Goal: Feedback & Contribution: Contribute content

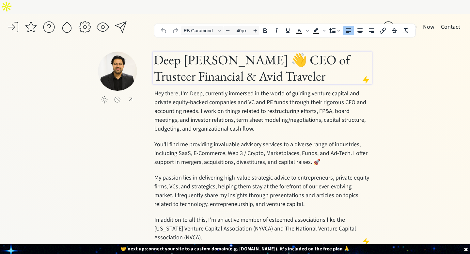
click at [233, 62] on h1 "Deep Gujral 👋 CEO of Trusteer Financial & Avid Traveler" at bounding box center [263, 68] width 218 height 33
click at [192, 52] on h1 "Deep Gujral 👋 CEO of Trusteer Financial & Avid Traveler" at bounding box center [263, 68] width 218 height 33
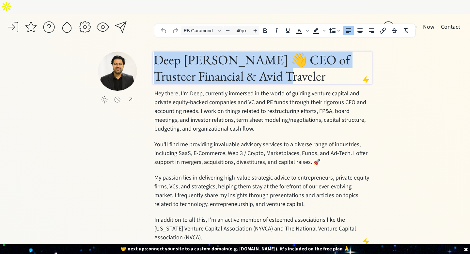
click at [192, 52] on h1 "Deep Gujral 👋 CEO of Trusteer Financial & Avid Traveler" at bounding box center [263, 68] width 218 height 33
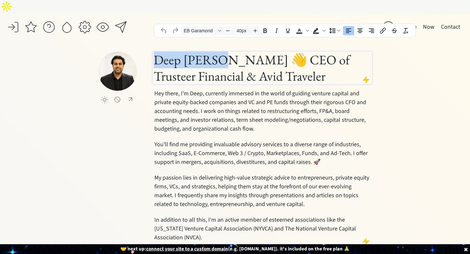
drag, startPoint x: 216, startPoint y: 44, endPoint x: 132, endPoint y: 47, distance: 83.7
click at [132, 52] on div "click to upload a picture Deep Gujral 👋 CEO of Trusteer Financial & Avid Travel…" at bounding box center [235, 159] width 274 height 215
paste div
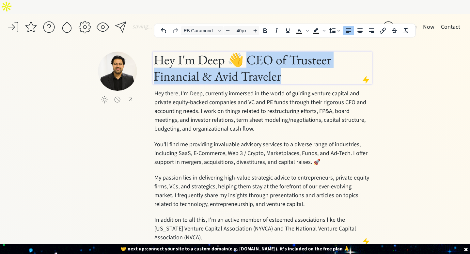
drag, startPoint x: 290, startPoint y: 62, endPoint x: 245, endPoint y: 48, distance: 47.5
click at [245, 52] on h1 "Hey I'm Deep 👋 CEO of Trusteer Financial & Avid Traveler" at bounding box center [263, 68] width 218 height 33
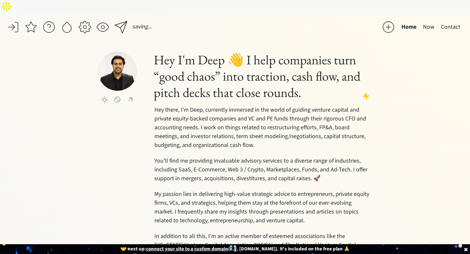
click at [395, 61] on div "saving... Home Now Contact click to upload a picture Hey I'm Deep 👋 I help comp…" at bounding box center [235, 158] width 470 height 289
click at [432, 21] on button "Now" at bounding box center [429, 27] width 18 height 13
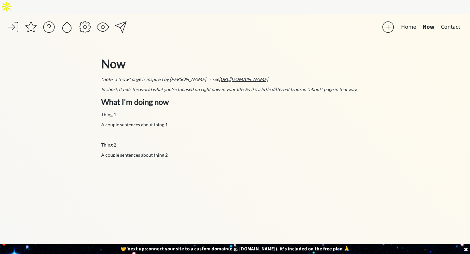
click at [410, 21] on button "Home" at bounding box center [409, 27] width 22 height 13
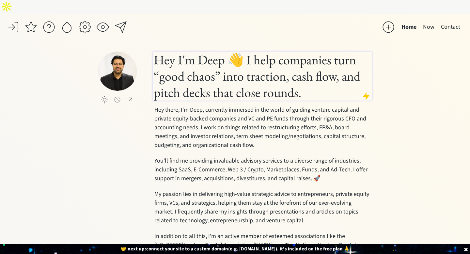
click at [302, 79] on h1 "Hey I'm Deep 👋 I help companies turn “good chaos” into traction, cash flow, and…" at bounding box center [263, 76] width 218 height 49
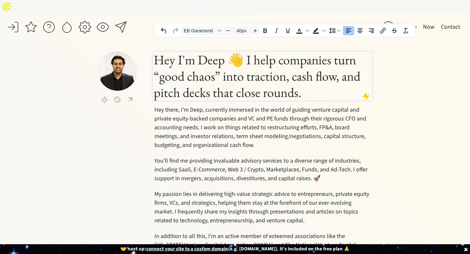
click at [302, 79] on h1 "Hey I'm Deep 👋 I help companies turn “good chaos” into traction, cash flow, and…" at bounding box center [263, 76] width 218 height 49
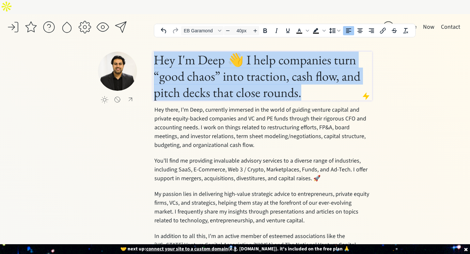
drag, startPoint x: 302, startPoint y: 79, endPoint x: 257, endPoint y: 60, distance: 48.1
click at [257, 60] on h1 "Hey I'm Deep 👋 I help companies turn “good chaos” into traction, cash flow, and…" at bounding box center [263, 76] width 218 height 49
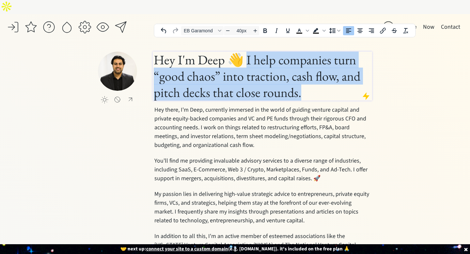
drag, startPoint x: 301, startPoint y: 79, endPoint x: 244, endPoint y: 51, distance: 64.0
click at [244, 52] on h1 "Hey I'm Deep 👋 I help companies turn “good chaos” into traction, cash flow, and…" at bounding box center [263, 76] width 218 height 49
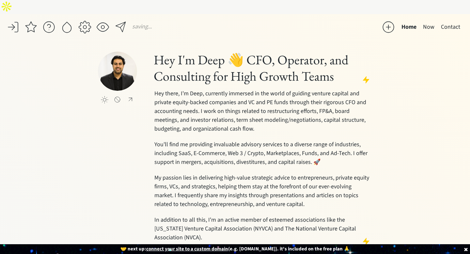
click at [401, 73] on div "saving... Home Now Contact click to upload a picture Hey I'm Deep 👋 CFO, Operat…" at bounding box center [235, 150] width 470 height 272
click at [101, 21] on div at bounding box center [102, 27] width 13 height 13
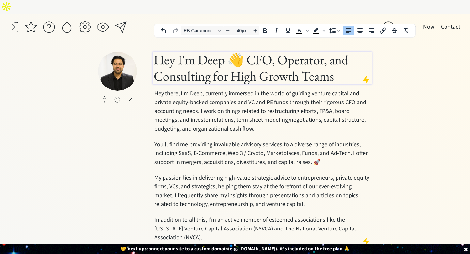
click at [249, 52] on h1 "Hey I'm Deep 👋 CFO, Operator, and Consulting for High Growth Teams" at bounding box center [263, 68] width 218 height 33
click at [245, 52] on h1 "Hey I'm Deep 👋 CFO, Operator, and Consulting for High Growth Teams" at bounding box center [263, 68] width 218 height 33
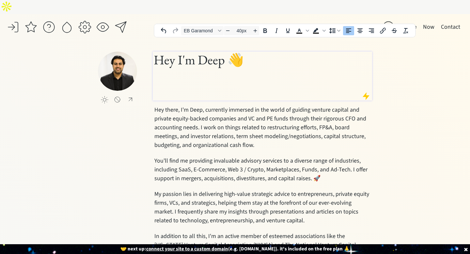
click at [183, 53] on h1 "Hey I'm Deep 👋" at bounding box center [263, 76] width 218 height 49
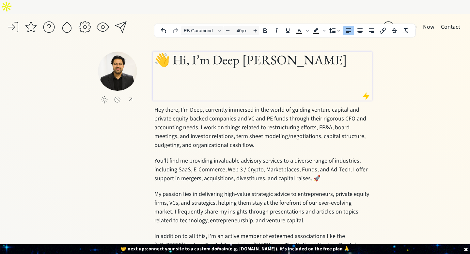
click at [197, 77] on h1 "👋 Hi, I’m Deep Gujral" at bounding box center [263, 76] width 218 height 49
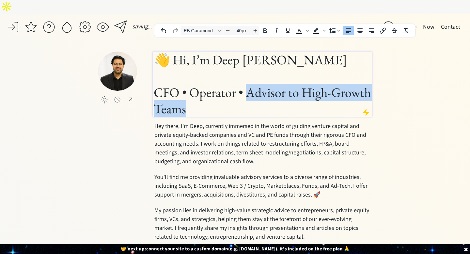
drag, startPoint x: 243, startPoint y: 90, endPoint x: 246, endPoint y: 84, distance: 7.2
click at [246, 84] on h1 "👋 Hi, I’m Deep Gujral CFO • Operator • Advisor to High-Growth Teams" at bounding box center [263, 84] width 218 height 65
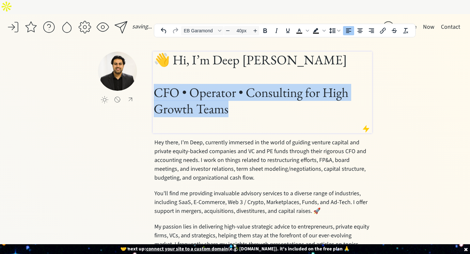
drag, startPoint x: 244, startPoint y: 93, endPoint x: 129, endPoint y: 78, distance: 115.2
click at [129, 78] on div "click to upload a picture 👋 Hi, I’m Deep Gujral CFO • Operator • Consulting for…" at bounding box center [235, 184] width 274 height 264
click at [228, 32] on icon "Decrease font size" at bounding box center [227, 30] width 5 height 5
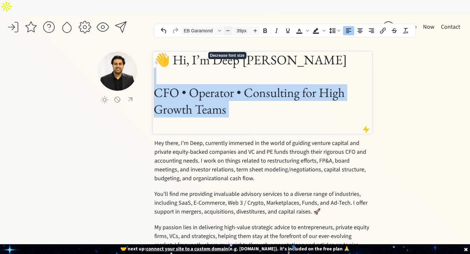
click at [228, 32] on icon "Decrease font size" at bounding box center [227, 30] width 5 height 5
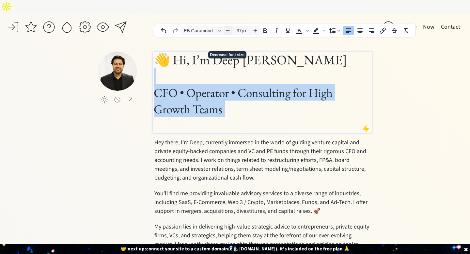
click at [228, 32] on icon "Decrease font size" at bounding box center [227, 30] width 5 height 5
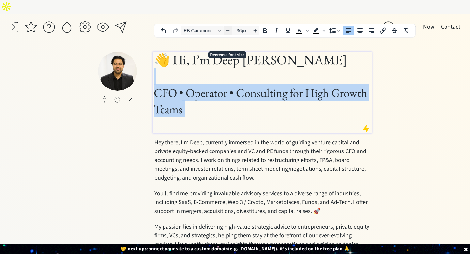
click at [228, 32] on icon "Decrease font size" at bounding box center [227, 30] width 5 height 5
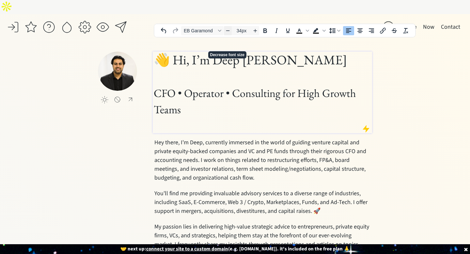
click at [228, 32] on icon "Decrease font size" at bounding box center [227, 30] width 5 height 5
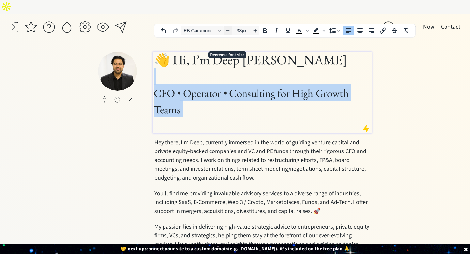
click at [228, 32] on icon "Decrease font size" at bounding box center [227, 30] width 5 height 5
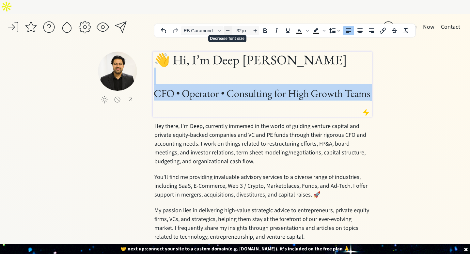
click at [228, 32] on icon "Decrease font size" at bounding box center [227, 30] width 5 height 5
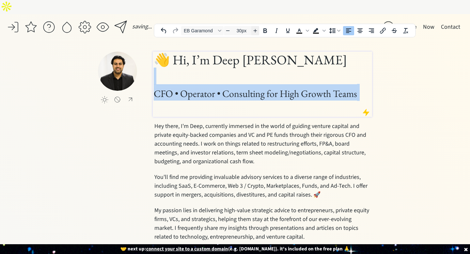
click at [256, 33] on icon "Increase font size" at bounding box center [255, 30] width 5 height 5
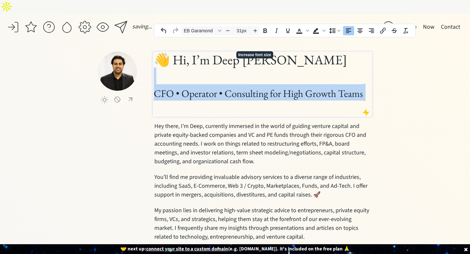
type input "40px"
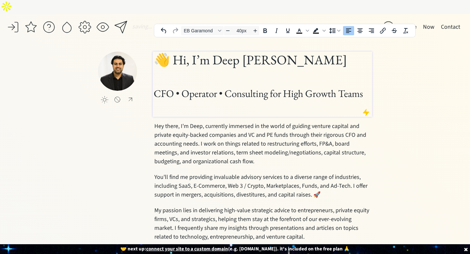
click at [216, 59] on h1 "👋 Hi, I’m Deep Gujral CFO • Operator • Consulting for High Growth Teams" at bounding box center [263, 84] width 218 height 65
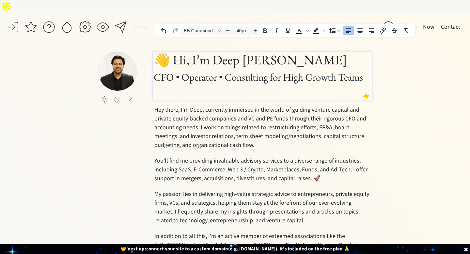
click at [400, 85] on div "saving... Home Now Contact click to upload a picture 👋 Hi, I’m Deep Gujral CFO …" at bounding box center [235, 158] width 470 height 289
click at [170, 52] on h1 "👋 Hi, I’m Deep Gujral CFO • Operator • Consulting for High Growth Teams" at bounding box center [263, 76] width 218 height 49
copy h1 "👋 H"
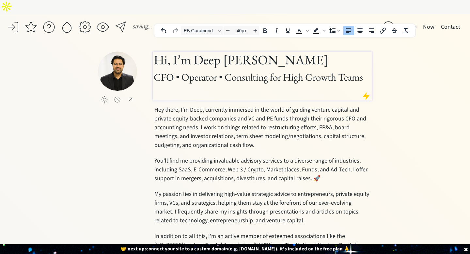
click at [275, 52] on h1 "Hi, I’m Deep Gujral CFO • Operator • Consulting for High Growth Teams" at bounding box center [263, 76] width 218 height 49
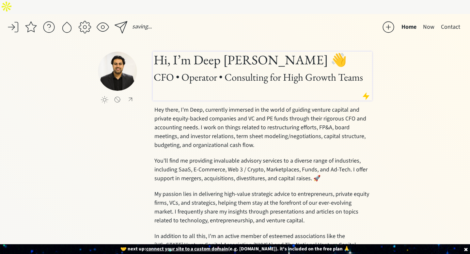
click at [439, 74] on div "saving... Home Now Contact click to upload a picture Hi, I’m Deep Gujral 👋 CFO …" at bounding box center [235, 158] width 470 height 289
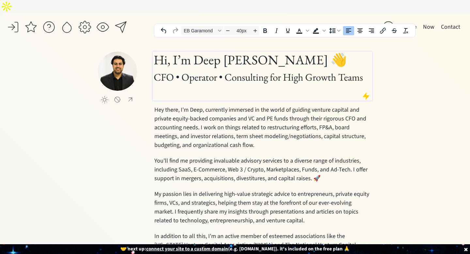
click at [215, 73] on h1 "Hi, I’m Deep Gujral 👋 CFO • Operator • Consulting for High Growth Teams" at bounding box center [263, 76] width 218 height 49
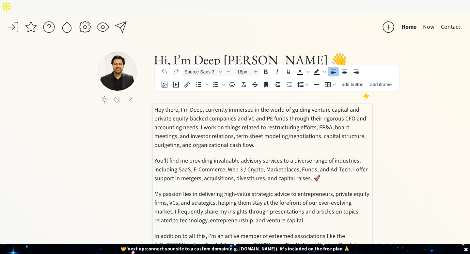
click at [199, 110] on span "Hey there, I'm Deep, currently immersed in the world of guiding venture capital…" at bounding box center [261, 127] width 212 height 43
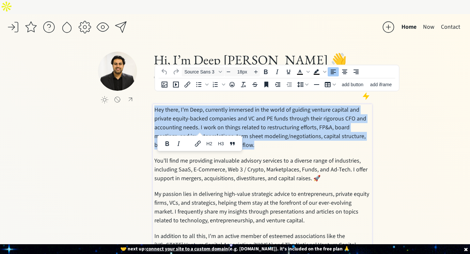
click at [199, 110] on span "Hey there, I'm Deep, currently immersed in the world of guiding venture capital…" at bounding box center [261, 127] width 212 height 43
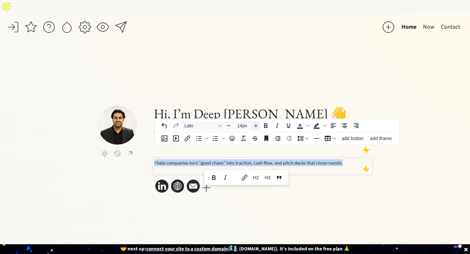
click at [255, 124] on icon "Increase font size" at bounding box center [255, 125] width 5 height 5
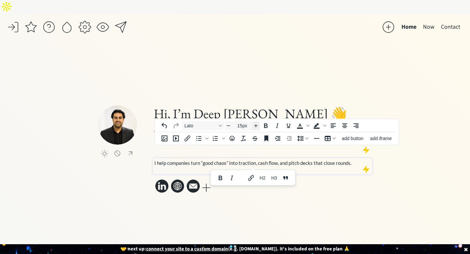
click at [255, 124] on icon "Increase font size" at bounding box center [255, 125] width 5 height 5
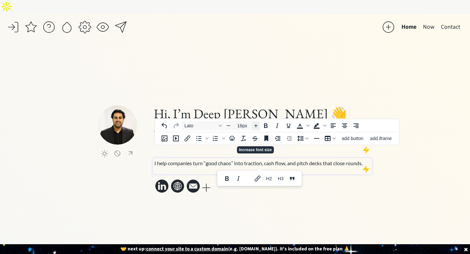
click at [255, 124] on icon "Increase font size" at bounding box center [255, 125] width 5 height 5
type input "18px"
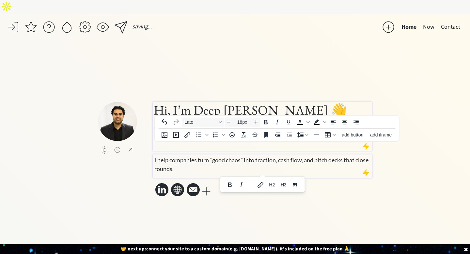
click at [318, 121] on span "CFO • Operator • Consulting for High Growth Teams" at bounding box center [258, 127] width 209 height 13
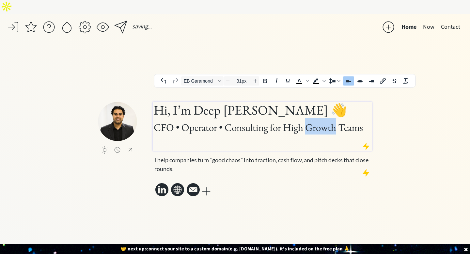
click at [318, 121] on span "CFO • Operator • Consulting for High Growth Teams" at bounding box center [258, 127] width 209 height 13
click at [240, 102] on h1 "Hi, I’m Deep Gujral 👋 CFO • Operator • Consulting for High Growth Teams" at bounding box center [263, 126] width 218 height 49
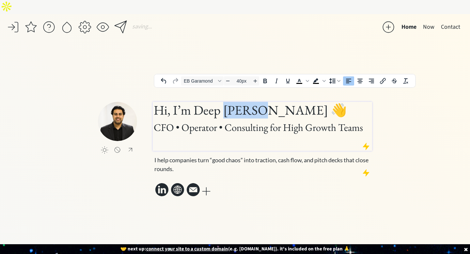
click at [240, 102] on h1 "Hi, I’m Deep Gujral 👋 CFO • Operator • Consulting for High Growth Teams" at bounding box center [263, 126] width 218 height 49
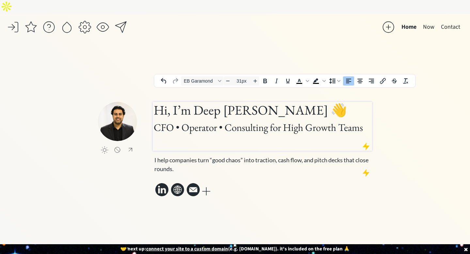
click at [258, 121] on span "CFO • Operator • Consulting for High Growth Teams" at bounding box center [258, 127] width 209 height 13
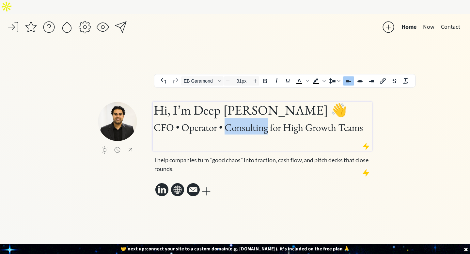
click at [258, 121] on span "CFO • Operator • Consulting for High Growth Teams" at bounding box center [258, 127] width 209 height 13
click at [241, 80] on input "31px" at bounding box center [242, 81] width 20 height 8
click at [227, 80] on icon "Decrease font size" at bounding box center [227, 80] width 5 height 5
type input "30px"
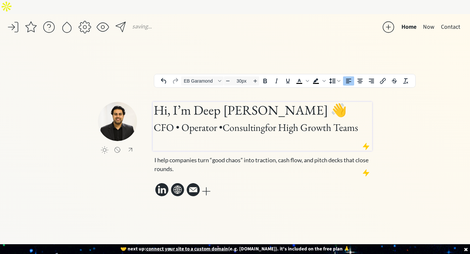
click at [404, 141] on div "saving... Home Now Contact click to upload a picture Hi, I’m Deep Gujral 👋 CFO …" at bounding box center [235, 141] width 470 height 254
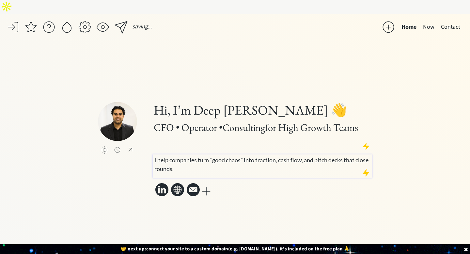
click at [294, 156] on span "I help companies turn “good chaos” into traction, cash flow, and pitch decks th…" at bounding box center [262, 164] width 214 height 16
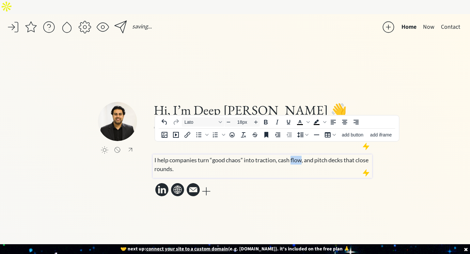
click at [294, 156] on span "I help companies turn “good chaos” into traction, cash flow, and pitch decks th…" at bounding box center [262, 164] width 214 height 16
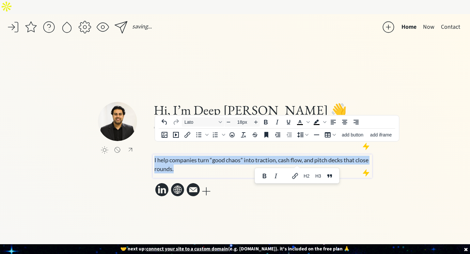
click at [294, 156] on span "I help companies turn “good chaos” into traction, cash flow, and pitch decks th…" at bounding box center [262, 164] width 214 height 16
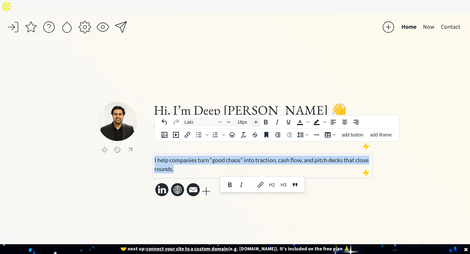
click at [257, 122] on icon "Increase font size" at bounding box center [256, 123] width 4 height 4
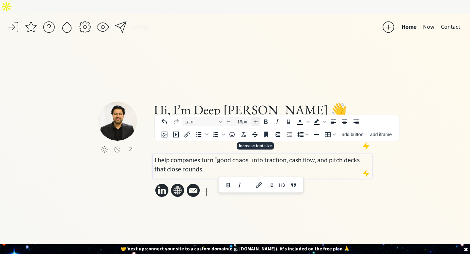
click at [257, 122] on icon "Increase font size" at bounding box center [255, 121] width 5 height 5
type input "20px"
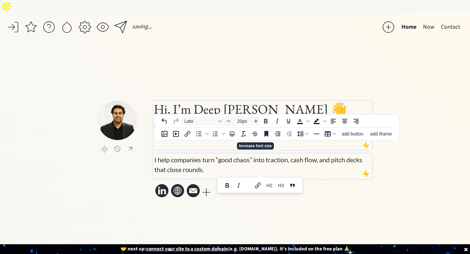
click at [393, 99] on div "saving... Home Now Contact click to upload a picture Hi, I’m Deep Gujral 👋 CFO …" at bounding box center [235, 141] width 470 height 254
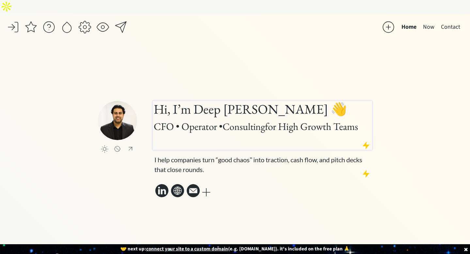
click at [249, 123] on h1 "Hi, I’m Deep Gujral 👋 CFO • Operator • Consulting for High Growth Teams" at bounding box center [263, 125] width 218 height 49
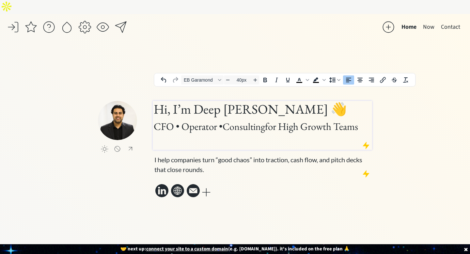
click at [249, 123] on h1 "Hi, I’m Deep Gujral 👋 CFO • Operator • Consulting for High Growth Teams" at bounding box center [263, 125] width 218 height 49
type input "31px"
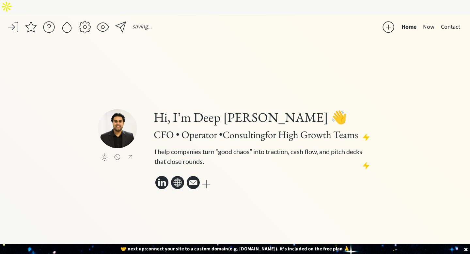
click at [434, 151] on div "saving... Home Now Contact click to upload a picture Hi, I’m Deep Gujral 👋 CFO …" at bounding box center [235, 141] width 470 height 254
click at [218, 148] on p "I help companies turn “good chaos” into traction, cash flow, and pitch decks th…" at bounding box center [263, 157] width 217 height 20
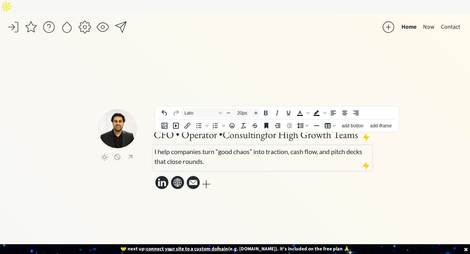
click at [218, 148] on p "I help companies turn “good chaos” into traction, cash flow, and pitch decks th…" at bounding box center [263, 157] width 217 height 20
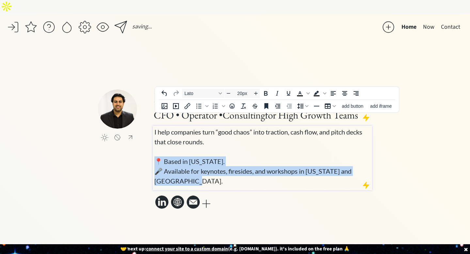
drag, startPoint x: 200, startPoint y: 171, endPoint x: 152, endPoint y: 146, distance: 53.5
click at [152, 146] on div "click to upload a picture Hi, I’m Deep Gujral 👋 CFO • Operator • Consulting for…" at bounding box center [235, 150] width 274 height 121
click at [228, 92] on icon "Decrease font size" at bounding box center [228, 93] width 5 height 5
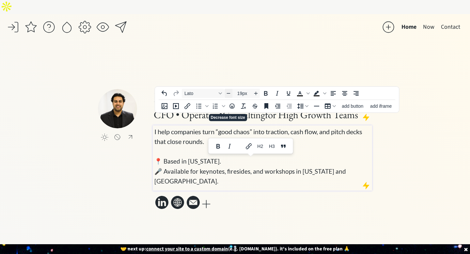
click at [228, 92] on icon "Decrease font size" at bounding box center [228, 93] width 5 height 5
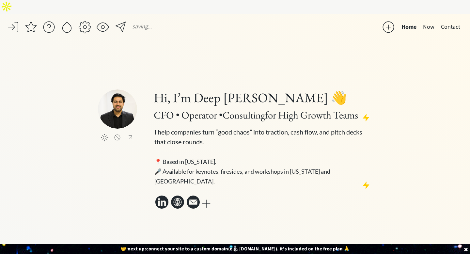
click at [420, 157] on div "saving... Home Now Contact click to upload a picture Hi, I’m Deep Gujral 👋 CFO …" at bounding box center [235, 141] width 470 height 254
type input "20px"
click at [194, 136] on span "I help companies turn “good chaos” into traction, cash flow, and pitch decks th…" at bounding box center [259, 156] width 208 height 57
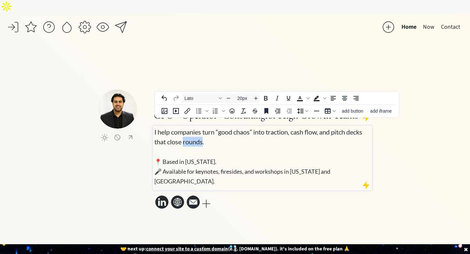
click at [194, 136] on span "I help companies turn “good chaos” into traction, cash flow, and pitch decks th…" at bounding box center [259, 156] width 208 height 57
click at [155, 128] on span "I help companies turn “good chaos” into traction, cash flow, and pitch decks th…" at bounding box center [259, 156] width 208 height 57
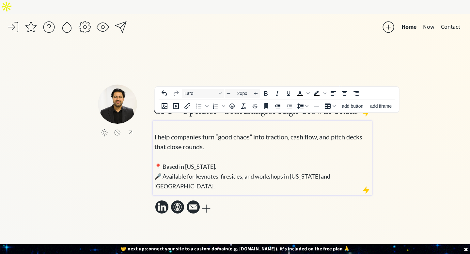
click at [155, 133] on span "I help companies turn “good chaos” into traction, cash flow, and pitch decks th…" at bounding box center [259, 161] width 208 height 57
click at [105, 142] on div "click to upload a picture" at bounding box center [125, 124] width 55 height 78
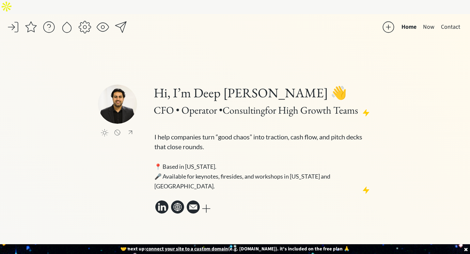
click at [424, 152] on div "saving... Home Now Contact click to upload a picture Hi, I’m Deep Gujral 👋 CFO …" at bounding box center [235, 141] width 470 height 254
click at [369, 186] on div at bounding box center [366, 190] width 8 height 8
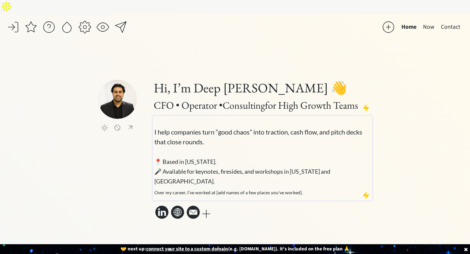
type input "40px"
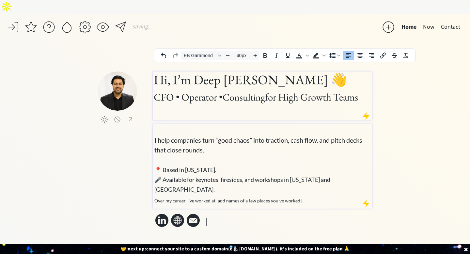
click at [331, 176] on span "🎤 Available for keynotes, firesides, and workshops in [US_STATE] and [GEOGRAPHI…" at bounding box center [243, 184] width 176 height 17
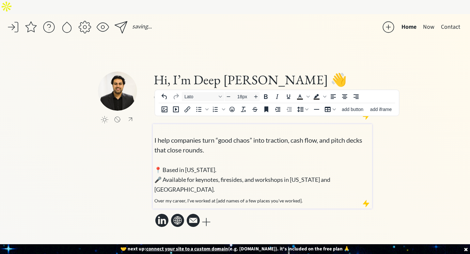
click at [367, 172] on p "I help companies turn “good chaos” into traction, cash flow, and pitch decks th…" at bounding box center [263, 159] width 217 height 69
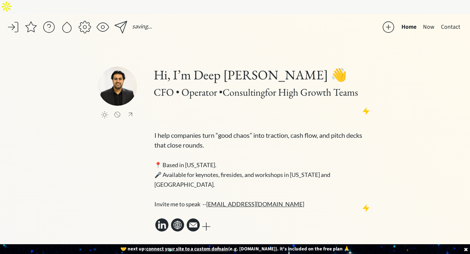
click at [131, 171] on div "click to upload a picture Hi, I’m Deep Gujral 👋 CFO • Operator • Consulting for…" at bounding box center [235, 150] width 274 height 167
click at [114, 151] on div "click to upload a picture Hi, I’m Deep Gujral 👋 CFO • Operator • Consulting for…" at bounding box center [235, 150] width 274 height 167
type input "20px"
click at [168, 121] on p "I help companies turn “good chaos” into traction, cash flow, and pitch decks th…" at bounding box center [263, 165] width 217 height 88
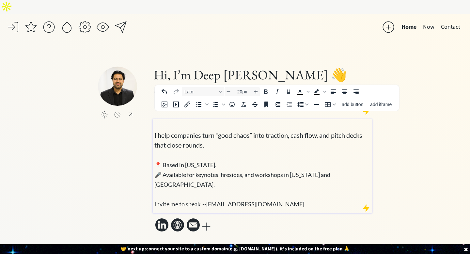
click at [168, 121] on p "I help companies turn “good chaos” into traction, cash flow, and pitch decks th…" at bounding box center [263, 165] width 217 height 88
click at [156, 131] on span "I help companies turn “good chaos” into traction, cash flow, and pitch decks th…" at bounding box center [259, 169] width 208 height 76
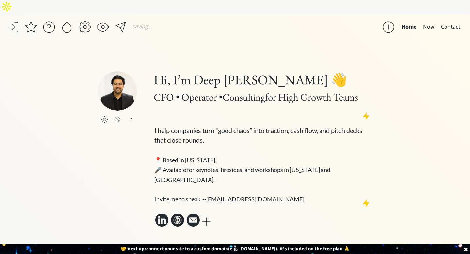
click at [90, 168] on div "saving... Home Now Contact click to upload a picture Hi, I’m Deep Gujral 👋 CFO …" at bounding box center [235, 141] width 470 height 254
click at [426, 21] on button "Now" at bounding box center [429, 27] width 18 height 13
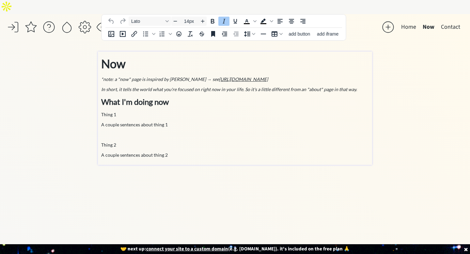
click at [168, 76] on em "*note: a "now" page is inspired by Derek Sivers → see https://nownownow.com/abo…" at bounding box center [184, 79] width 167 height 6
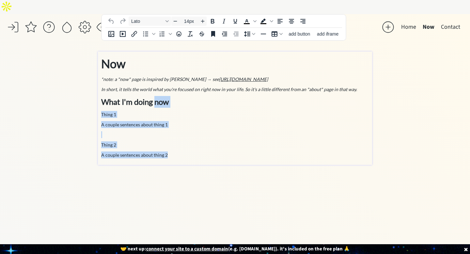
type input "36px"
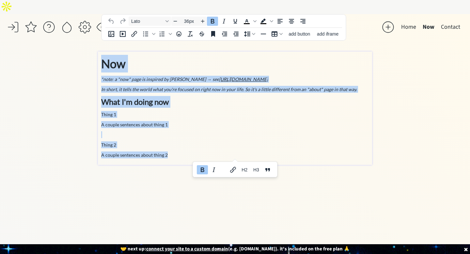
drag, startPoint x: 202, startPoint y: 141, endPoint x: 101, endPoint y: 39, distance: 143.9
click at [101, 52] on div "Now *note: a "now" page is inspired by Derek Sivers → see https://nownownow.com…" at bounding box center [235, 108] width 274 height 113
paste div
type input "14px"
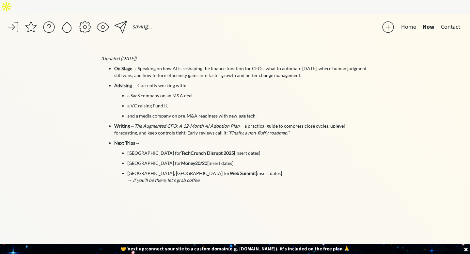
click at [78, 69] on div "saving... Home Now Contact click to upload a picture Hi, I’m Deep Gujral 👋 CFO …" at bounding box center [235, 141] width 470 height 254
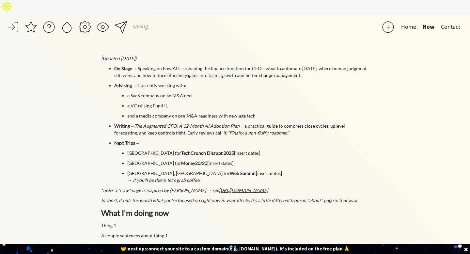
click at [82, 101] on div "saving... Home Now Contact click to upload a picture Hi, I’m Deep Gujral 👋 CFO …" at bounding box center [235, 155] width 470 height 282
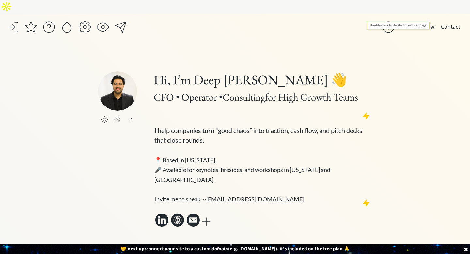
click at [427, 21] on button "Now" at bounding box center [429, 27] width 18 height 13
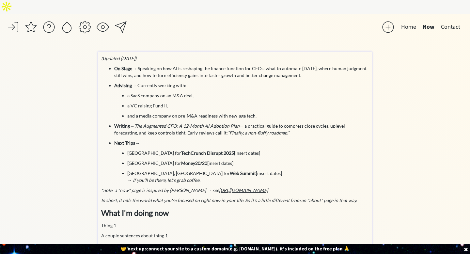
scroll to position [27, 0]
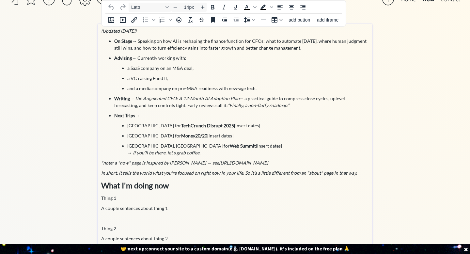
click at [181, 220] on div "(Updated [DATE]) On Stage → Speaking on how AI is reshaping the finance functio…" at bounding box center [235, 134] width 268 height 215
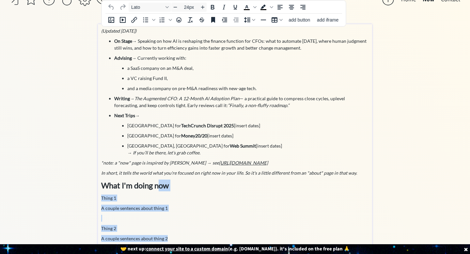
type input "14px"
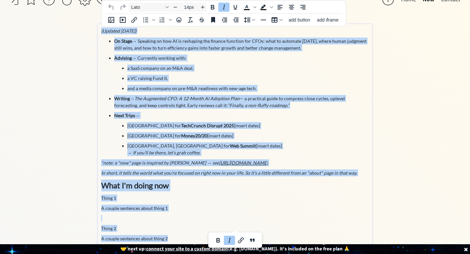
scroll to position [0, 0]
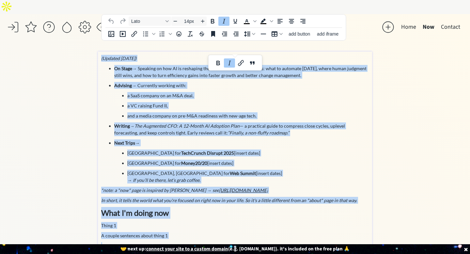
drag, startPoint x: 180, startPoint y: 223, endPoint x: 99, endPoint y: -4, distance: 241.3
click at [99, 0] on html "Home Now Contact click to upload a picture Hi, I’m Deep [PERSON_NAME] 👋 CFO • O…" at bounding box center [235, 127] width 470 height 254
paste div
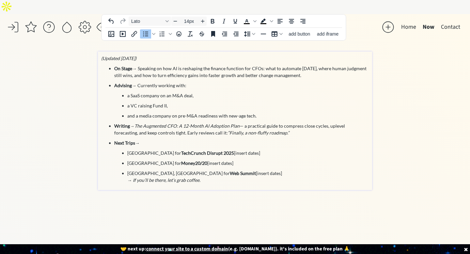
click at [101, 56] on em "(Updated [DATE])" at bounding box center [118, 59] width 35 height 6
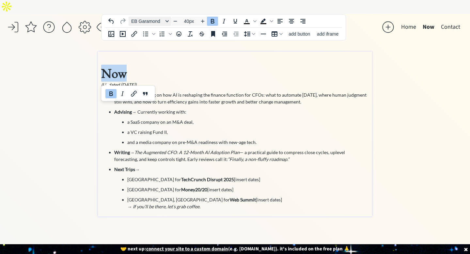
click at [145, 19] on span "EB Garamond" at bounding box center [147, 21] width 32 height 5
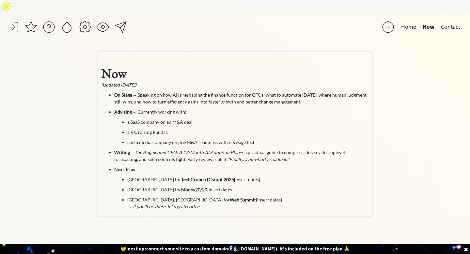
click at [423, 61] on div "saving... Home Now Contact click to upload a picture Hi, I’m Deep Gujral 👋 CFO …" at bounding box center [235, 141] width 470 height 254
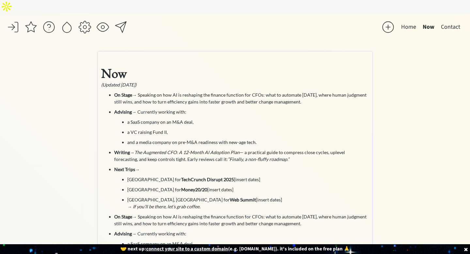
click at [119, 65] on strong "Now" at bounding box center [113, 73] width 25 height 17
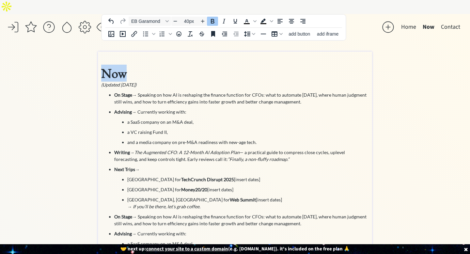
click at [119, 65] on strong "Now" at bounding box center [113, 73] width 25 height 17
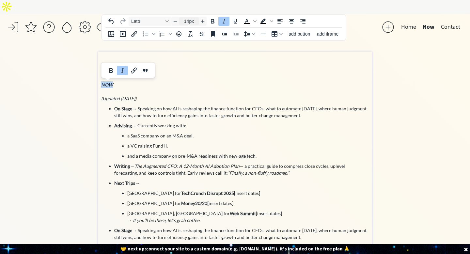
click at [192, 24] on input "14px" at bounding box center [189, 21] width 20 height 8
click at [191, 22] on input "14px" at bounding box center [189, 21] width 20 height 8
click at [198, 20] on input "14px" at bounding box center [189, 21] width 20 height 8
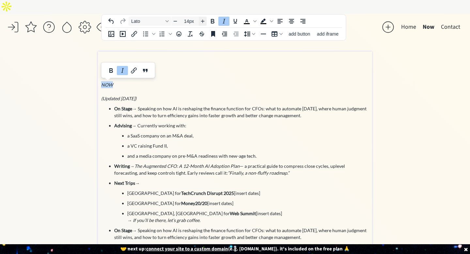
click at [203, 20] on icon "Increase font size" at bounding box center [203, 22] width 4 height 4
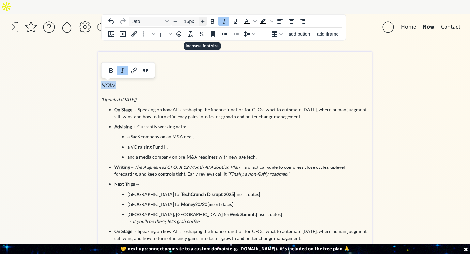
click at [203, 20] on icon "Increase font size" at bounding box center [203, 22] width 4 height 4
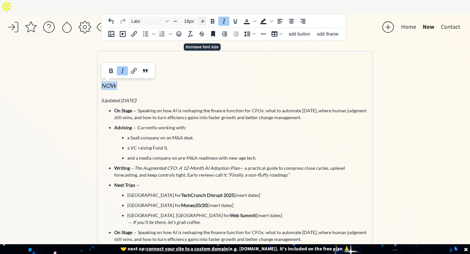
click at [203, 20] on icon "Increase font size" at bounding box center [203, 22] width 4 height 4
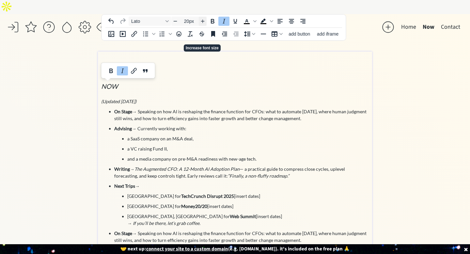
click at [203, 20] on icon "Increase font size" at bounding box center [203, 22] width 4 height 4
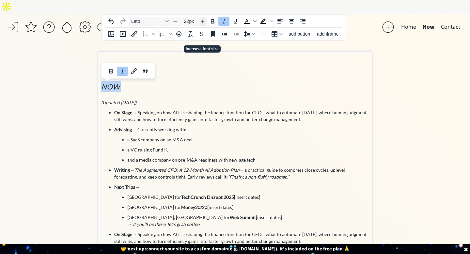
click at [203, 20] on icon "Increase font size" at bounding box center [203, 22] width 4 height 4
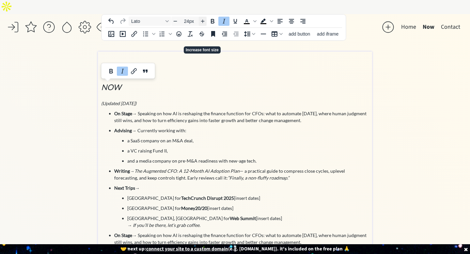
click at [203, 20] on icon "Increase font size" at bounding box center [203, 22] width 4 height 4
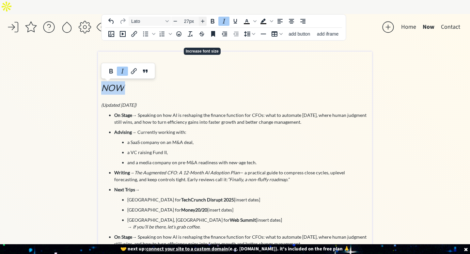
click at [203, 20] on icon "Increase font size" at bounding box center [203, 22] width 4 height 4
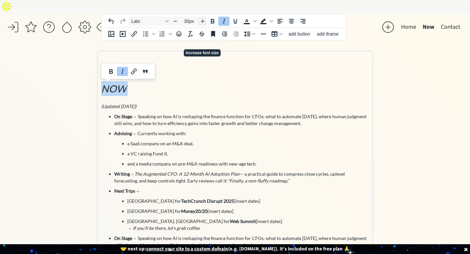
click at [203, 20] on icon "Increase font size" at bounding box center [203, 22] width 4 height 4
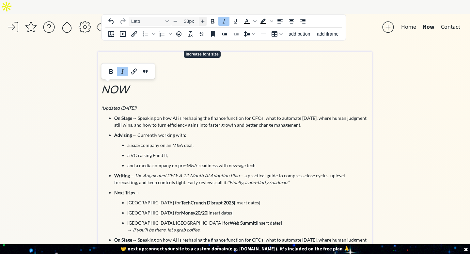
click at [203, 20] on icon "Increase font size" at bounding box center [203, 22] width 4 height 4
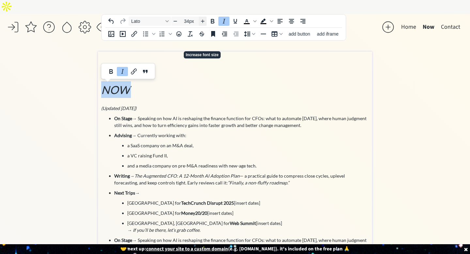
click at [203, 20] on icon "Increase font size" at bounding box center [203, 22] width 4 height 4
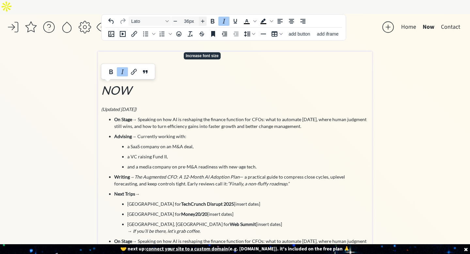
click at [203, 20] on icon "Increase font size" at bounding box center [203, 22] width 4 height 4
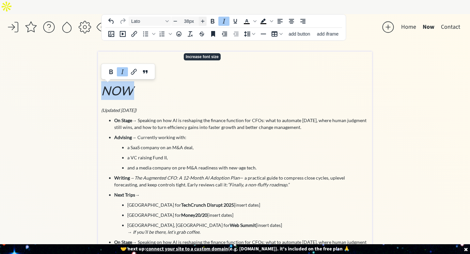
click at [203, 20] on icon "Increase font size" at bounding box center [203, 22] width 4 height 4
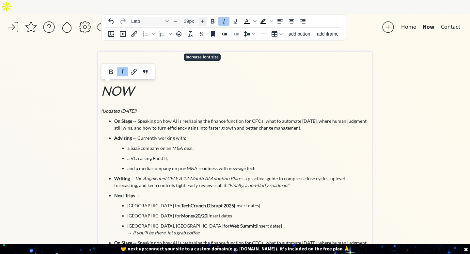
click at [203, 20] on icon "Increase font size" at bounding box center [203, 22] width 4 height 4
type input "40px"
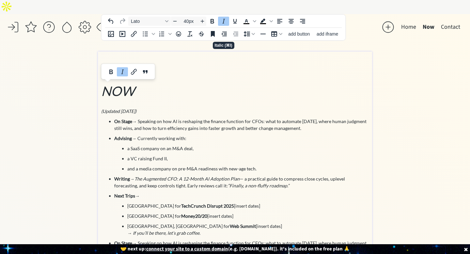
click at [225, 20] on icon "Italic" at bounding box center [224, 21] width 8 height 8
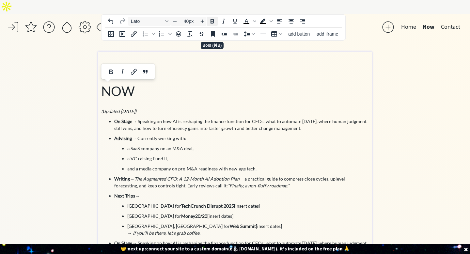
click at [214, 20] on icon "Bold" at bounding box center [212, 21] width 8 height 8
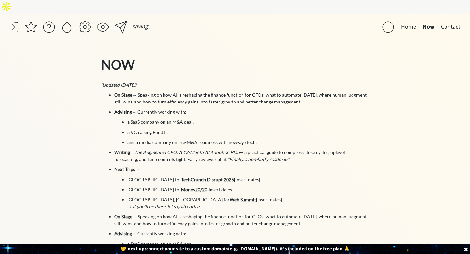
click at [412, 21] on button "Home" at bounding box center [409, 27] width 22 height 13
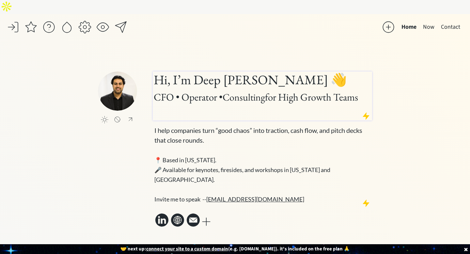
click at [195, 72] on h1 "Hi, I’m Deep Gujral 👋 CFO • Operator • Consulting for High Growth Teams" at bounding box center [263, 96] width 218 height 49
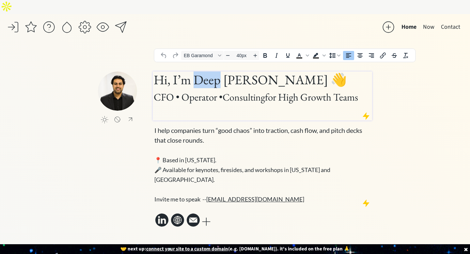
click at [195, 72] on h1 "Hi, I’m Deep Gujral 👋 CFO • Operator • Consulting for High Growth Teams" at bounding box center [263, 96] width 218 height 49
click at [197, 90] on span "CFO • Operator • Consulting for High Growth Teams" at bounding box center [256, 96] width 204 height 13
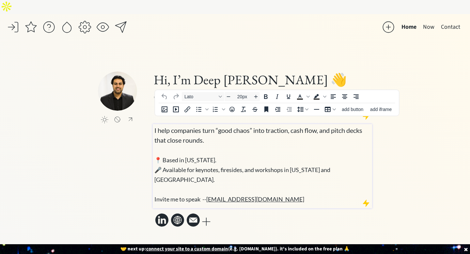
click at [189, 126] on span "I help companies turn “good chaos” into traction, cash flow, and pitch decks th…" at bounding box center [259, 164] width 208 height 76
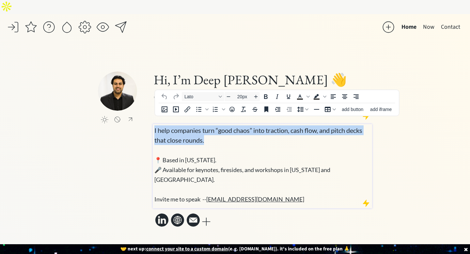
click at [189, 126] on span "I help companies turn “good chaos” into traction, cash flow, and pitch decks th…" at bounding box center [259, 164] width 208 height 76
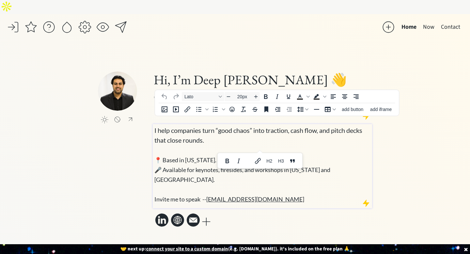
click at [290, 25] on div "saving... Home Now Contact click to upload a picture Hi, I’m Deep Gujral 👋 CFO …" at bounding box center [235, 141] width 470 height 254
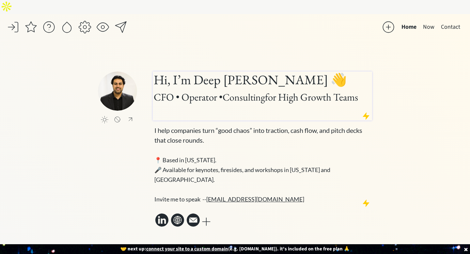
type input "40px"
click at [175, 101] on h1 "Hi, I’m Deep Gujral 👋 CFO • Operator • Consulting for High Growth Teams" at bounding box center [263, 96] width 218 height 49
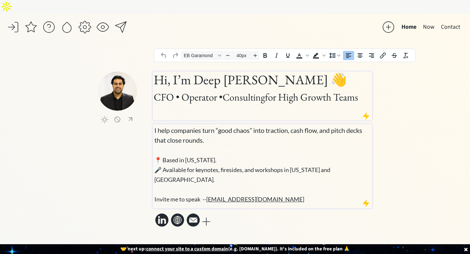
click at [191, 156] on span "📍 Based in [US_STATE]." at bounding box center [186, 159] width 62 height 7
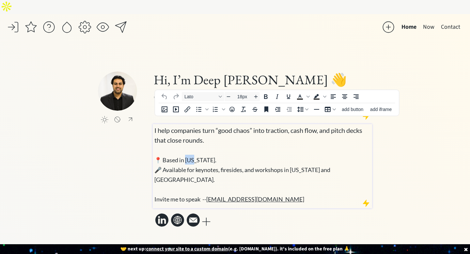
click at [191, 156] on span "📍 Based in [US_STATE]." at bounding box center [186, 159] width 62 height 7
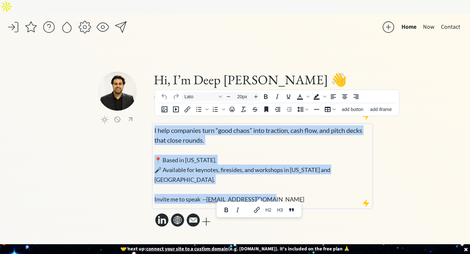
drag, startPoint x: 287, startPoint y: 183, endPoint x: 141, endPoint y: 122, distance: 158.3
click at [141, 122] on div "click to upload a picture Hi, I’m Deep Gujral 👋 CFO • Operator • Consulting for…" at bounding box center [235, 150] width 274 height 157
click at [229, 97] on icon "Decrease font size" at bounding box center [228, 96] width 5 height 5
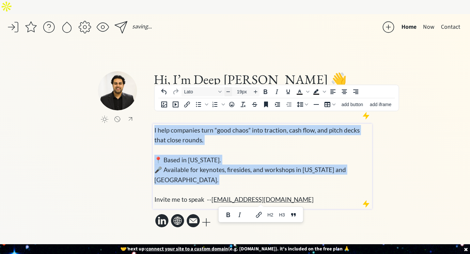
click at [228, 90] on icon "Decrease font size" at bounding box center [228, 91] width 5 height 5
type input "18px"
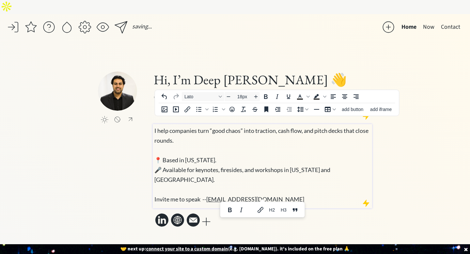
click at [426, 143] on div "saving... Home Now Contact click to upload a picture Hi, I’m Deep Gujral 👋 CFO …" at bounding box center [235, 141] width 470 height 254
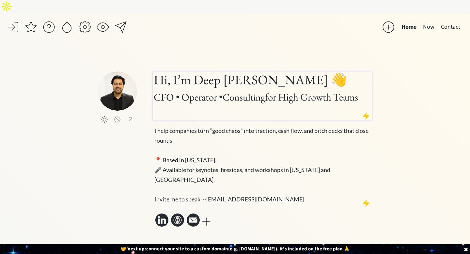
click at [182, 101] on h1 "Hi, I’m Deep Gujral 👋 CFO • Operator • Consulting for High Growth Teams" at bounding box center [263, 96] width 218 height 49
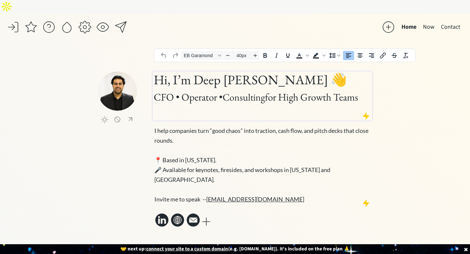
click at [182, 101] on h1 "Hi, I’m Deep Gujral 👋 CFO • Operator • Consulting for High Growth Teams" at bounding box center [263, 96] width 218 height 49
type input "31px"
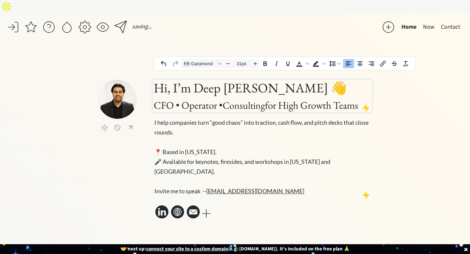
click at [420, 21] on button "Home" at bounding box center [410, 27] width 22 height 13
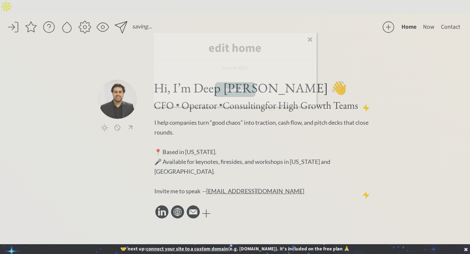
type input "Home"
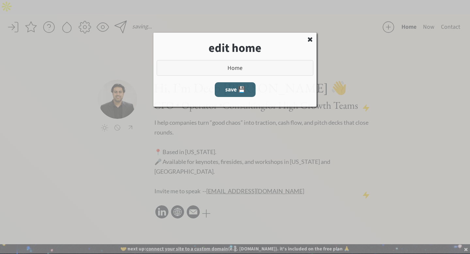
click at [429, 15] on div at bounding box center [235, 127] width 470 height 254
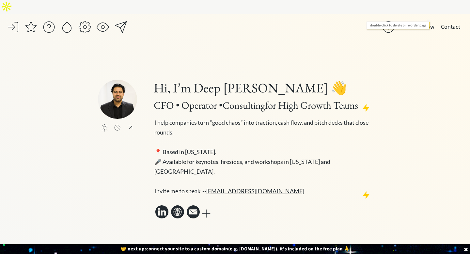
click at [429, 21] on button "Now" at bounding box center [429, 27] width 18 height 13
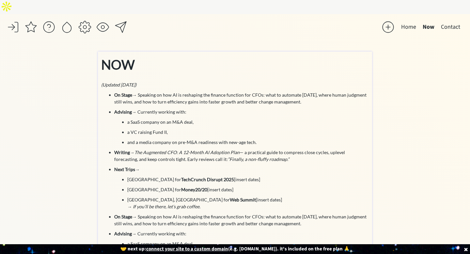
click at [122, 57] on span "NOW" at bounding box center [118, 65] width 34 height 16
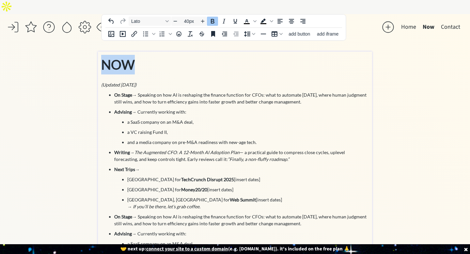
click at [122, 57] on span "NOW" at bounding box center [118, 65] width 34 height 16
click at [168, 20] on icon "Font Lato" at bounding box center [167, 21] width 3 height 3
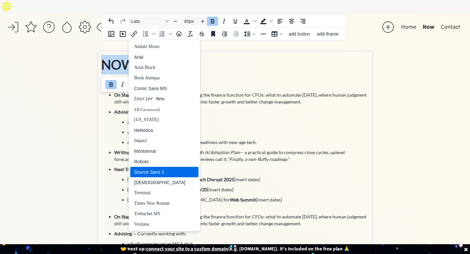
click at [170, 167] on div "Source Sans 3" at bounding box center [164, 172] width 68 height 10
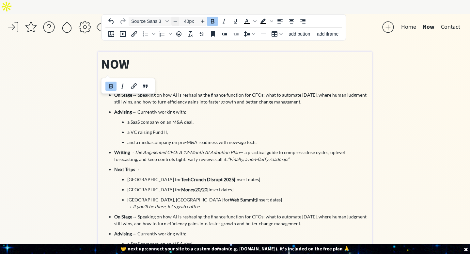
click at [177, 21] on icon "Decrease font size" at bounding box center [175, 21] width 5 height 5
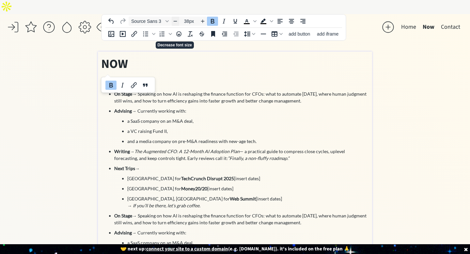
click at [177, 21] on icon "Decrease font size" at bounding box center [175, 21] width 5 height 5
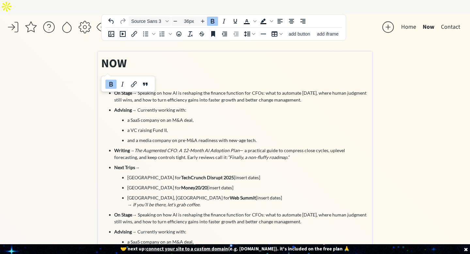
click at [59, 68] on div "saving... Home Now Contact click to upload a picture Hi, I’m Deep Gujral 👋 CFO …" at bounding box center [235, 228] width 470 height 428
click at [122, 55] on strong "NOW" at bounding box center [113, 63] width 25 height 17
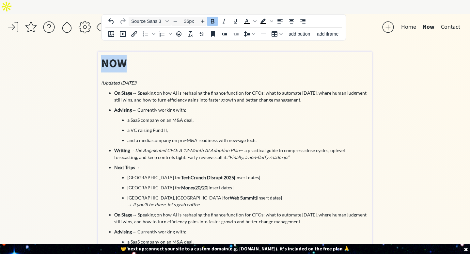
click at [122, 55] on strong "NOW" at bounding box center [113, 63] width 25 height 17
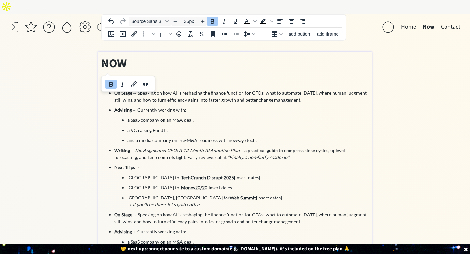
click at [128, 55] on p "NOW (Updated October 2025)" at bounding box center [235, 70] width 268 height 31
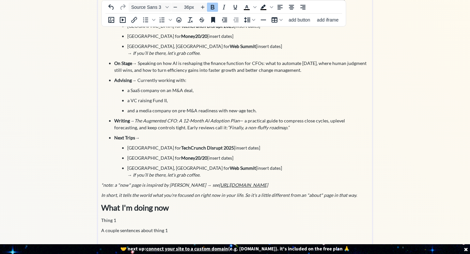
scroll to position [174, 0]
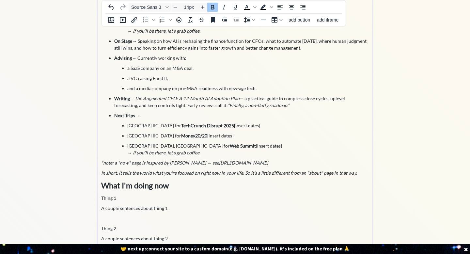
click at [272, 210] on div "Now (Updated October 2025) On Stage → Speaking on how AI is reshaping the finan…" at bounding box center [235, 61] width 268 height 361
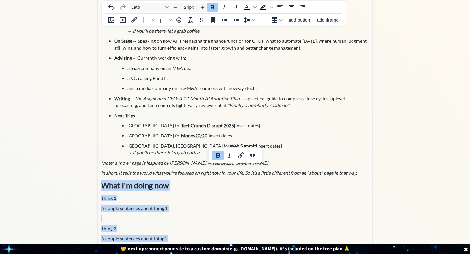
drag, startPoint x: 203, startPoint y: 222, endPoint x: 95, endPoint y: 171, distance: 119.1
click at [95, 171] on div "saving... Home Now Contact click to upload a picture Hi, I’m Deep Gujral 👋 CFO …" at bounding box center [235, 54] width 470 height 428
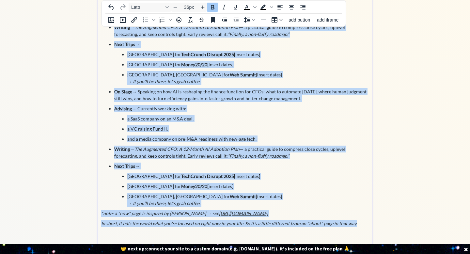
scroll to position [0, 0]
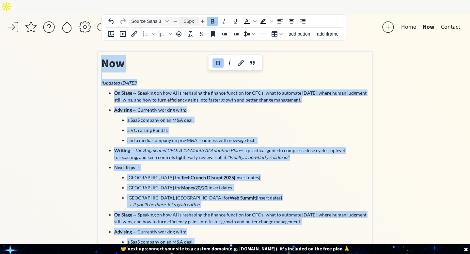
click at [186, 19] on input "36px" at bounding box center [189, 21] width 20 height 8
click at [177, 21] on icon "Decrease font size" at bounding box center [175, 21] width 5 height 5
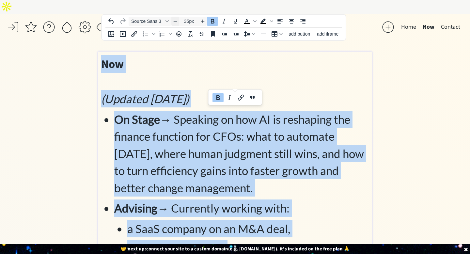
click at [177, 21] on icon "Decrease font size" at bounding box center [175, 21] width 5 height 5
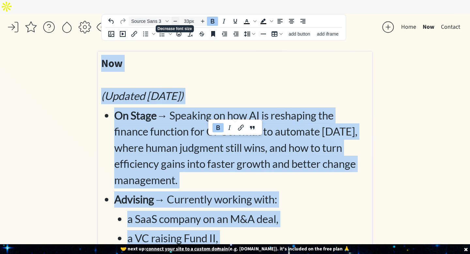
click at [177, 21] on icon "Decrease font size" at bounding box center [175, 21] width 5 height 5
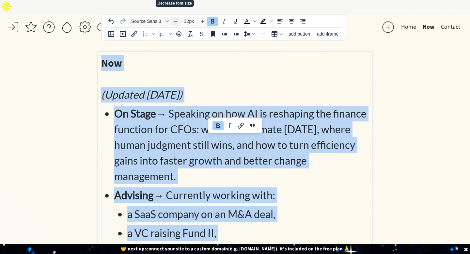
click at [177, 21] on icon "Decrease font size" at bounding box center [175, 21] width 5 height 5
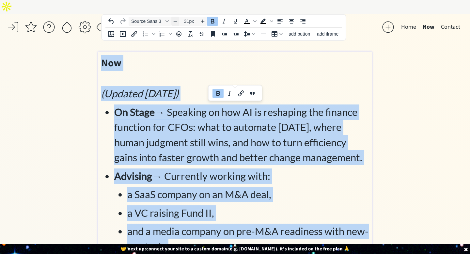
click at [177, 21] on icon "Decrease font size" at bounding box center [175, 21] width 5 height 5
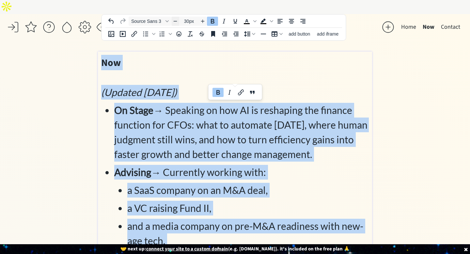
click at [177, 21] on icon "Decrease font size" at bounding box center [175, 21] width 5 height 5
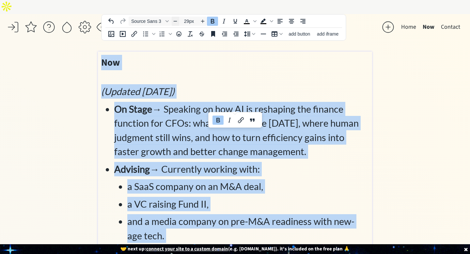
click at [177, 21] on icon "Decrease font size" at bounding box center [175, 21] width 5 height 5
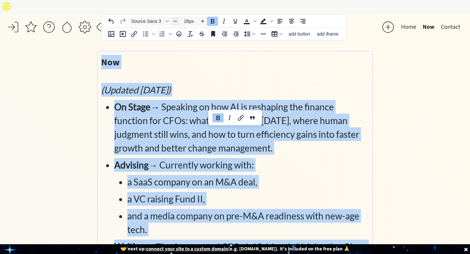
click at [177, 21] on icon "Decrease font size" at bounding box center [175, 21] width 5 height 5
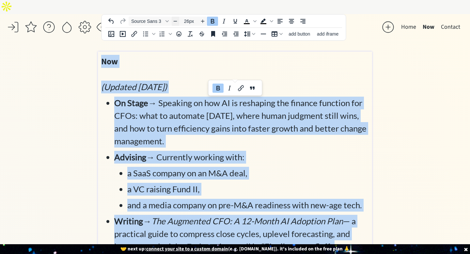
click at [177, 21] on icon "Decrease font size" at bounding box center [175, 21] width 5 height 5
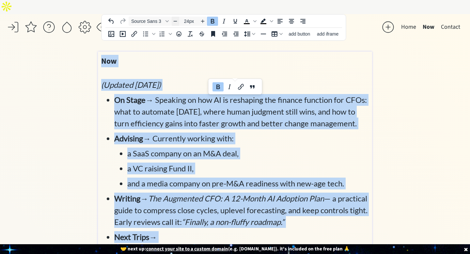
click at [177, 21] on icon "Decrease font size" at bounding box center [175, 21] width 5 height 5
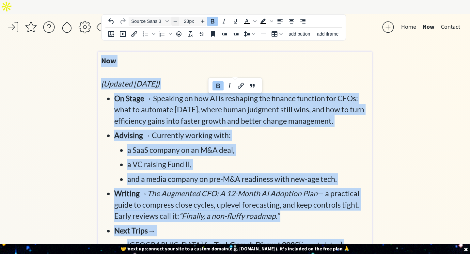
click at [177, 21] on icon "Decrease font size" at bounding box center [175, 21] width 5 height 5
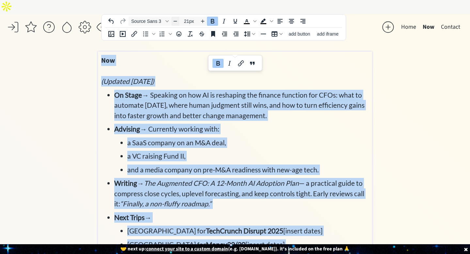
click at [177, 21] on icon "Decrease font size" at bounding box center [175, 21] width 5 height 5
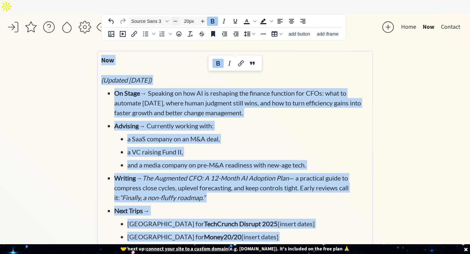
click at [177, 21] on icon "Decrease font size" at bounding box center [175, 21] width 5 height 5
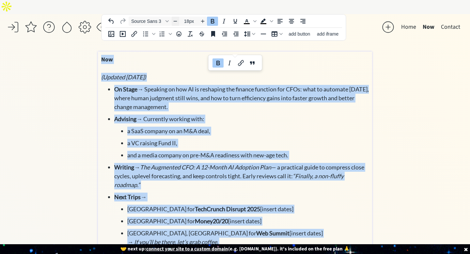
click at [177, 21] on icon "Decrease font size" at bounding box center [175, 21] width 5 height 5
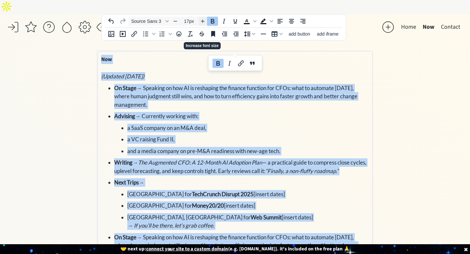
click at [200, 18] on span "Increase font size" at bounding box center [203, 21] width 8 height 8
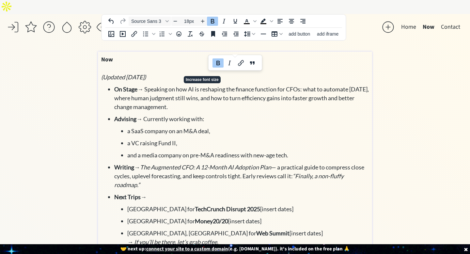
click at [74, 115] on div "saving... Home Now Contact click to upload a picture Hi, I’m Deep Gujral 👋 CFO …" at bounding box center [235, 250] width 470 height 472
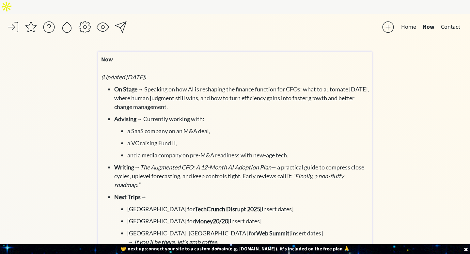
click at [107, 52] on div "Now (Updated October 2025) On Stage → Speaking on how AI is reshaping the finan…" at bounding box center [235, 259] width 274 height 415
click at [107, 41] on body "saving... Home Now Contact click to upload a picture Hi, I’m Deep Gujral 👋 CFO …" at bounding box center [235, 127] width 470 height 254
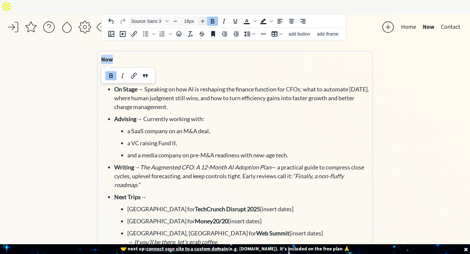
click at [203, 21] on icon "Increase font size" at bounding box center [203, 22] width 4 height 4
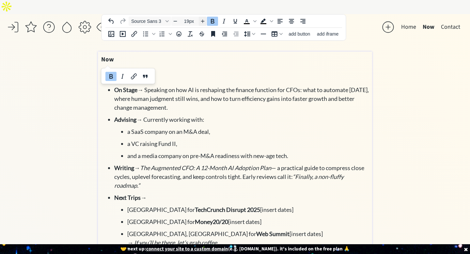
click at [203, 21] on icon "Increase font size" at bounding box center [203, 22] width 4 height 4
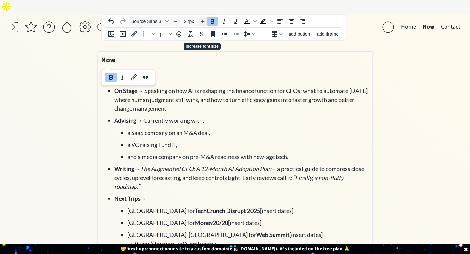
click at [203, 21] on icon "Increase font size" at bounding box center [203, 22] width 4 height 4
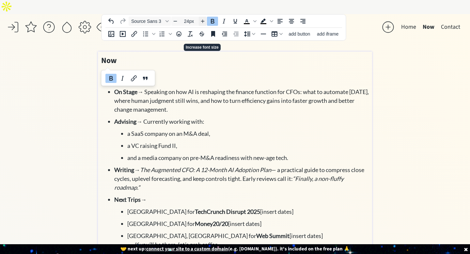
click at [203, 21] on icon "Increase font size" at bounding box center [203, 22] width 4 height 4
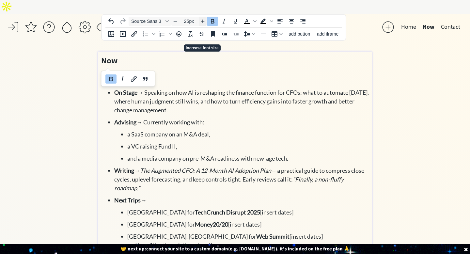
click at [203, 21] on icon "Increase font size" at bounding box center [203, 22] width 4 height 4
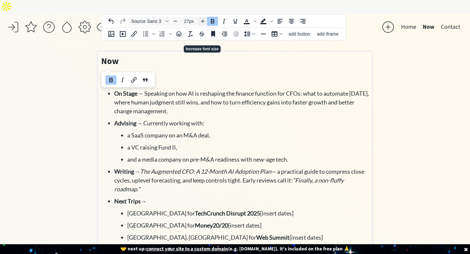
click at [203, 21] on icon "Increase font size" at bounding box center [203, 22] width 4 height 4
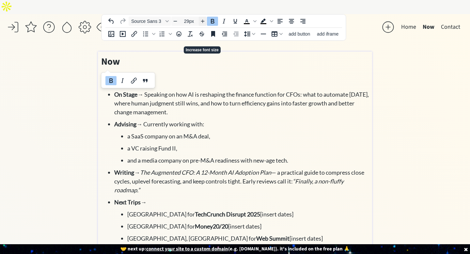
click at [203, 21] on icon "Increase font size" at bounding box center [203, 22] width 4 height 4
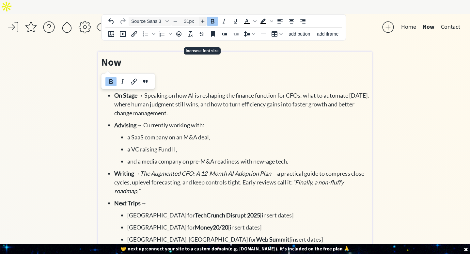
click at [203, 21] on icon "Increase font size" at bounding box center [203, 22] width 4 height 4
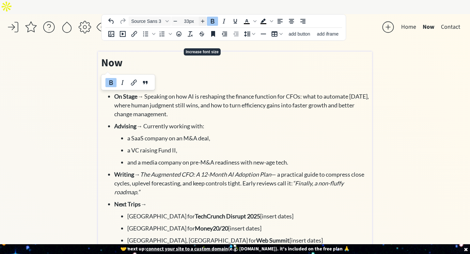
click at [203, 21] on icon "Increase font size" at bounding box center [203, 22] width 4 height 4
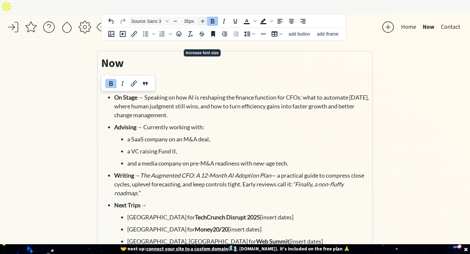
click at [203, 21] on icon "Increase font size" at bounding box center [203, 22] width 4 height 4
type input "36px"
click at [46, 81] on div "saving... Home Now Contact click to upload a picture Hi, I’m Deep Gujral 👋 CFO …" at bounding box center [235, 254] width 470 height 480
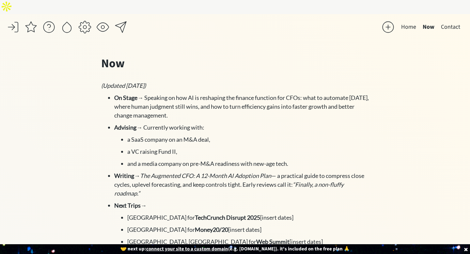
click at [411, 21] on button "Home" at bounding box center [409, 27] width 22 height 13
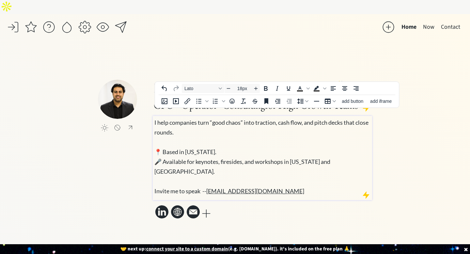
click at [180, 166] on p "I help companies turn “good chaos” into traction, cash flow, and pitch decks th…" at bounding box center [263, 156] width 217 height 78
click at [173, 168] on span "I help companies turn “good chaos” into traction, cash flow, and pitch decks th…" at bounding box center [262, 156] width 214 height 76
click at [303, 172] on p "I help companies turn “good chaos” into traction, cash flow, and pitch decks th…" at bounding box center [263, 156] width 217 height 78
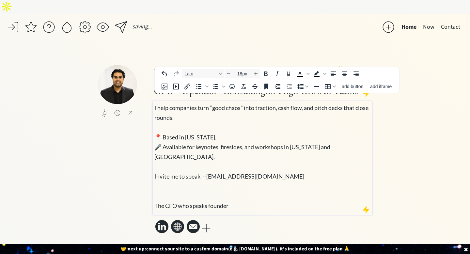
click at [108, 148] on div "click to upload a picture Hi, I’m Deep Gujral 👋 CFO • Operator • Consulting for…" at bounding box center [235, 150] width 274 height 170
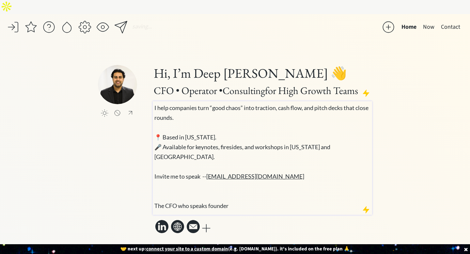
click at [155, 189] on span "🎤 Available for keynotes, firesides, and workshops in New York and San Francisc…" at bounding box center [243, 176] width 176 height 66
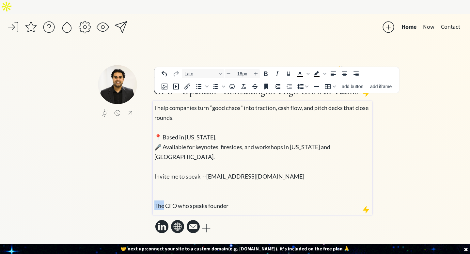
click at [155, 189] on span "🎤 Available for keynotes, firesides, and workshops in New York and San Francisc…" at bounding box center [243, 176] width 176 height 66
click at [241, 187] on p "I help companies turn “good chaos” into traction, cash flow, and pitch decks th…" at bounding box center [263, 157] width 217 height 108
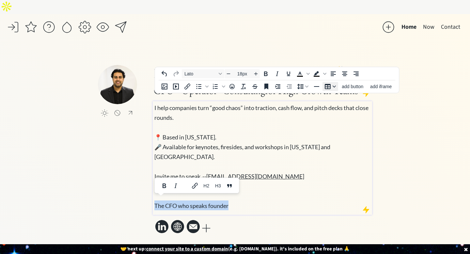
click at [336, 87] on icon "Table" at bounding box center [334, 86] width 3 height 3
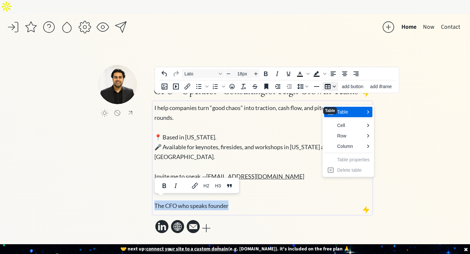
click at [336, 87] on icon "Table" at bounding box center [334, 86] width 3 height 3
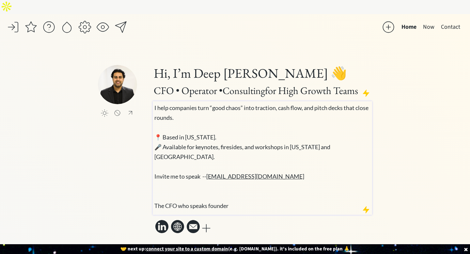
click at [206, 186] on span "🎤 Available for keynotes, firesides, and workshops in New York and San Francisc…" at bounding box center [243, 176] width 176 height 66
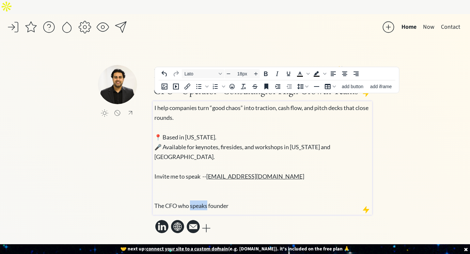
click at [206, 186] on span "🎤 Available for keynotes, firesides, and workshops in New York and San Francisc…" at bounding box center [243, 176] width 176 height 66
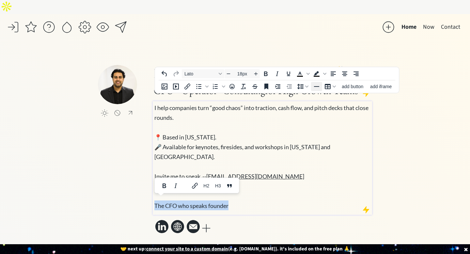
click at [314, 85] on icon "Horizontal line" at bounding box center [317, 87] width 8 height 8
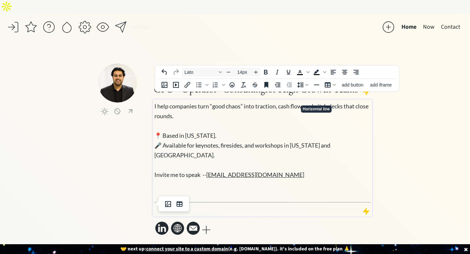
type input "18px"
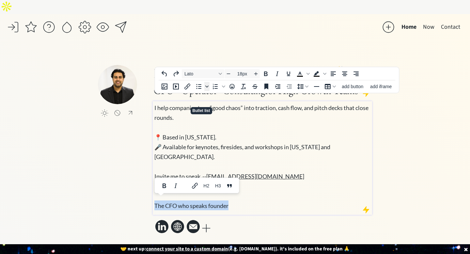
click at [205, 88] on icon "Bullet list" at bounding box center [206, 86] width 3 height 3
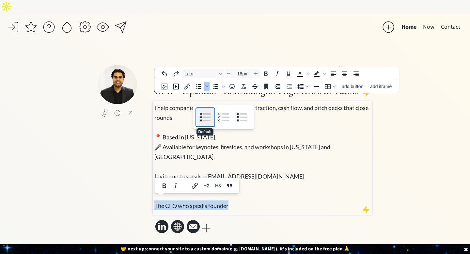
click at [206, 108] on div "Default" at bounding box center [205, 117] width 18 height 18
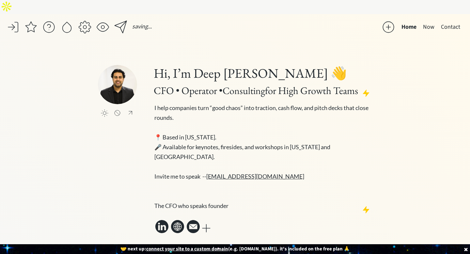
click at [137, 134] on div "click to upload a picture Hi, I’m Deep Gujral 👋 CFO • Operator • Consulting for…" at bounding box center [235, 150] width 274 height 170
click at [438, 112] on div "saving... Home Now Contact click to upload a picture Hi, I’m Deep Gujral 👋 CFO …" at bounding box center [235, 141] width 470 height 254
click at [429, 21] on button "Now" at bounding box center [429, 27] width 18 height 13
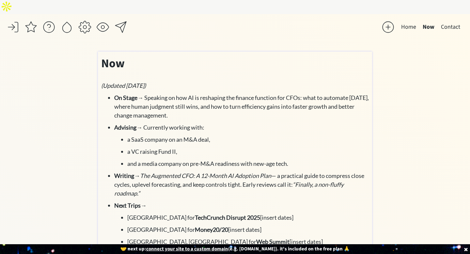
click at [172, 101] on p "On Stage → Speaking on how AI is reshaping the finance function for CFOs: what …" at bounding box center [241, 106] width 255 height 26
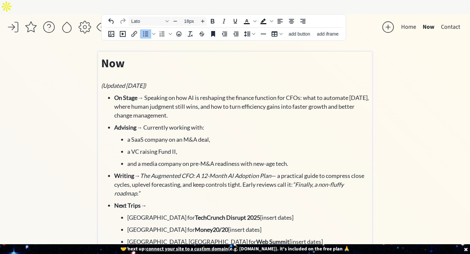
click at [172, 101] on p "On Stage → Speaking on how AI is reshaping the finance function for CFOs: what …" at bounding box center [241, 106] width 255 height 26
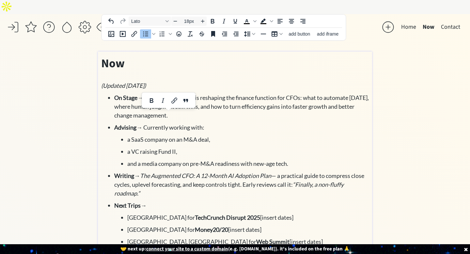
click at [165, 101] on span "On Stage → Speaking on how AI is reshaping the finance function for CFOs: what …" at bounding box center [241, 106] width 255 height 25
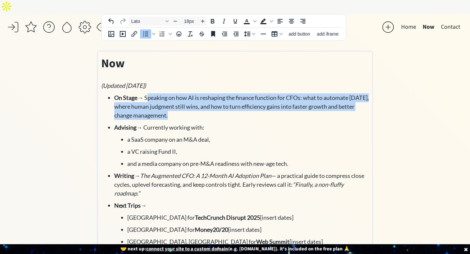
drag, startPoint x: 169, startPoint y: 101, endPoint x: 147, endPoint y: 84, distance: 27.0
click at [147, 93] on p "On Stage → Speaking on how AI is reshaping the finance function for CFOs: what …" at bounding box center [241, 106] width 255 height 26
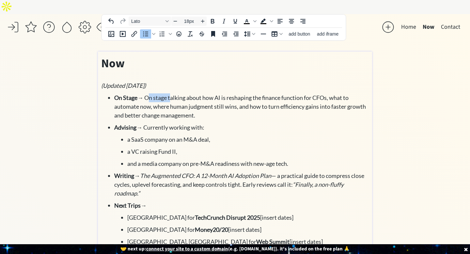
drag, startPoint x: 170, startPoint y: 85, endPoint x: 148, endPoint y: 85, distance: 21.9
click at [148, 94] on span "On Stage → On stage talking about how AI is reshaping the finance function for …" at bounding box center [240, 106] width 252 height 25
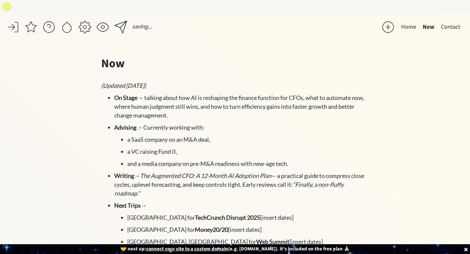
click at [69, 85] on div "saving... Home Now Contact click to upload a picture Hi, I’m Deep Gujral 👋 CFO …" at bounding box center [235, 251] width 470 height 475
click at [152, 124] on span "Advising → Currently working with:" at bounding box center [159, 127] width 90 height 7
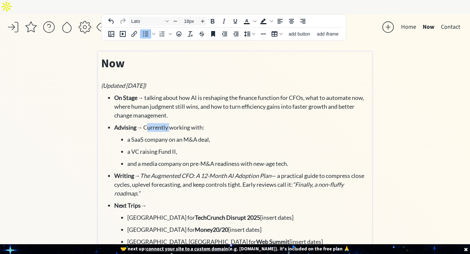
click at [152, 124] on span "Advising → Currently working with:" at bounding box center [159, 127] width 90 height 7
click at [147, 124] on span "Advising → Currently working with:" at bounding box center [159, 127] width 90 height 7
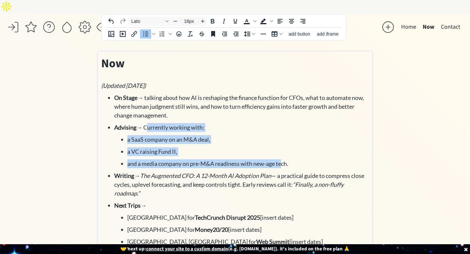
drag, startPoint x: 145, startPoint y: 113, endPoint x: 284, endPoint y: 152, distance: 144.4
click at [284, 152] on li "Advising → Currently working with: a SaaS company on an M&A deal, a VC raising …" at bounding box center [241, 145] width 255 height 45
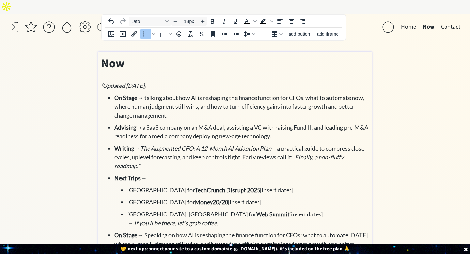
click at [81, 131] on div "saving... Home Now Contact click to upload a picture Hi, I’m Deep Gujral 👋 CFO …" at bounding box center [235, 238] width 470 height 448
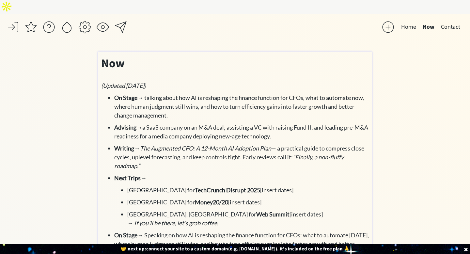
click at [144, 145] on em "The Augmented CFO: A 12-Month AI Adoption Plan" at bounding box center [205, 148] width 131 height 7
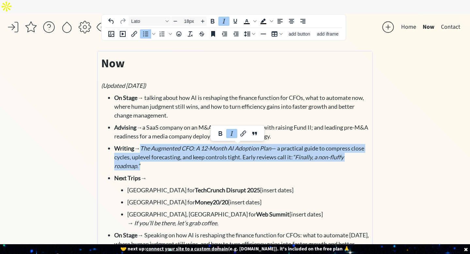
drag, startPoint x: 143, startPoint y: 150, endPoint x: 143, endPoint y: 131, distance: 18.6
click at [143, 144] on p "Writing → The Augmented CFO: A 12-Month AI Adoption Plan — a practical guide to…" at bounding box center [241, 157] width 255 height 26
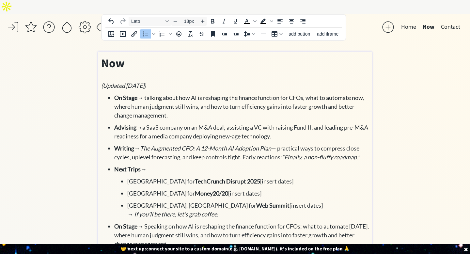
scroll to position [2, 0]
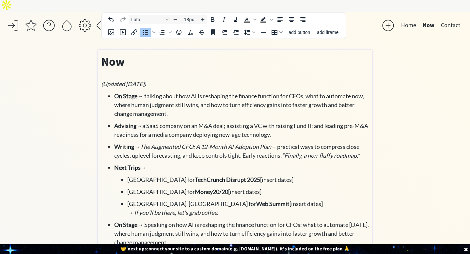
click at [272, 176] on span "San Francisco for TechCrunch Disrupt 2025 [insert dates]" at bounding box center [210, 179] width 166 height 7
click at [275, 175] on p "San Francisco for TechCrunch Disrupt 2025 [insert dates]" at bounding box center [248, 179] width 242 height 9
drag, startPoint x: 276, startPoint y: 166, endPoint x: 239, endPoint y: 167, distance: 36.3
click at [239, 175] on p "San Francisco for TechCrunch Disrupt 2025 [insert dates]" at bounding box center [248, 179] width 242 height 9
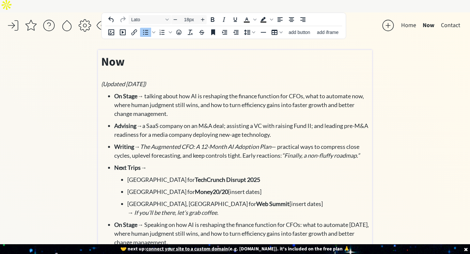
drag, startPoint x: 237, startPoint y: 178, endPoint x: 197, endPoint y: 178, distance: 39.2
click at [197, 188] on p "Las Vegas for Money20/20 [insert dates]" at bounding box center [248, 192] width 242 height 9
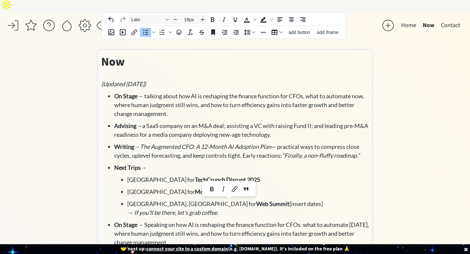
drag, startPoint x: 257, startPoint y: 193, endPoint x: 213, endPoint y: 192, distance: 44.1
click at [213, 200] on p "Lisbon, Portugal for Web Summit [insert dates] → If you’ll be there, let’s grab…" at bounding box center [248, 209] width 242 height 18
click at [201, 96] on p "On Stage → talking about how AI is reshaping the finance function for CFOs, wha…" at bounding box center [241, 105] width 255 height 26
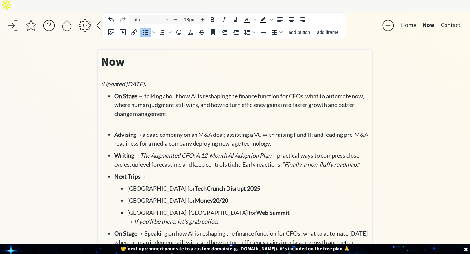
click at [313, 130] on p "Advising → a SaaS company on an M&A deal; assisting a VC with raising Fund II; …" at bounding box center [241, 139] width 255 height 18
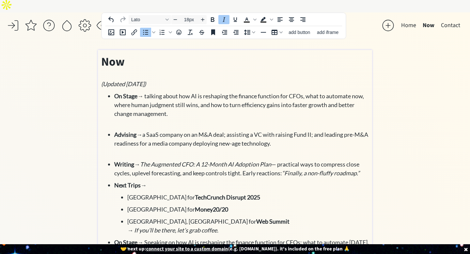
click at [367, 160] on p "Writing → The Augmented CFO: A 12-Month AI Adoption Plan — practical ways to co…" at bounding box center [241, 169] width 255 height 18
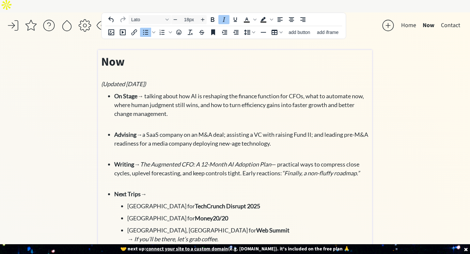
click at [445, 143] on div "saving... Home Now Contact click to upload a picture Hi, I’m Deep Gujral 👋 CFO …" at bounding box center [235, 245] width 470 height 466
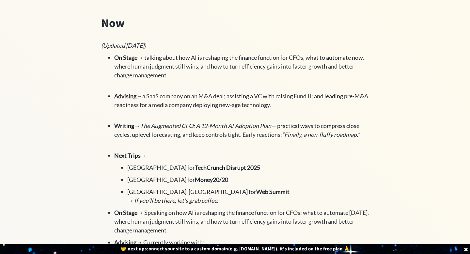
scroll to position [42, 0]
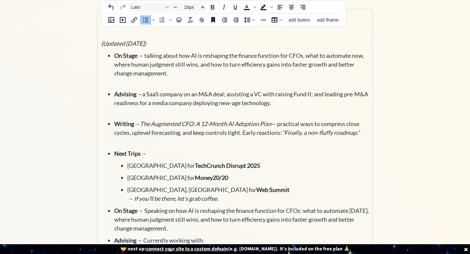
click at [146, 150] on span "Next Trips →" at bounding box center [130, 153] width 32 height 7
click at [150, 149] on p "Next Trips →" at bounding box center [241, 153] width 255 height 9
click at [272, 186] on p "Lisbon, Portugal for Web Summit → If you’ll be there, let’s grab coffee." at bounding box center [248, 195] width 242 height 18
click at [242, 186] on p "Lisbon, Portugal for Web Summit → If you’ll be there, let’s grab coffee." at bounding box center [248, 195] width 242 height 18
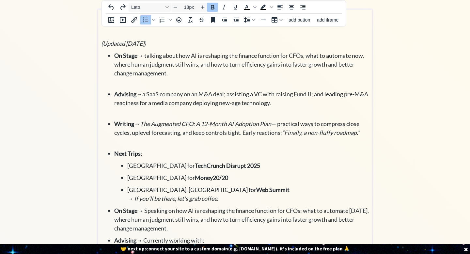
click at [237, 190] on div "Now (Updated October 2025) On Stage → talking about how AI is reshaping the fin…" at bounding box center [235, 212] width 268 height 399
click at [241, 186] on p "Lisbon, Portugal for Web Summit → If you’ll be there, let’s grab coffee." at bounding box center [248, 195] width 242 height 18
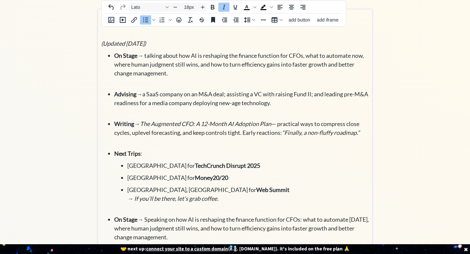
click at [48, 145] on div "saving... Home Now Contact click to upload a picture Hi, I’m Deep Gujral 👋 CFO …" at bounding box center [235, 209] width 470 height 474
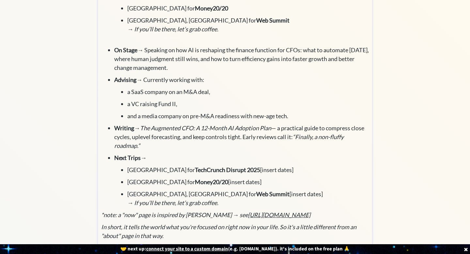
scroll to position [220, 0]
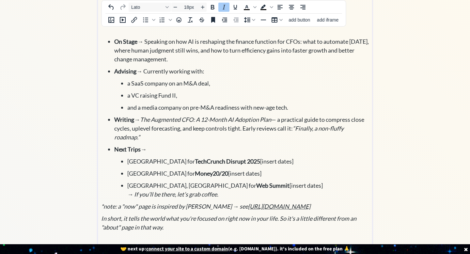
click at [185, 215] on em "In short, it tells the world what you're focused on right now in your life. So …" at bounding box center [228, 223] width 255 height 16
click at [179, 220] on div "Now (Updated October 2025) On Stage → talking about how AI is reshaping the fin…" at bounding box center [235, 38] width 268 height 407
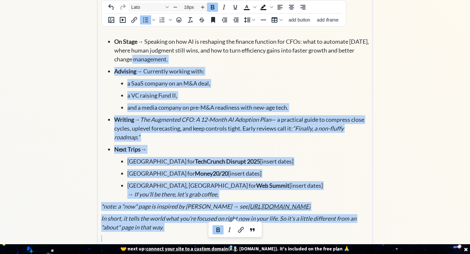
drag, startPoint x: 180, startPoint y: 218, endPoint x: 132, endPoint y: 49, distance: 176.2
click at [132, 49] on div "Now (Updated October 2025) On Stage → talking about how AI is reshaping the fin…" at bounding box center [235, 38] width 268 height 407
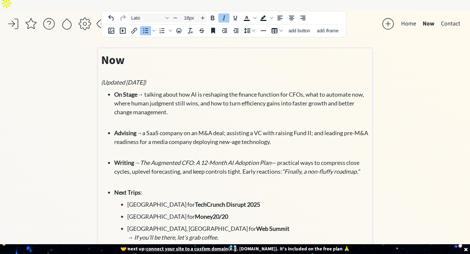
scroll to position [13, 0]
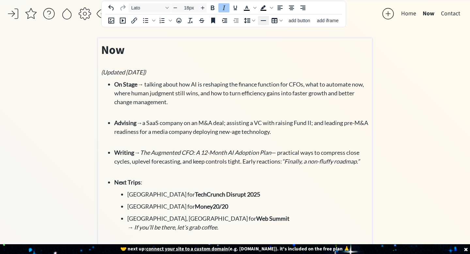
click at [263, 17] on icon "Horizontal line" at bounding box center [264, 21] width 8 height 8
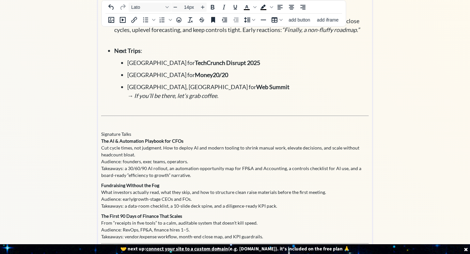
scroll to position [146, 0]
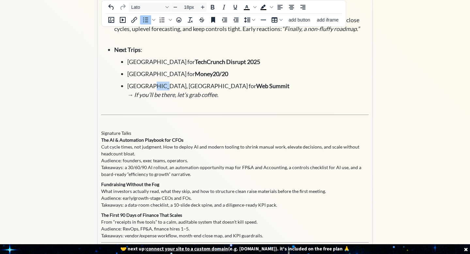
drag, startPoint x: 157, startPoint y: 68, endPoint x: 147, endPoint y: 68, distance: 10.8
click at [147, 82] on p "Lisbon, Portugal for Web Summit → If you’ll be there, let’s grab coffee." at bounding box center [248, 91] width 242 height 18
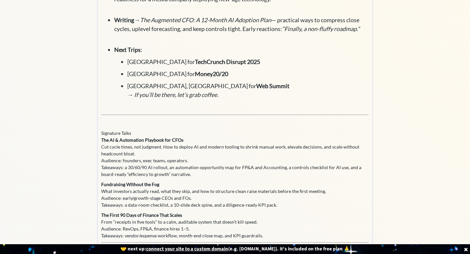
drag, startPoint x: 100, startPoint y: 115, endPoint x: 151, endPoint y: 185, distance: 86.2
click at [151, 185] on div "Now (Updated October 2025) On Stage → talking about how AI is reshaping the fin…" at bounding box center [235, 89] width 274 height 367
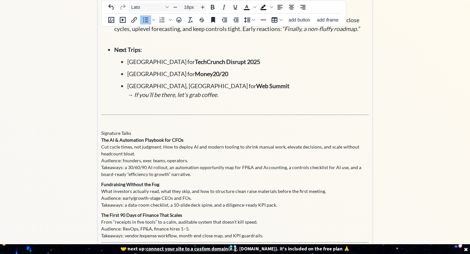
click at [118, 137] on p "The AI & Automation Playbook for CFOs Cut cycle times, not judgment. How to dep…" at bounding box center [235, 157] width 268 height 41
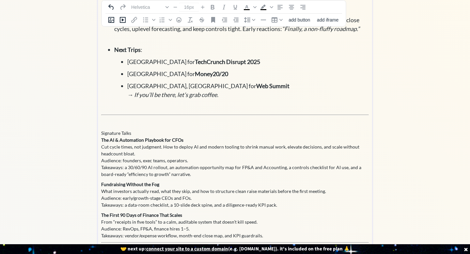
click at [118, 137] on p "The AI & Automation Playbook for CFOs Cut cycle times, not judgment. How to dep…" at bounding box center [235, 157] width 268 height 41
click at [109, 130] on h2 "Signature Talks" at bounding box center [235, 133] width 268 height 7
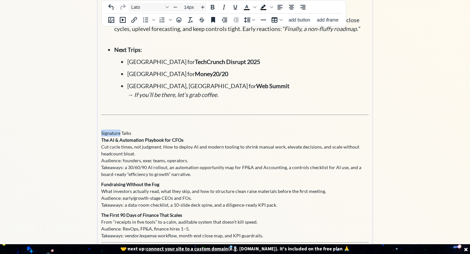
click at [109, 130] on h2 "Signature Talks" at bounding box center [235, 133] width 268 height 7
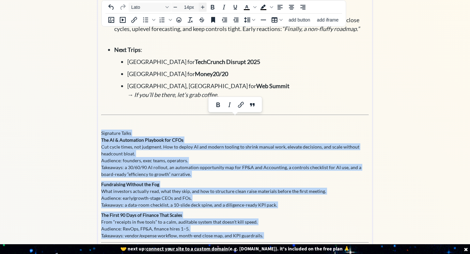
click at [202, 6] on icon "Increase font size" at bounding box center [202, 7] width 5 height 5
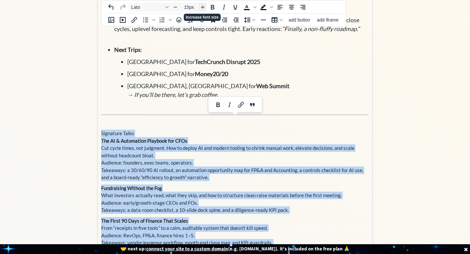
click at [202, 6] on icon "Increase font size" at bounding box center [202, 7] width 5 height 5
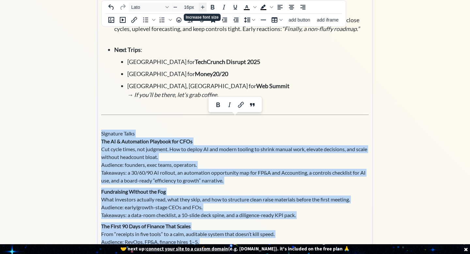
click at [202, 6] on icon "Increase font size" at bounding box center [202, 7] width 5 height 5
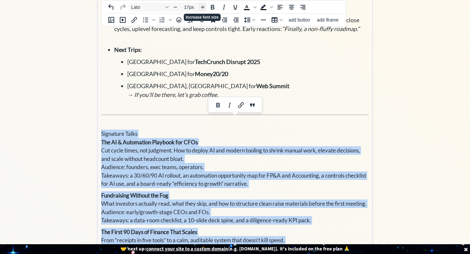
click at [202, 6] on icon "Increase font size" at bounding box center [202, 7] width 5 height 5
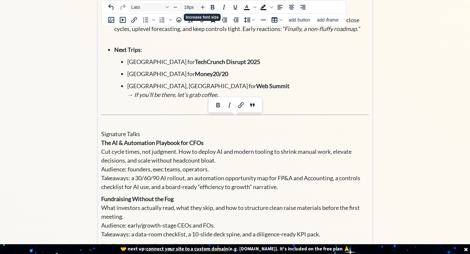
click at [74, 132] on div "saving... Home Now Contact click to upload a picture Hi, I’m Deep Gujral 👋 CFO …" at bounding box center [235, 102] width 470 height 468
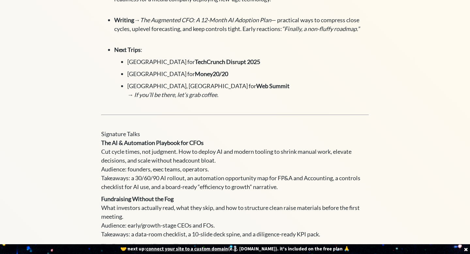
scroll to position [0, 0]
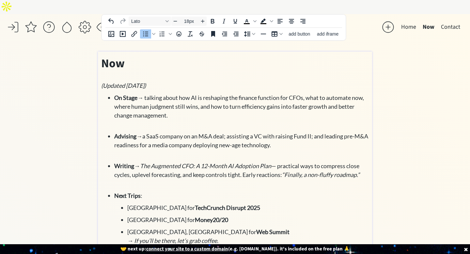
click at [148, 133] on span "a SaaS company on an M&A deal; assisting a VC with raising Fund II; and leading…" at bounding box center [241, 141] width 254 height 16
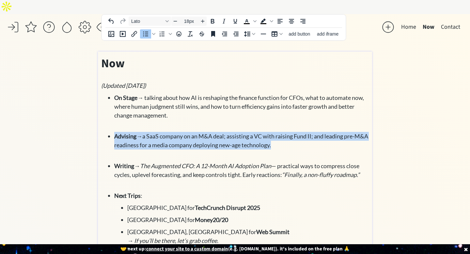
click at [148, 133] on span "a SaaS company on an M&A deal; assisting a VC with raising Fund II; and leading…" at bounding box center [241, 141] width 254 height 16
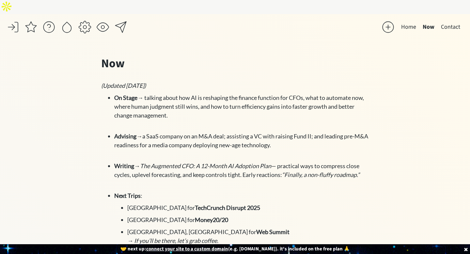
click at [90, 110] on div "saving... Home Now Contact click to upload a picture Hi, I’m Deep Gujral 👋 CFO …" at bounding box center [235, 248] width 470 height 468
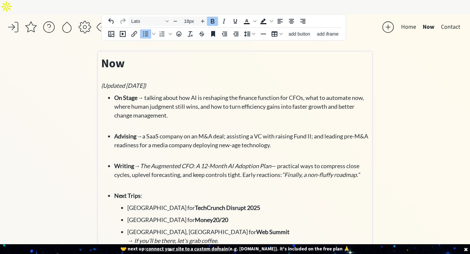
click at [110, 79] on div "Now (Updated October 2025) On Stage → talking about how AI is reshaping the fin…" at bounding box center [235, 255] width 268 height 401
click at [106, 82] on em "(Updated [DATE])" at bounding box center [123, 85] width 45 height 7
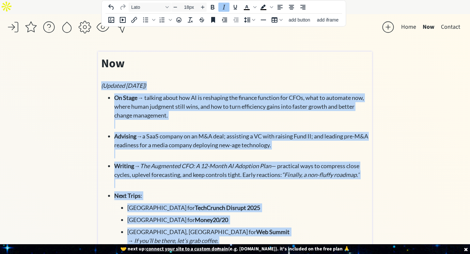
scroll to position [214, 0]
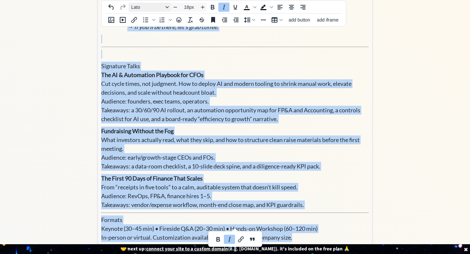
click at [168, 6] on icon "Font Lato" at bounding box center [167, 7] width 3 height 3
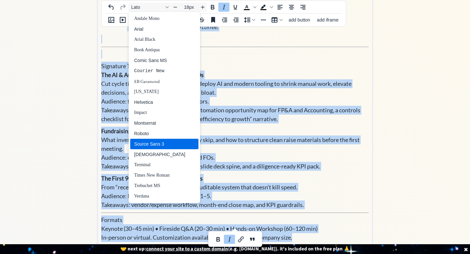
click at [159, 145] on div "Source Sans 3" at bounding box center [159, 144] width 51 height 8
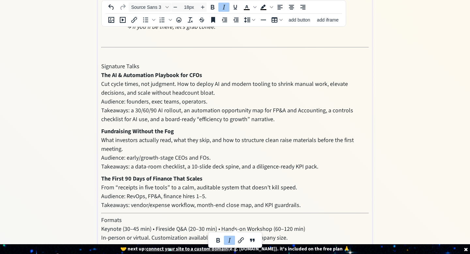
click at [85, 139] on div "saving... Home Now Contact click to upload a picture Hi, I’m Deep Gujral 👋 CFO …" at bounding box center [235, 34] width 470 height 469
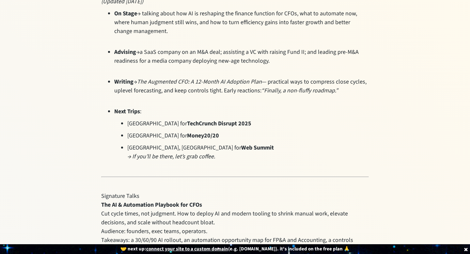
scroll to position [90, 0]
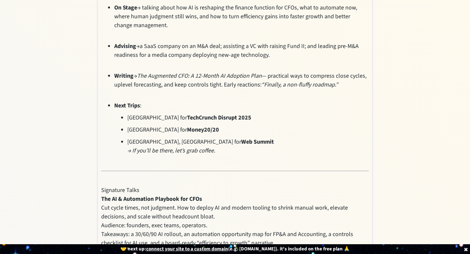
click at [120, 186] on span "Signature Talks" at bounding box center [120, 190] width 38 height 8
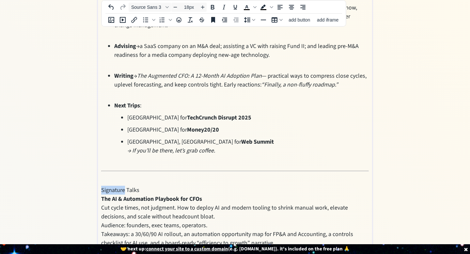
click at [120, 186] on span "Signature Talks" at bounding box center [120, 190] width 38 height 8
click at [145, 186] on h2 "Signature Talks" at bounding box center [235, 190] width 268 height 9
drag, startPoint x: 145, startPoint y: 175, endPoint x: 101, endPoint y: 174, distance: 44.1
click at [101, 174] on div "Now (Updated October 2025) On Stage → talking about how AI is reshaping the fin…" at bounding box center [235, 167] width 274 height 412
click at [202, 7] on icon "Increase font size" at bounding box center [203, 8] width 4 height 4
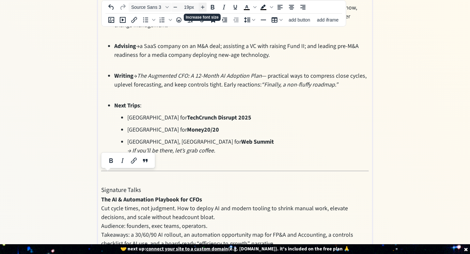
click at [202, 7] on icon "Increase font size" at bounding box center [203, 8] width 4 height 4
click at [214, 7] on icon "Bold" at bounding box center [213, 7] width 4 height 5
click at [204, 6] on icon "Increase font size" at bounding box center [202, 7] width 5 height 5
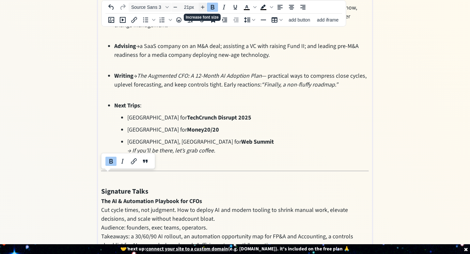
click at [204, 6] on icon "Increase font size" at bounding box center [202, 7] width 5 height 5
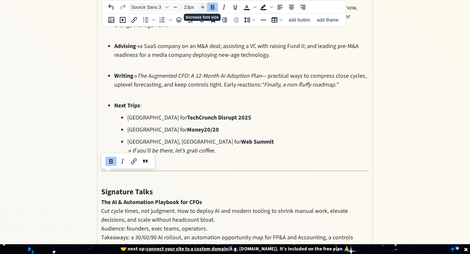
click at [204, 6] on icon "Increase font size" at bounding box center [202, 7] width 5 height 5
click at [182, 186] on h2 "Signature Talks" at bounding box center [235, 192] width 268 height 12
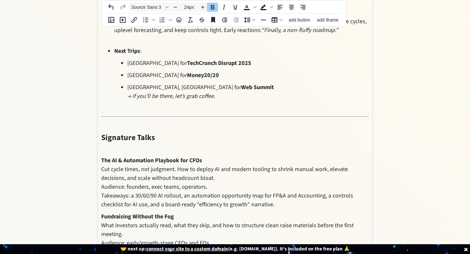
scroll to position [153, 0]
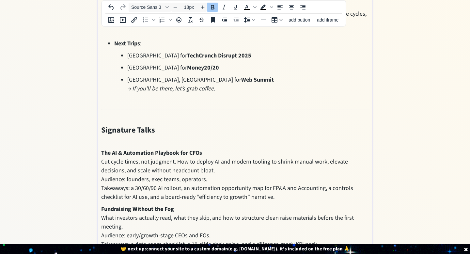
click at [102, 149] on strong "The AI & Automation Playbook for CFOs" at bounding box center [151, 153] width 101 height 8
click at [295, 182] on p "The AI & Automation Playbook for CFOs Cut cycle times, not judgment. How to dep…" at bounding box center [235, 175] width 268 height 53
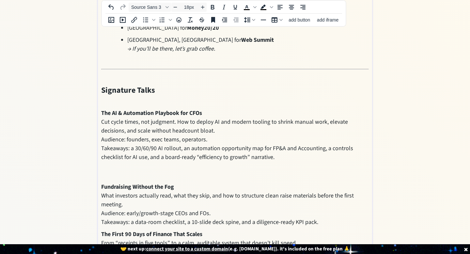
scroll to position [221, 0]
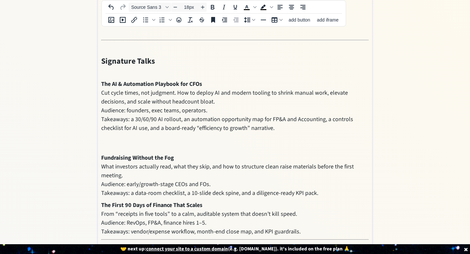
click at [326, 176] on p "Fundraising Without the Fog What investors actually read, what they skip, and h…" at bounding box center [235, 176] width 268 height 44
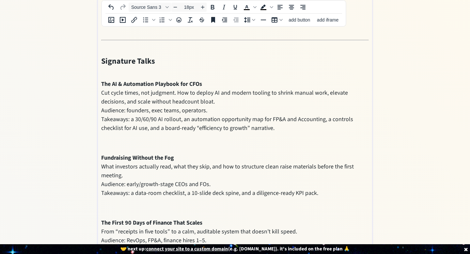
click at [101, 79] on div "Now (Updated October 2025) On Stage → talking about how AI is reshaping the fin…" at bounding box center [235, 61] width 274 height 463
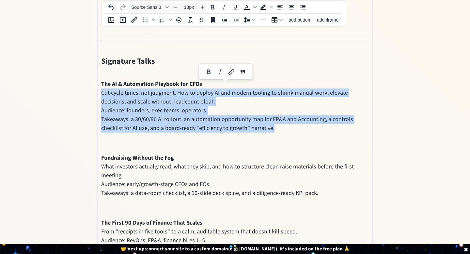
drag, startPoint x: 280, startPoint y: 113, endPoint x: 100, endPoint y: 79, distance: 182.8
click at [100, 79] on div "Now (Updated October 2025) On Stage → talking about how AI is reshaping the fin…" at bounding box center [235, 61] width 274 height 463
click at [145, 20] on icon "Bullet list" at bounding box center [145, 20] width 5 height 5
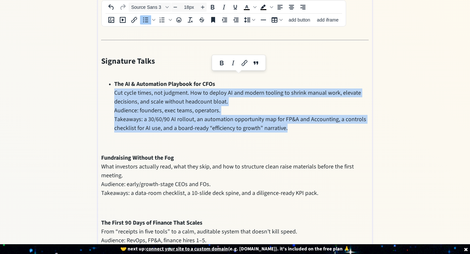
click at [111, 80] on ul "The AI & Automation Playbook for CFOs Cut cycle times, not judgment. How to dep…" at bounding box center [235, 115] width 268 height 71
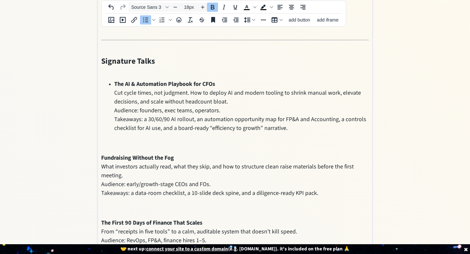
click at [114, 80] on ul "The AI & Automation Playbook for CFOs Cut cycle times, not judgment. How to dep…" at bounding box center [235, 115] width 268 height 71
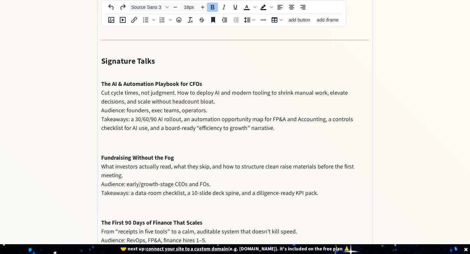
click at [213, 80] on p "The AI & Automation Playbook for CFOs Cut cycle times, not judgment. How to dep…" at bounding box center [235, 115] width 268 height 71
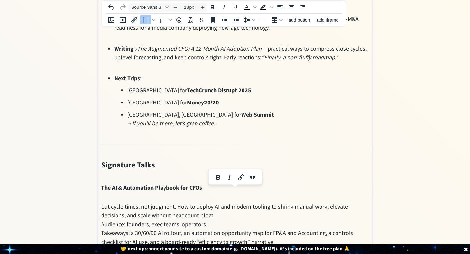
click at [238, 110] on p "Lisbon, Portugal for Web Summit → If you’ll be there, let’s grab coffee." at bounding box center [248, 119] width 242 height 18
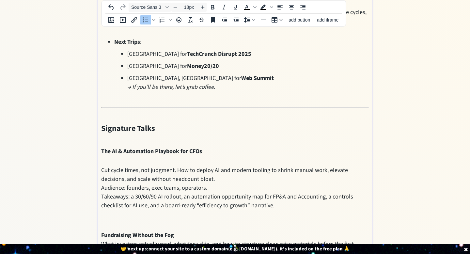
scroll to position [183, 0]
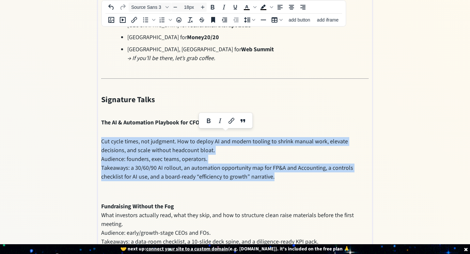
drag, startPoint x: 286, startPoint y: 160, endPoint x: 102, endPoint y: 127, distance: 187.9
click at [102, 130] on p "Cut cycle times, not judgment. How to deploy AI and modern tooling to shrink ma…" at bounding box center [235, 164] width 268 height 69
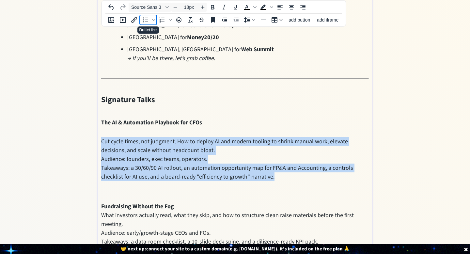
click at [143, 19] on icon "Bullet list" at bounding box center [146, 20] width 8 height 8
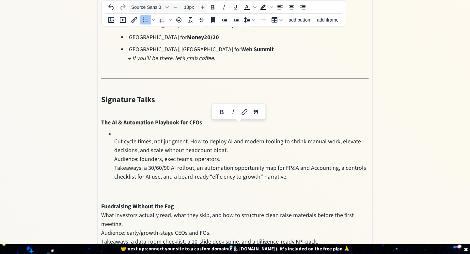
click at [113, 130] on ul "Cut cycle times, not judgment. How to deploy AI and modern tooling to shrink ma…" at bounding box center [235, 164] width 268 height 69
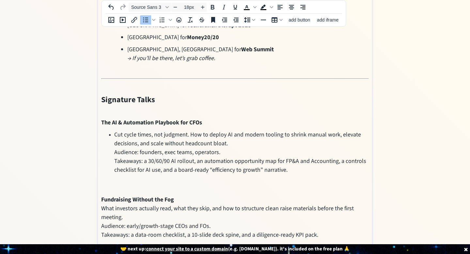
click at [114, 148] on span "Audience: founders, exec teams, operators." at bounding box center [167, 152] width 106 height 8
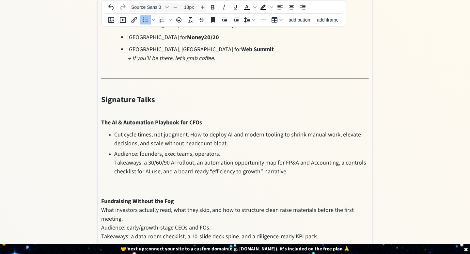
click at [115, 159] on span "Takeaways: a 30/60/90 AI rollout, an automation opportunity map for FP&A and Ac…" at bounding box center [240, 167] width 252 height 17
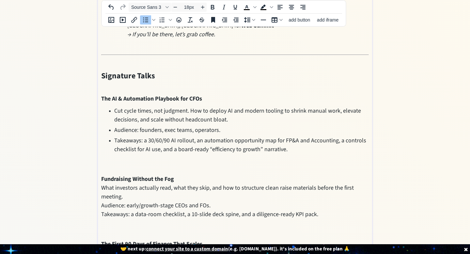
scroll to position [208, 0]
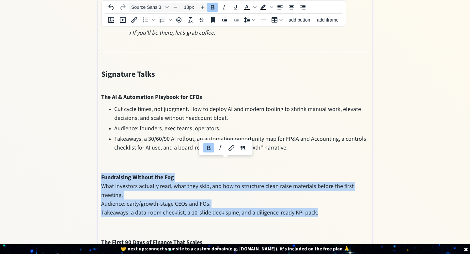
drag, startPoint x: 318, startPoint y: 201, endPoint x: 87, endPoint y: 167, distance: 233.2
click at [87, 167] on div "saving... Home Now Contact click to upload a picture Hi, I’m Deep Gujral 👋 CFO …" at bounding box center [235, 69] width 470 height 527
click at [145, 22] on icon "Bullet list" at bounding box center [146, 20] width 8 height 8
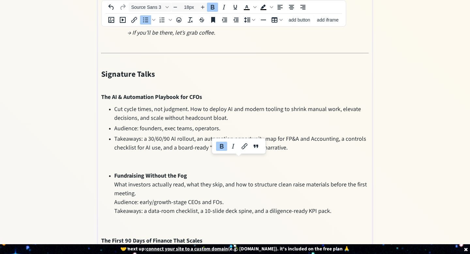
click at [111, 173] on ul "Cut cycle times, not judgment. How to deploy AI and modern tooling to shrink ma…" at bounding box center [235, 169] width 268 height 128
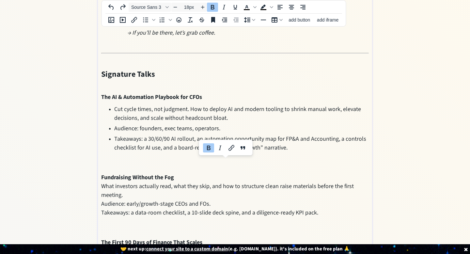
click at [119, 182] on span "What investors actually read, what they skip, and how to structure clean raise …" at bounding box center [227, 190] width 253 height 17
click at [197, 173] on p "Fundraising Without the Fog What investors actually read, what they skip, and h…" at bounding box center [235, 204] width 268 height 62
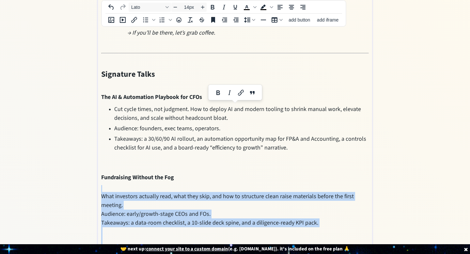
scroll to position [283, 0]
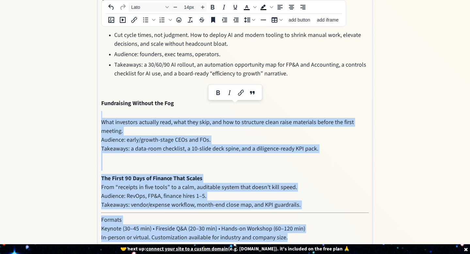
click at [208, 141] on p "What investors actually read, what they skip, and how to structure clean raise …" at bounding box center [235, 141] width 268 height 60
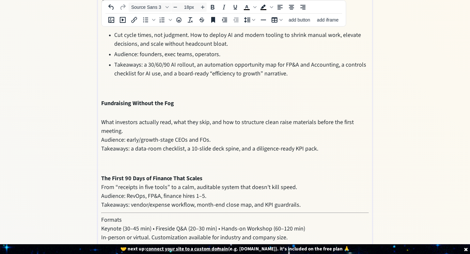
scroll to position [279, 0]
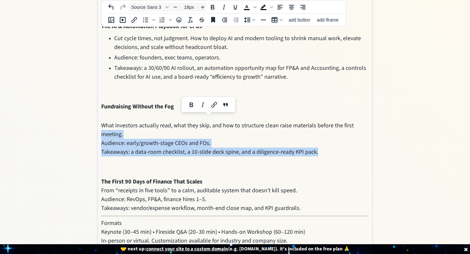
drag, startPoint x: 326, startPoint y: 139, endPoint x: 89, endPoint y: 117, distance: 238.1
click at [89, 116] on div "saving... Home Now Contact click to upload a picture Hi, I’m Deep Gujral 👋 CFO …" at bounding box center [235, 3] width 470 height 537
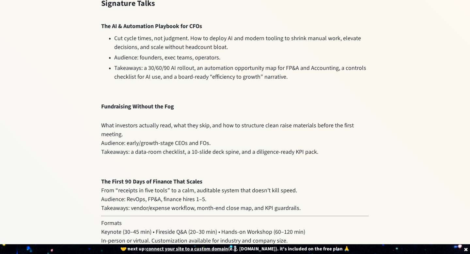
click at [89, 116] on div "saving... Home Now Contact click to upload a picture Hi, I’m Deep Gujral 👋 CFO …" at bounding box center [235, 3] width 470 height 537
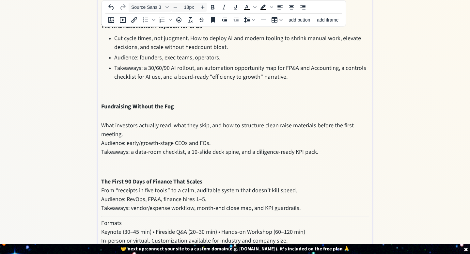
click at [102, 122] on span "What investors actually read, what they skip, and how to structure clean raise …" at bounding box center [227, 130] width 253 height 17
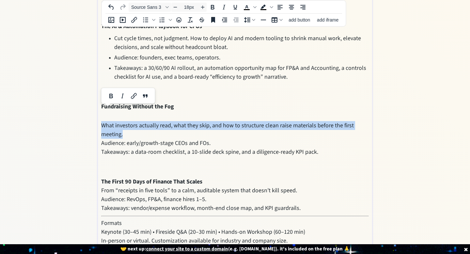
drag, startPoint x: 102, startPoint y: 109, endPoint x: 301, endPoint y: 133, distance: 200.3
click at [301, 133] on p "What investors actually read, what they skip, and how to structure clean raise …" at bounding box center [235, 144] width 268 height 60
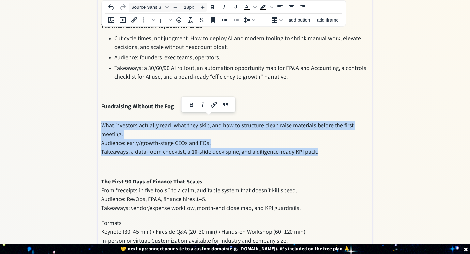
drag, startPoint x: 327, startPoint y: 140, endPoint x: 96, endPoint y: 112, distance: 232.0
click at [96, 112] on div "saving... Home Now Contact click to upload a picture Hi, I’m Deep Gujral 👋 CFO …" at bounding box center [235, 3] width 470 height 537
click at [142, 19] on icon "Bullet list" at bounding box center [146, 20] width 8 height 8
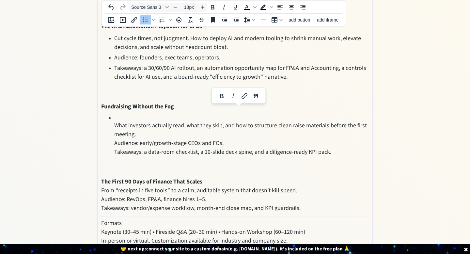
click at [112, 114] on ul "What investors actually read, what they skip, and how to structure clean raise …" at bounding box center [235, 144] width 268 height 60
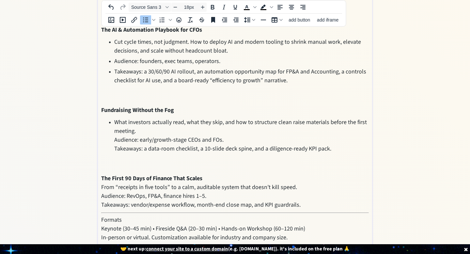
click at [113, 126] on ul "What investors actually read, what they skip, and how to structure clean raise …" at bounding box center [235, 144] width 268 height 53
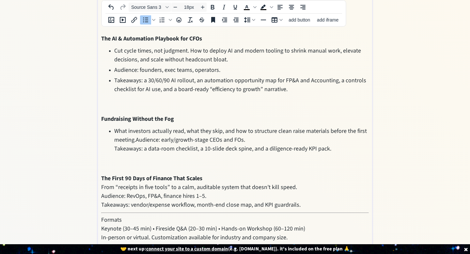
scroll to position [277, 0]
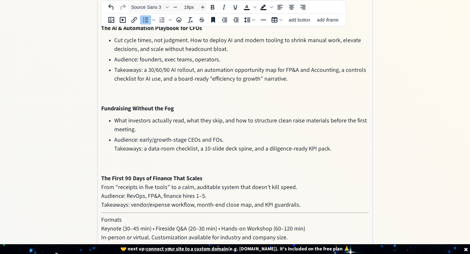
click at [115, 145] on span "Takeaways: a data-room checklist, a 10-slide deck spine, and a diligence-ready …" at bounding box center [222, 149] width 217 height 8
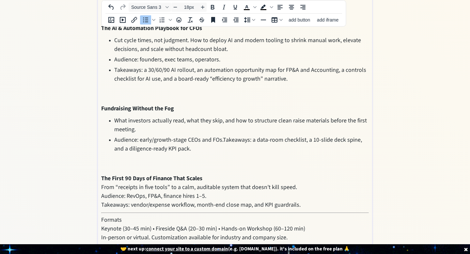
scroll to position [279, 0]
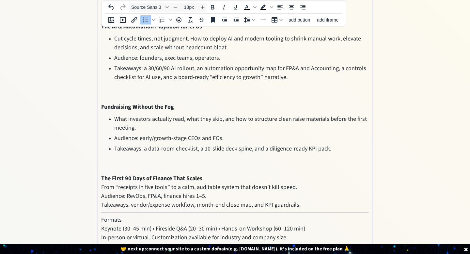
click at [395, 143] on div "saving... Home Now Contact click to upload a picture Hi, I’m Deep Gujral 👋 CFO …" at bounding box center [235, 1] width 470 height 533
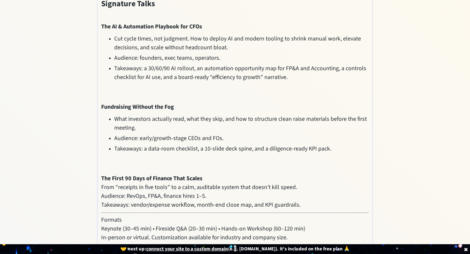
click at [113, 174] on strong "The First 90 Days of Finance That Scales" at bounding box center [151, 178] width 101 height 8
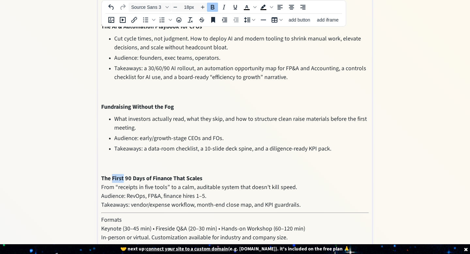
click at [113, 174] on strong "The First 90 Days of Finance That Scales" at bounding box center [151, 178] width 101 height 8
click at [226, 174] on p "The First 90 Days of Finance That Scales From “receipts in five tools” to a cal…" at bounding box center [235, 191] width 268 height 35
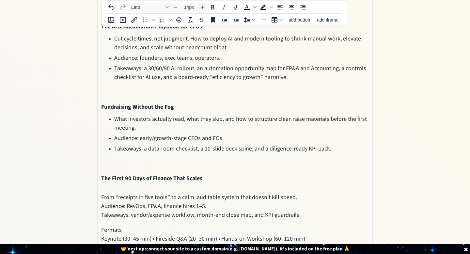
click at [310, 208] on div "Now (Updated October 2025) On Stage → talking about how AI is reshaping the fin…" at bounding box center [235, 14] width 268 height 476
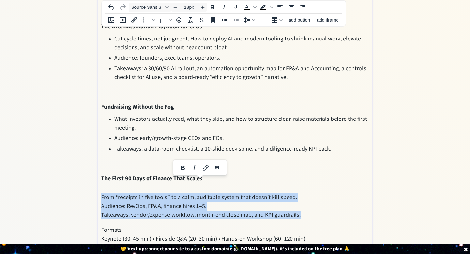
drag, startPoint x: 312, startPoint y: 201, endPoint x: 102, endPoint y: 184, distance: 210.7
click at [102, 186] on p "From “receipts in five tools” to a calm, auditable system that doesn’t kill spe…" at bounding box center [235, 202] width 268 height 33
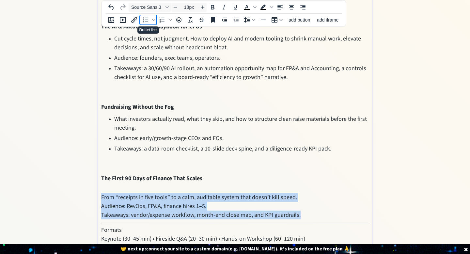
click at [144, 20] on icon "Bullet list" at bounding box center [145, 20] width 5 height 5
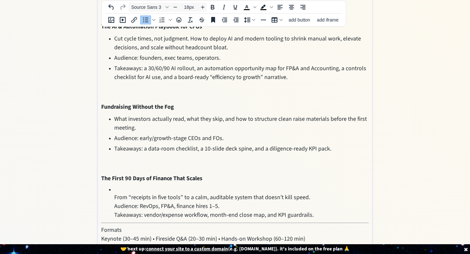
click at [114, 193] on span "From “receipts in five tools” to a calm, auditable system that doesn’t kill spe…" at bounding box center [212, 197] width 196 height 8
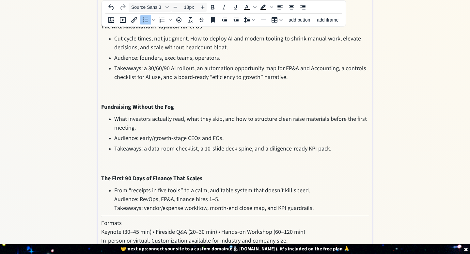
click at [114, 186] on ul "From “receipts in five tools” to a calm, auditable system that doesn’t kill spe…" at bounding box center [235, 199] width 268 height 26
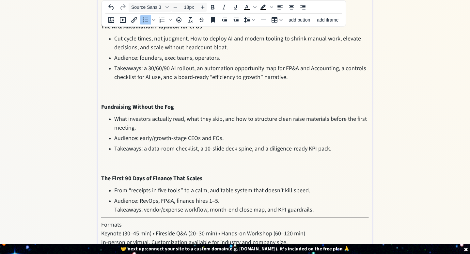
click at [115, 206] on span "Takeaways: vendor/expense workflow, month-end close map, and KPI guardrails." at bounding box center [214, 210] width 200 height 8
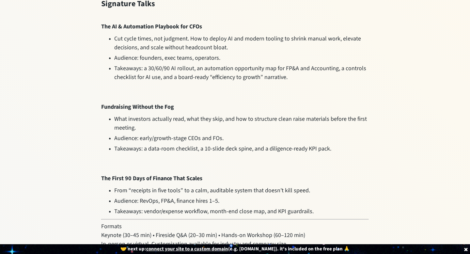
click at [79, 156] on div "saving... Home Now Contact click to upload a picture Hi, I’m Deep Gujral 👋 CFO …" at bounding box center [235, 5] width 470 height 540
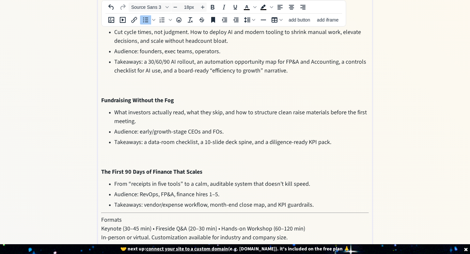
click at [318, 201] on li "Takeaways: vendor/expense workflow, month-end close map, and KPI guardrails." at bounding box center [241, 205] width 255 height 9
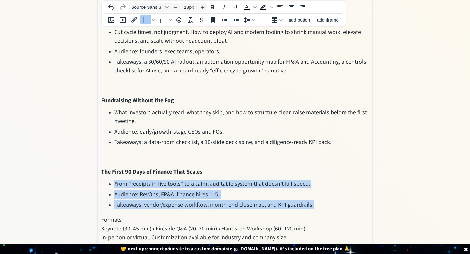
click at [318, 201] on li "Takeaways: vendor/expense workflow, month-end close map, and KPI guardrails." at bounding box center [241, 205] width 255 height 9
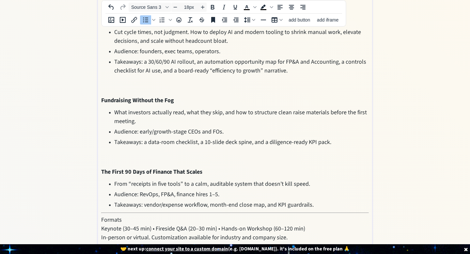
click at [329, 216] on h2 "Formats" at bounding box center [235, 220] width 268 height 9
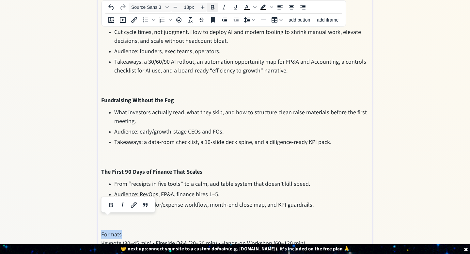
click at [213, 8] on icon "Bold" at bounding box center [213, 7] width 8 height 8
click at [66, 141] on div "saving... Home Now Contact click to upload a picture Hi, I’m Deep Gujral 👋 CFO …" at bounding box center [235, 6] width 470 height 554
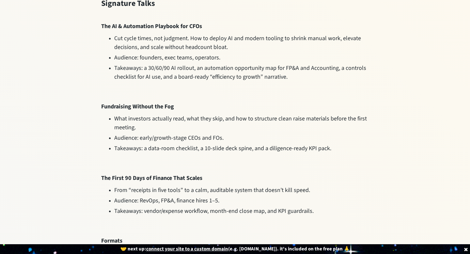
scroll to position [300, 0]
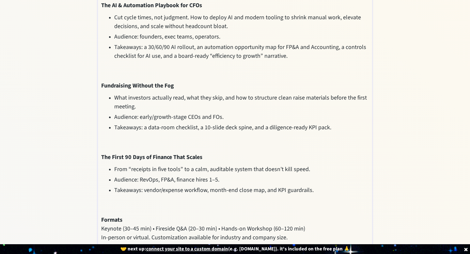
click at [141, 216] on h2 "Formats" at bounding box center [235, 220] width 268 height 9
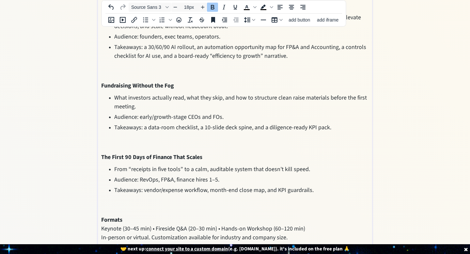
click at [141, 216] on h2 "Formats" at bounding box center [235, 220] width 268 height 9
click at [102, 225] on span "Keynote (30–45 min) • Fireside Q&A (20–30 min) • Hands-on Workshop (60–120 min)" at bounding box center [203, 229] width 204 height 8
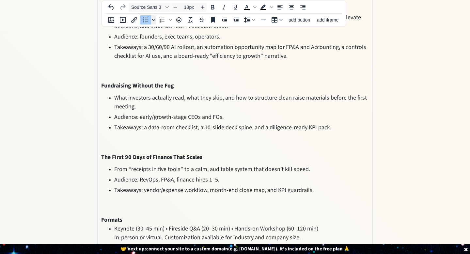
click at [153, 17] on span "Bullet list" at bounding box center [153, 19] width 5 height 9
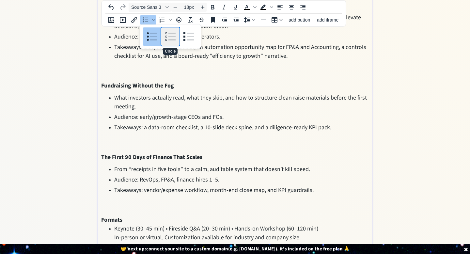
click at [171, 40] on div "Circle" at bounding box center [170, 36] width 18 height 18
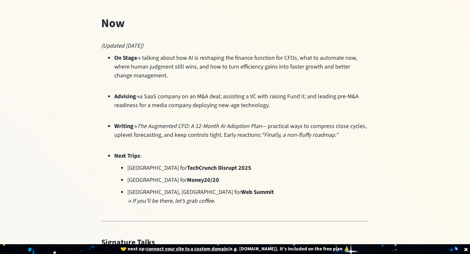
scroll to position [0, 0]
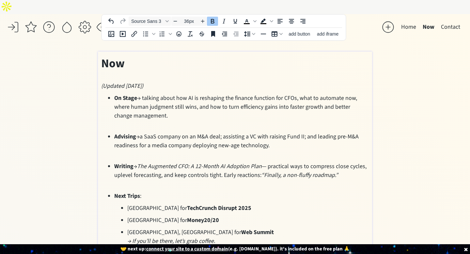
click at [114, 55] on strong "Now" at bounding box center [113, 63] width 24 height 17
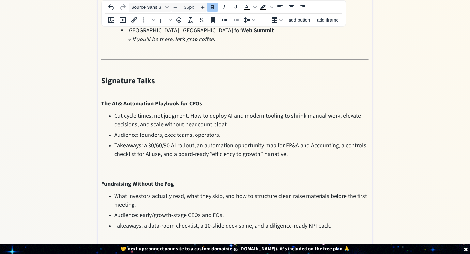
scroll to position [203, 0]
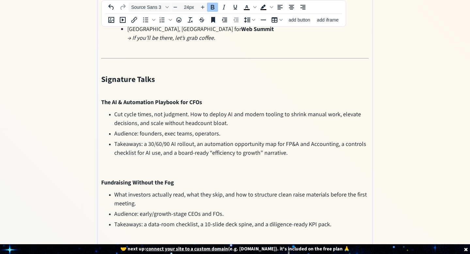
click at [125, 74] on span "Signature Talks" at bounding box center [128, 79] width 54 height 11
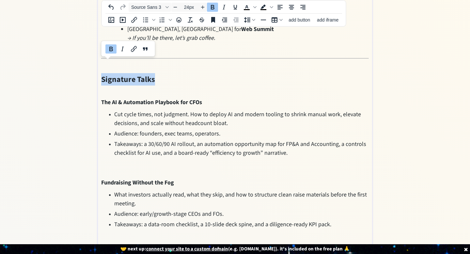
click at [125, 74] on span "Signature Talks" at bounding box center [128, 79] width 54 height 11
click at [204, 7] on icon "Increase font size" at bounding box center [202, 7] width 5 height 5
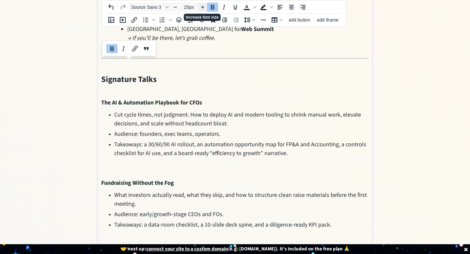
click at [204, 7] on icon "Increase font size" at bounding box center [202, 7] width 5 height 5
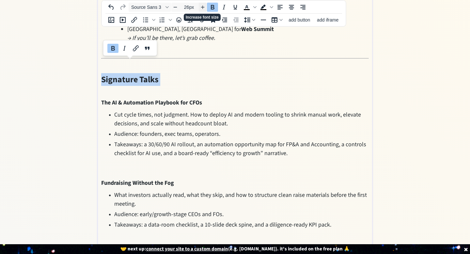
click at [204, 7] on icon "Increase font size" at bounding box center [202, 7] width 5 height 5
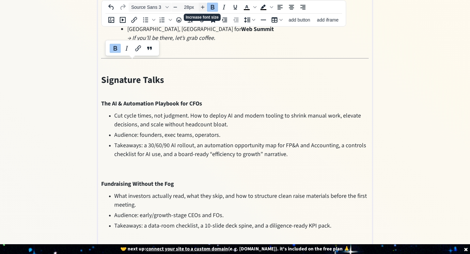
click at [204, 7] on icon "Increase font size" at bounding box center [202, 7] width 5 height 5
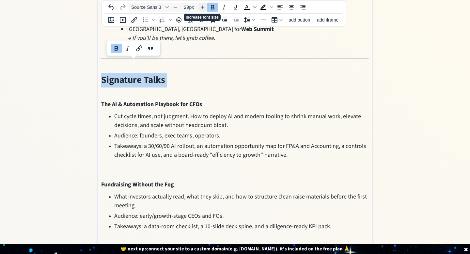
click at [204, 7] on icon "Increase font size" at bounding box center [202, 7] width 5 height 5
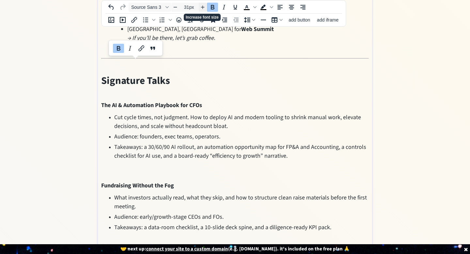
click at [204, 7] on icon "Increase font size" at bounding box center [202, 7] width 5 height 5
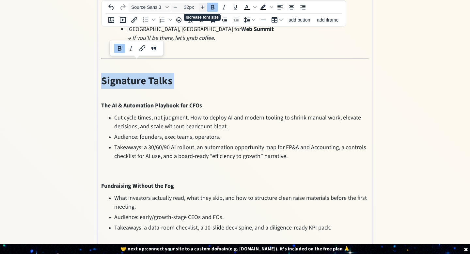
click at [204, 7] on icon "Increase font size" at bounding box center [202, 7] width 5 height 5
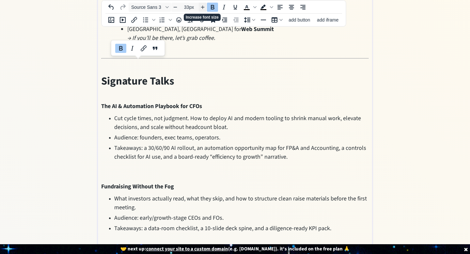
click at [204, 7] on icon "Increase font size" at bounding box center [202, 7] width 5 height 5
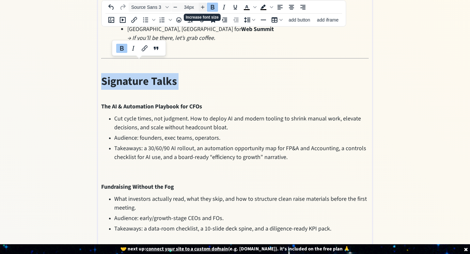
click at [204, 7] on icon "Increase font size" at bounding box center [202, 7] width 5 height 5
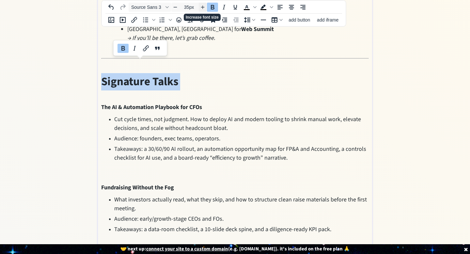
click at [204, 7] on icon "Increase font size" at bounding box center [202, 7] width 5 height 5
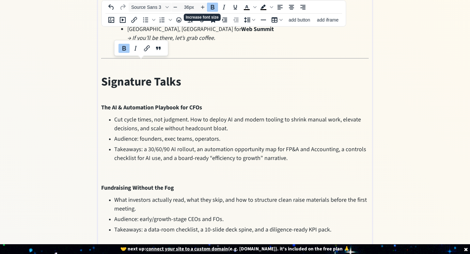
click at [399, 118] on div "saving... Home Now Contact click to upload a picture Hi, I’m Deep Gujral 👋 CFO …" at bounding box center [235, 91] width 470 height 560
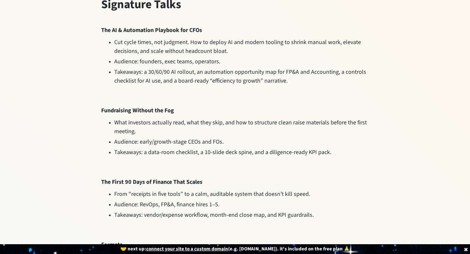
scroll to position [305, 0]
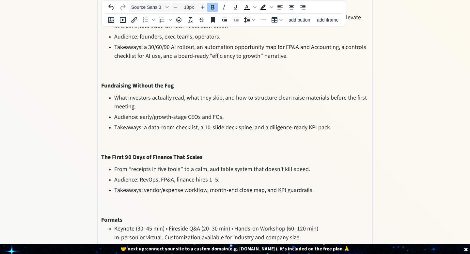
click at [159, 131] on li "Takeaways: a data-room checklist, a 10-slide deck spine, and a diligence-ready …" at bounding box center [241, 136] width 255 height 26
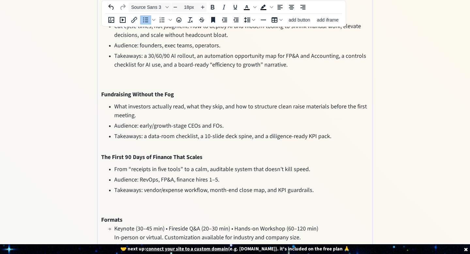
scroll to position [255, 0]
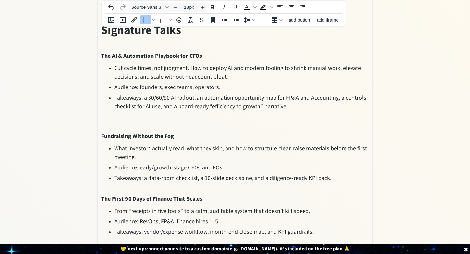
click at [130, 99] on li "Takeaways: a 30/60/90 AI rollout, an automation opportunity map for FP&A and Ac…" at bounding box center [241, 110] width 255 height 35
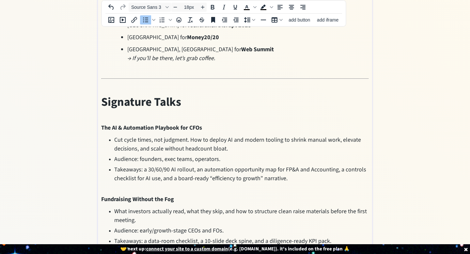
scroll to position [164, 0]
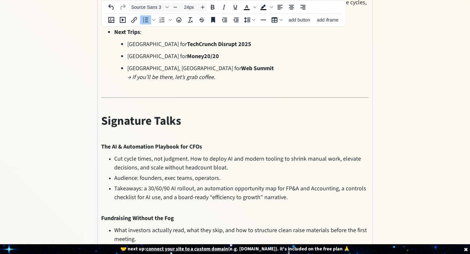
click at [125, 123] on h2 "Signature Talks" at bounding box center [235, 127] width 268 height 30
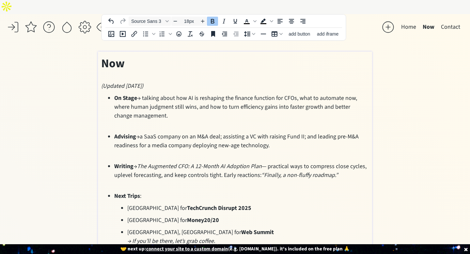
click at [123, 60] on p "Now (Updated October 2025)" at bounding box center [235, 73] width 268 height 36
click at [143, 82] on span "(Updated [DATE])" at bounding box center [122, 86] width 42 height 8
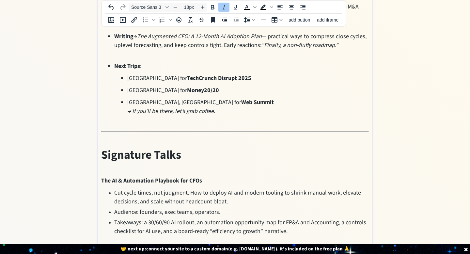
scroll to position [163, 0]
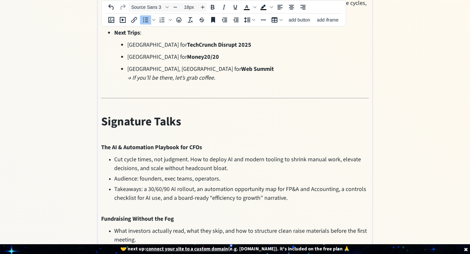
click at [131, 155] on span "Cut cycle times, not judgment. How to deploy AI and modern tooling to shrink ma…" at bounding box center [237, 163] width 247 height 17
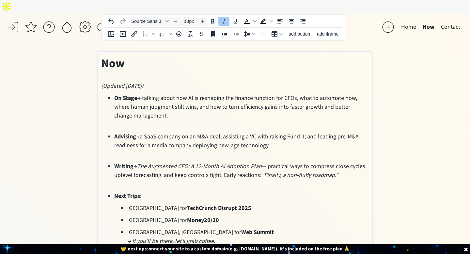
click at [133, 82] on span "(Updated [DATE])" at bounding box center [122, 86] width 42 height 8
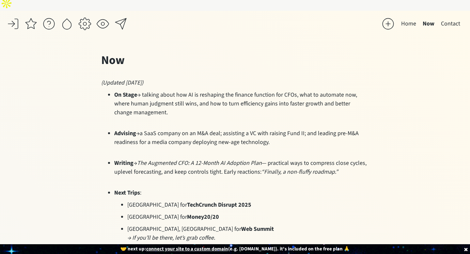
scroll to position [24, 0]
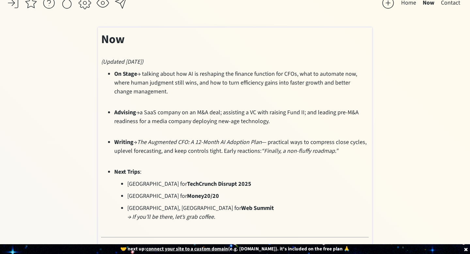
click at [234, 204] on p "Lisbon, Portugal for Web Summit → If you’ll be there, let’s grab coffee." at bounding box center [248, 213] width 242 height 18
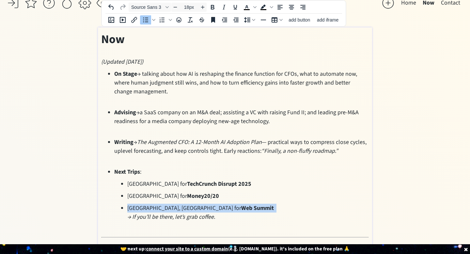
click at [234, 204] on p "Lisbon, Portugal for Web Summit → If you’ll be there, let’s grab coffee." at bounding box center [248, 213] width 242 height 18
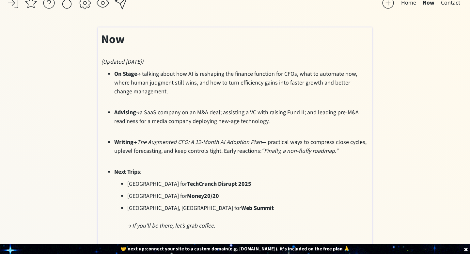
click at [222, 213] on p "Lisbon, Portugal for Web Summit → If you’ll be there, let’s grab coffee." at bounding box center [248, 217] width 242 height 26
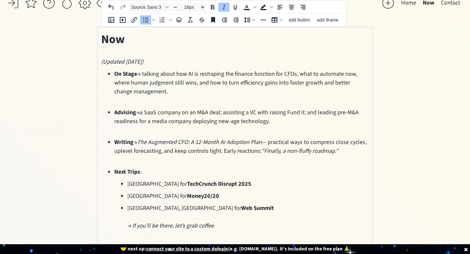
click at [232, 216] on p "Lisbon, Portugal for Web Summit → If you’ll be there, let’s grab coffee" at bounding box center [248, 217] width 242 height 26
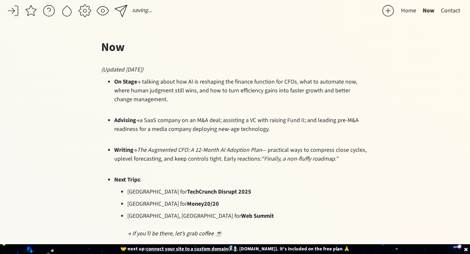
scroll to position [16, 0]
click at [173, 56] on p "Now (Updated October 2025)" at bounding box center [235, 57] width 268 height 36
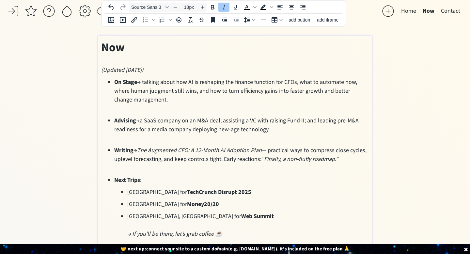
click at [173, 56] on p "Now (Updated October 2025)" at bounding box center [235, 57] width 268 height 36
click at [184, 57] on p "Now (Updated October 2025)" at bounding box center [235, 57] width 268 height 36
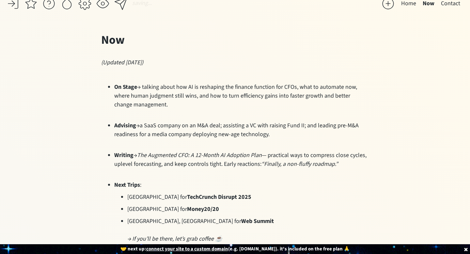
scroll to position [18, 0]
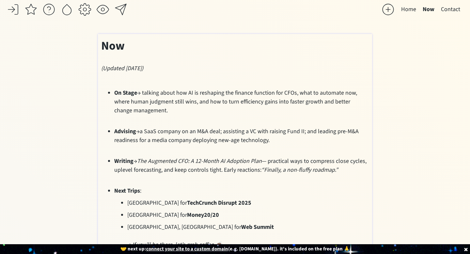
click at [130, 43] on p "Now (Updated October 2025)" at bounding box center [235, 55] width 268 height 36
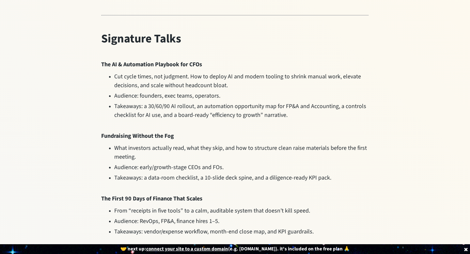
scroll to position [262, 0]
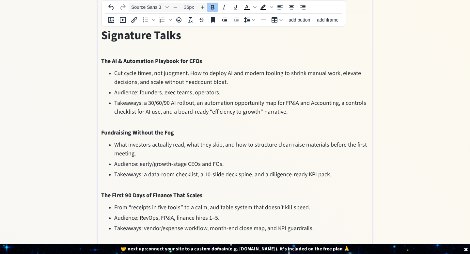
type input "18px"
click at [102, 57] on strong "The AI & Automation Playbook for CFOs" at bounding box center [151, 61] width 101 height 8
click at [105, 129] on strong "Fundraising Without the Fog" at bounding box center [137, 133] width 73 height 8
click at [103, 191] on strong "The First 90 Days of Finance That Scales" at bounding box center [151, 195] width 101 height 8
click at [60, 170] on div "saving... Home Now Contact click to upload a picture Hi, I’m Deep Gujral 👋 CFO …" at bounding box center [235, 29] width 470 height 554
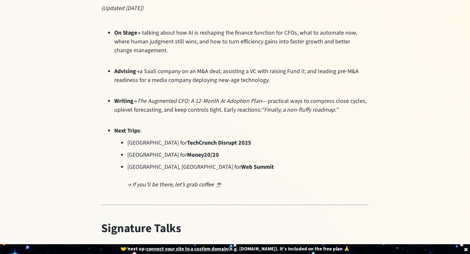
scroll to position [0, 0]
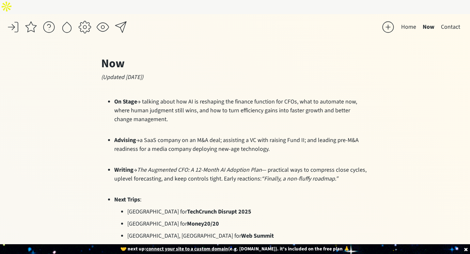
click at [407, 21] on button "Home" at bounding box center [409, 27] width 22 height 13
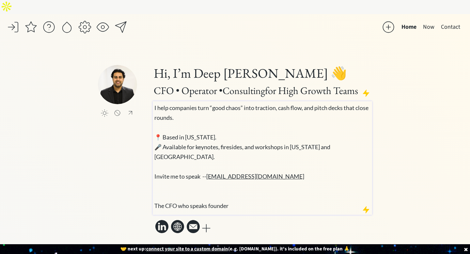
click at [252, 162] on p "I help companies turn “good chaos” into traction, cash flow, and pitch decks th…" at bounding box center [263, 157] width 217 height 108
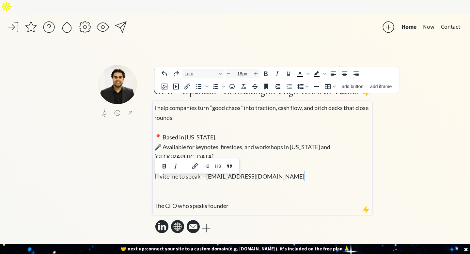
click at [252, 162] on p "I help companies turn “good chaos” into traction, cash flow, and pitch decks th…" at bounding box center [263, 157] width 217 height 108
click at [287, 165] on p "I help companies turn “good chaos” into traction, cash flow, and pitch decks th…" at bounding box center [263, 157] width 217 height 108
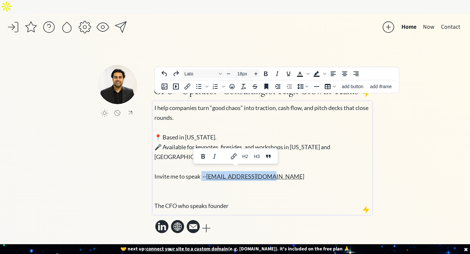
drag, startPoint x: 287, startPoint y: 162, endPoint x: 202, endPoint y: 161, distance: 85.3
click at [202, 161] on p "I help companies turn “good chaos” into traction, cash flow, and pitch decks th…" at bounding box center [263, 157] width 217 height 108
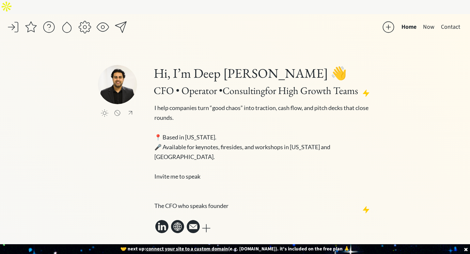
click at [107, 159] on div "click to upload a picture Hi, I’m Deep Gujral 👋 CFO • Operator • Consulting for…" at bounding box center [235, 150] width 274 height 170
click at [186, 157] on span "🎤 Available for keynotes, firesides, and workshops in New York and San Francisc…" at bounding box center [243, 176] width 176 height 66
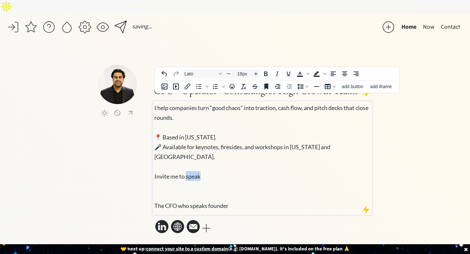
click at [186, 157] on span "🎤 Available for keynotes, firesides, and workshops in New York and San Francisc…" at bounding box center [243, 176] width 176 height 66
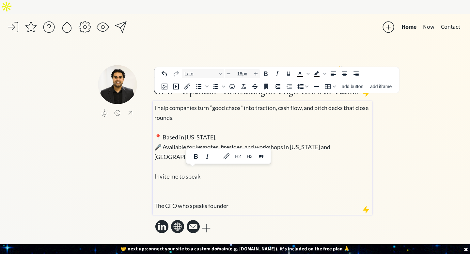
click at [204, 159] on p "I help companies turn “good chaos” into traction, cash flow, and pitch decks th…" at bounding box center [263, 157] width 217 height 108
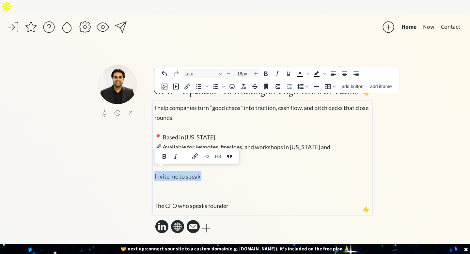
drag, startPoint x: 204, startPoint y: 159, endPoint x: 163, endPoint y: 160, distance: 41.5
click at [163, 160] on p "I help companies turn “good chaos” into traction, cash flow, and pitch decks th…" at bounding box center [263, 157] width 217 height 108
copy span "Invite me to speak"
click at [155, 188] on span "🎤 Available for keynotes, firesides, and workshops in New York and San Francisc…" at bounding box center [243, 176] width 176 height 66
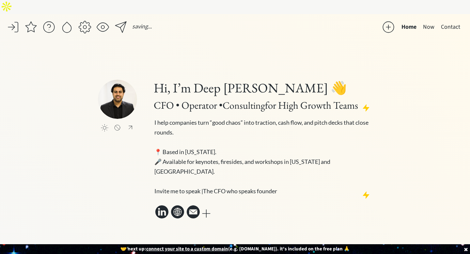
click at [104, 162] on div "click to upload a picture Hi, I’m Deep Gujral 👋 CFO • Operator • Consulting for…" at bounding box center [235, 150] width 274 height 141
click at [193, 205] on icon at bounding box center [193, 211] width 13 height 13
select select ""email""
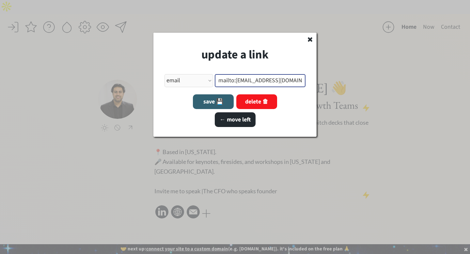
click at [269, 79] on input "input" at bounding box center [260, 80] width 91 height 13
paste input "d212@deepgujral.com"
type input "d212@deepgujral.com"
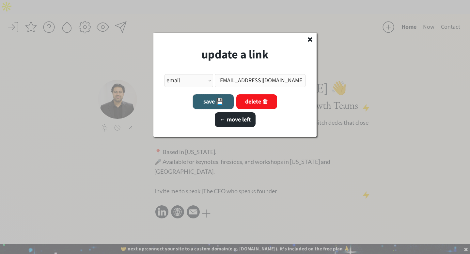
click at [217, 103] on button "save 💾" at bounding box center [213, 101] width 41 height 15
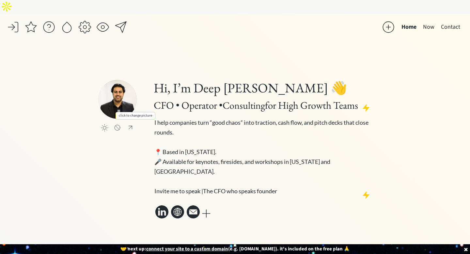
click at [125, 98] on input "file" at bounding box center [117, 99] width 39 height 39
type input "C:\fakepath\_DSC7085.JPG"
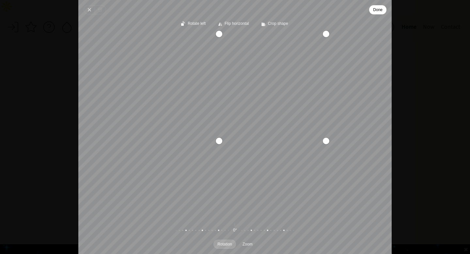
drag, startPoint x: 145, startPoint y: 216, endPoint x: 230, endPoint y: 149, distance: 108.0
click at [230, 149] on div "Recenter" at bounding box center [235, 125] width 303 height 182
drag, startPoint x: 263, startPoint y: 119, endPoint x: 259, endPoint y: 116, distance: 5.6
click at [259, 116] on div "Recenter" at bounding box center [235, 125] width 303 height 182
drag, startPoint x: 220, startPoint y: 141, endPoint x: 245, endPoint y: 132, distance: 27.3
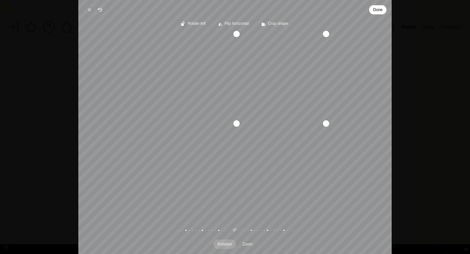
click at [245, 132] on div "Recenter" at bounding box center [235, 125] width 303 height 182
drag, startPoint x: 270, startPoint y: 105, endPoint x: 283, endPoint y: 96, distance: 15.2
click at [283, 96] on div "Recenter" at bounding box center [235, 125] width 303 height 182
drag, startPoint x: 237, startPoint y: 128, endPoint x: 256, endPoint y: 120, distance: 21.5
click at [256, 120] on div "Recenter" at bounding box center [235, 125] width 303 height 182
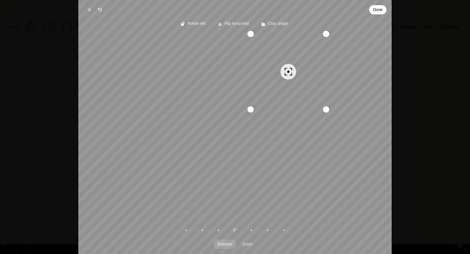
drag, startPoint x: 287, startPoint y: 93, endPoint x: 304, endPoint y: 90, distance: 17.3
click at [304, 90] on div "Recenter" at bounding box center [235, 125] width 303 height 182
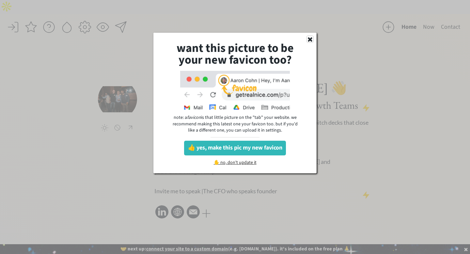
click at [309, 39] on use at bounding box center [310, 39] width 5 height 5
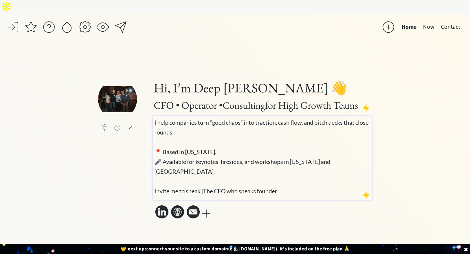
click at [229, 174] on span "🎤 Available for keynotes, firesides, and workshops in New York and San Francisc…" at bounding box center [243, 176] width 176 height 37
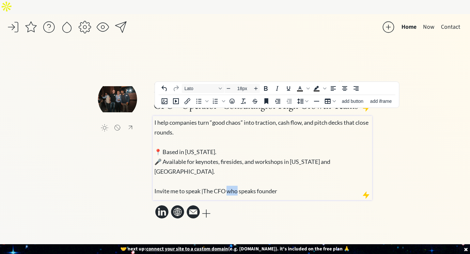
click at [229, 174] on span "🎤 Available for keynotes, firesides, and workshops in New York and San Francisc…" at bounding box center [243, 176] width 176 height 37
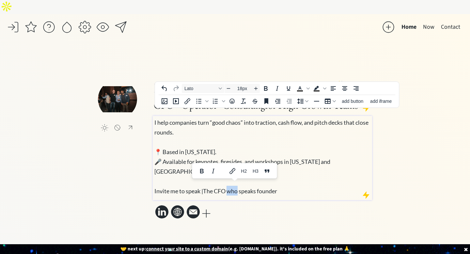
click at [229, 174] on span "🎤 Available for keynotes, firesides, and workshops in New York and San Francisc…" at bounding box center [243, 176] width 176 height 37
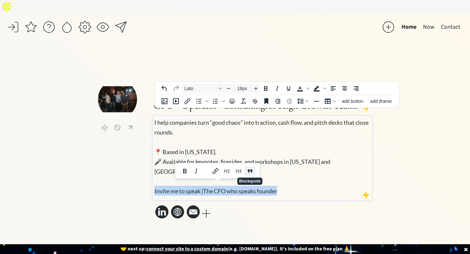
click at [250, 167] on icon "Blockquote" at bounding box center [250, 171] width 8 height 8
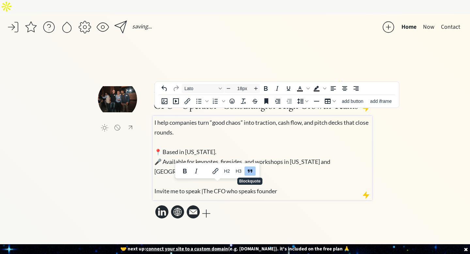
click at [252, 170] on icon "Blockquote" at bounding box center [250, 171] width 5 height 3
click at [296, 170] on p "I help companies turn “good chaos” into traction, cash flow, and pitch decks th…" at bounding box center [263, 156] width 217 height 78
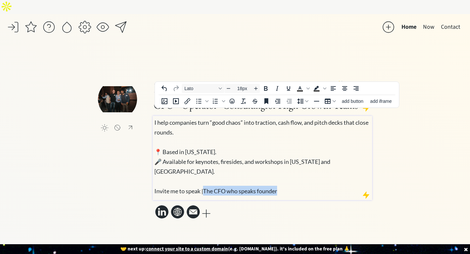
drag, startPoint x: 288, startPoint y: 173, endPoint x: 206, endPoint y: 173, distance: 82.0
click at [206, 173] on p "I help companies turn “good chaos” into traction, cash flow, and pitch decks th…" at bounding box center [263, 156] width 217 height 78
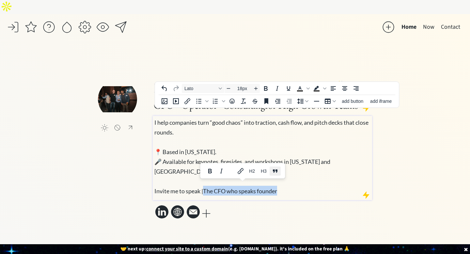
click at [276, 167] on icon "Blockquote" at bounding box center [276, 171] width 8 height 8
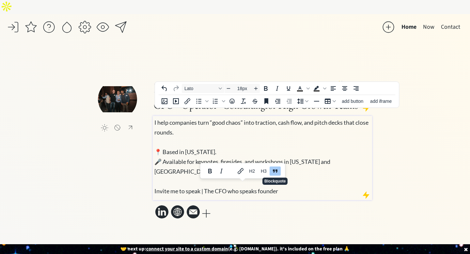
click at [276, 167] on icon "Blockquote" at bounding box center [276, 171] width 8 height 8
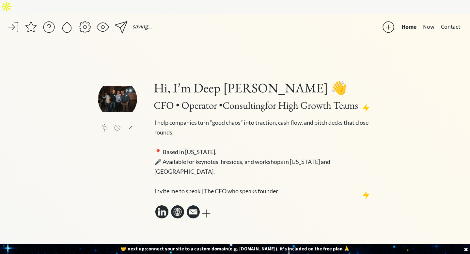
click at [317, 191] on div "Hi, I’m Deep Gujral 👋 CFO • Operator • Consulting for High Growth Teams I help …" at bounding box center [263, 150] width 220 height 141
click at [119, 21] on div at bounding box center [120, 27] width 13 height 13
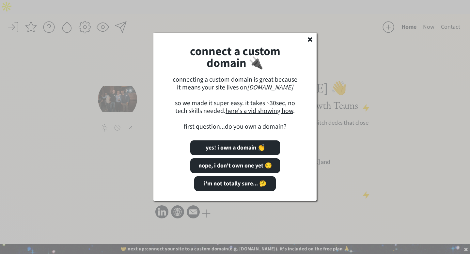
click at [312, 42] on div "connect a custom domain 🔌 connecting a custom domain is great because it means …" at bounding box center [235, 117] width 163 height 168
click at [107, 16] on div at bounding box center [235, 127] width 470 height 254
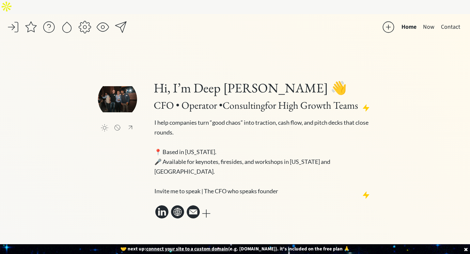
click at [104, 21] on div at bounding box center [102, 27] width 13 height 13
click at [429, 21] on button "Now" at bounding box center [429, 27] width 18 height 13
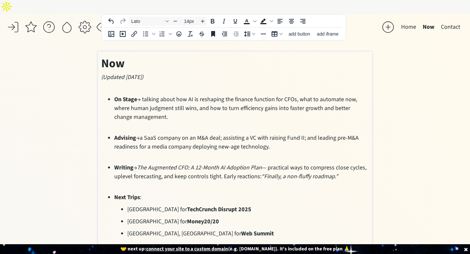
click at [164, 85] on p at bounding box center [235, 88] width 268 height 7
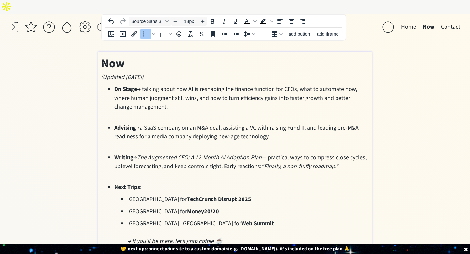
click at [134, 100] on p "On Stage → talking about how AI is reshaping the finance function for CFOs, wha…" at bounding box center [241, 102] width 255 height 35
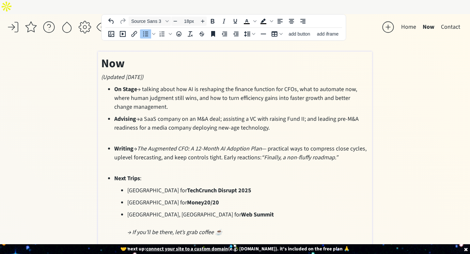
click at [118, 125] on p "Advising → a SaaS company on an M&A deal; assisting a VC with raising Fund II; …" at bounding box center [241, 128] width 255 height 26
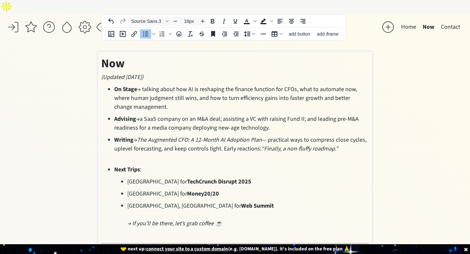
click at [123, 146] on p "Writing → The Augmented CFO: A 12-Month AI Adoption Plan — practical ways to co…" at bounding box center [241, 149] width 255 height 26
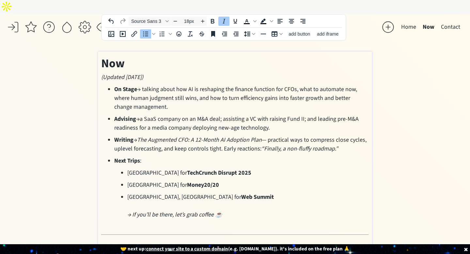
click at [152, 193] on p "[GEOGRAPHIC_DATA], [GEOGRAPHIC_DATA] for Web Summit → If you’ll be there, let’s…" at bounding box center [248, 206] width 242 height 26
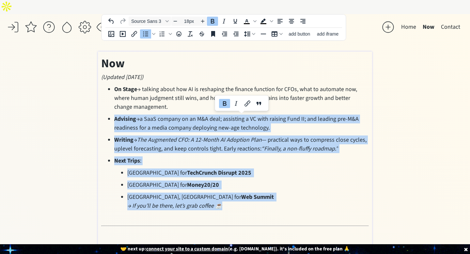
drag, startPoint x: 239, startPoint y: 193, endPoint x: 123, endPoint y: 101, distance: 147.4
click at [123, 99] on ul "On Stage → talking about how AI is reshaping the finance function for CFOs, wha…" at bounding box center [235, 147] width 268 height 125
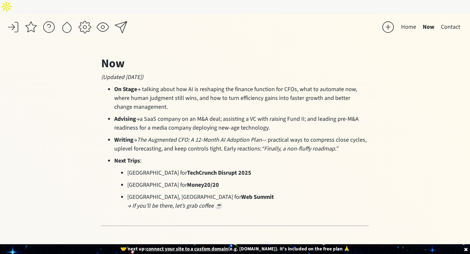
scroll to position [89, 0]
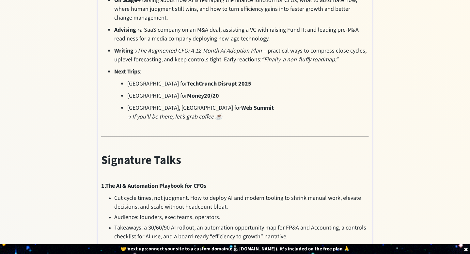
click at [135, 160] on h2 "Signature Talks" at bounding box center [235, 167] width 268 height 30
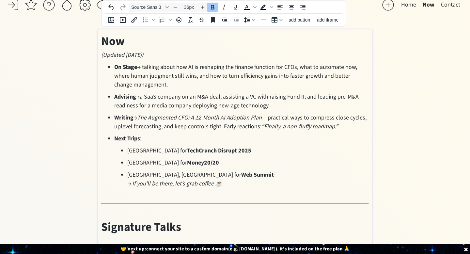
scroll to position [0, 0]
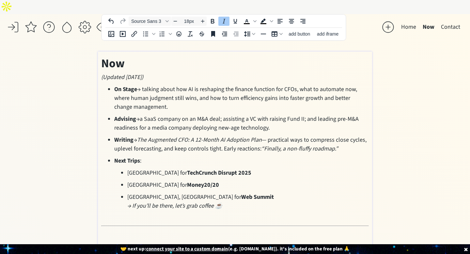
click at [116, 73] on span "(Updated [DATE])" at bounding box center [122, 77] width 42 height 8
click at [175, 19] on icon "Decrease font size" at bounding box center [175, 21] width 5 height 5
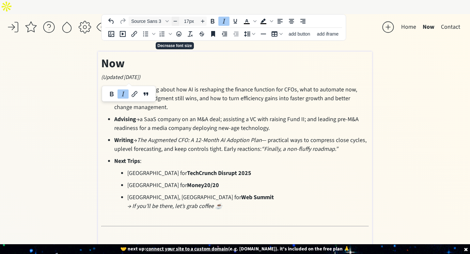
click at [175, 19] on icon "Decrease font size" at bounding box center [175, 21] width 5 height 5
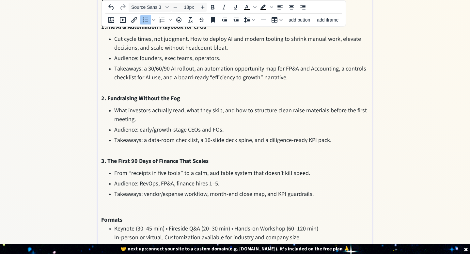
click at [114, 225] on span "Keynote (30–45 min) • Fireside Q&A (20–30 min) • Hands-on Workshop (60–120 min)" at bounding box center [216, 229] width 204 height 8
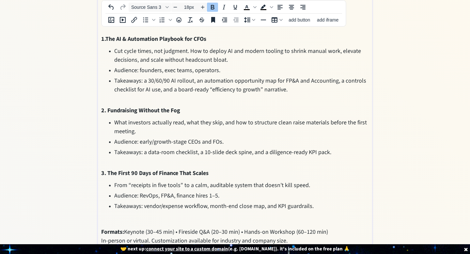
click at [56, 197] on div "saving... Home Now Contact click to upload a picture Hi, I’m Deep Gujral 👋 CFO …" at bounding box center [235, 23] width 470 height 490
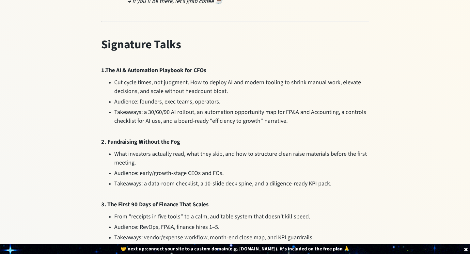
scroll to position [205, 0]
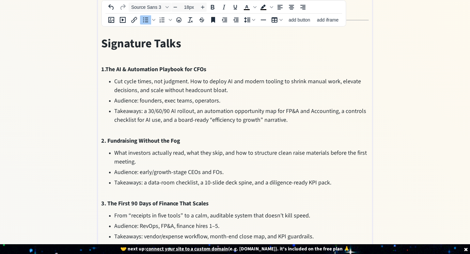
click at [137, 116] on li "Takeaways: a 30/60/90 AI rollout, an automation opportunity map for FP&A and Ac…" at bounding box center [241, 120] width 255 height 26
click at [133, 119] on div "Now (Updated [DATE]) On Stage → talking about how AI is reshaping the finance f…" at bounding box center [235, 62] width 268 height 426
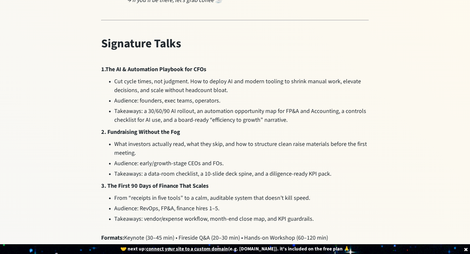
click at [38, 80] on div "saving... Home Now Contact click to upload a picture Hi, I’m Deep Gujral 👋 CFO …" at bounding box center [235, 42] width 470 height 466
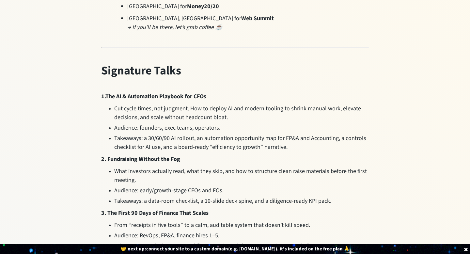
scroll to position [149, 0]
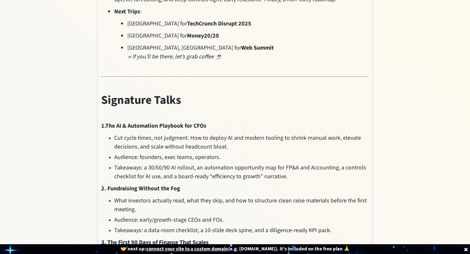
click at [109, 96] on h2 "Signature Talks" at bounding box center [235, 106] width 268 height 30
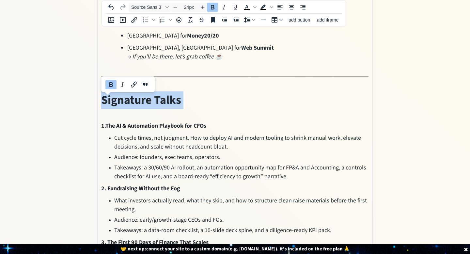
click at [108, 104] on h2 "Signature Talks" at bounding box center [235, 106] width 268 height 30
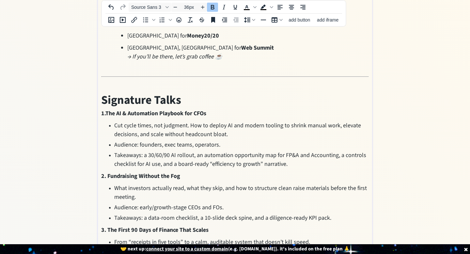
click at [66, 106] on div "saving... Home Now Contact click to upload a picture Hi, I’m Deep Gujral 👋 CFO …" at bounding box center [235, 91] width 470 height 453
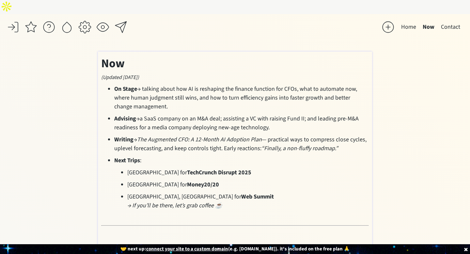
scroll to position [64, 0]
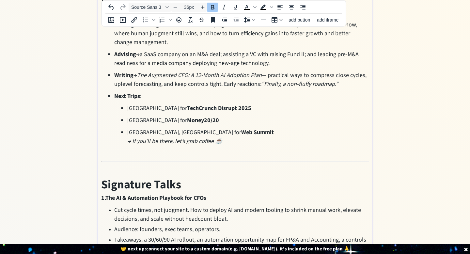
click at [147, 160] on div "Now (Updated [DATE]) On Stage → talking about how AI is reshaping the finance f…" at bounding box center [235, 185] width 268 height 389
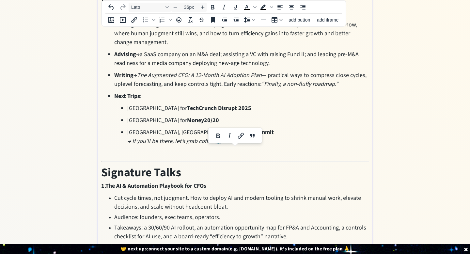
click at [368, 150] on div "Now (Updated [DATE]) On Stage → talking about how AI is reshaping the finance f…" at bounding box center [235, 179] width 268 height 377
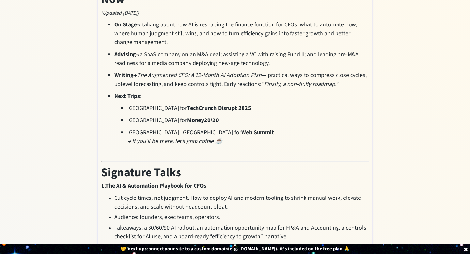
scroll to position [7, 0]
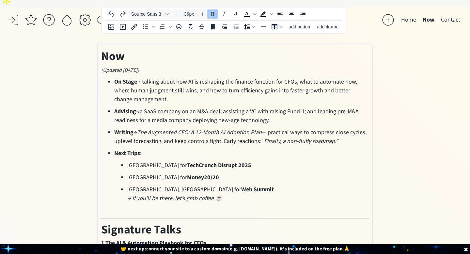
click at [57, 166] on div "saving... Home Now Contact click to upload a picture Hi, I’m Deep Gujral 👋 CFO …" at bounding box center [235, 227] width 470 height 441
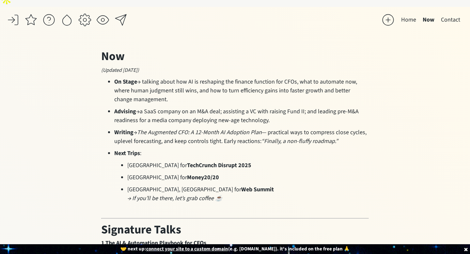
click at [102, 13] on div at bounding box center [102, 19] width 13 height 13
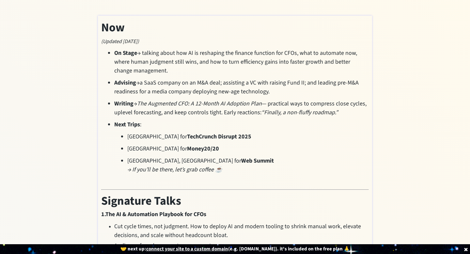
scroll to position [73, 0]
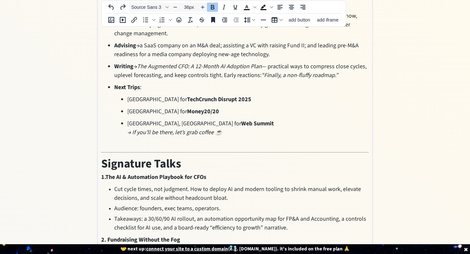
click at [195, 155] on h2 "Signature Talks" at bounding box center [235, 164] width 268 height 18
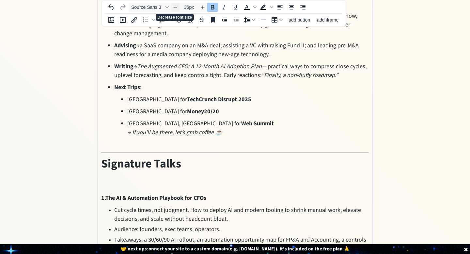
click at [177, 5] on icon "Decrease font size" at bounding box center [175, 7] width 5 height 5
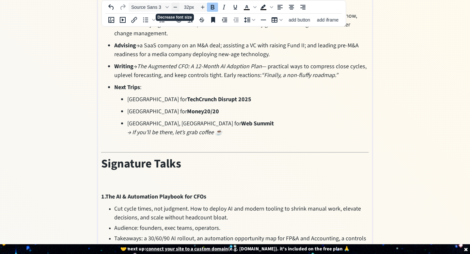
click at [177, 5] on icon "Decrease font size" at bounding box center [175, 7] width 5 height 5
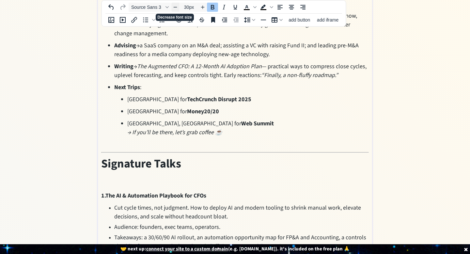
click at [177, 5] on icon "Decrease font size" at bounding box center [175, 7] width 5 height 5
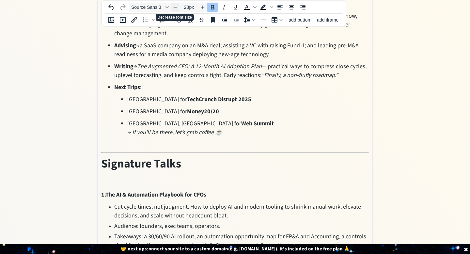
click at [176, 5] on icon "Decrease font size" at bounding box center [175, 7] width 5 height 5
click at [176, 6] on icon "Decrease font size" at bounding box center [175, 7] width 5 height 5
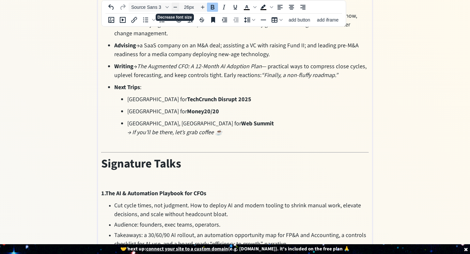
click at [176, 6] on icon "Decrease font size" at bounding box center [175, 7] width 5 height 5
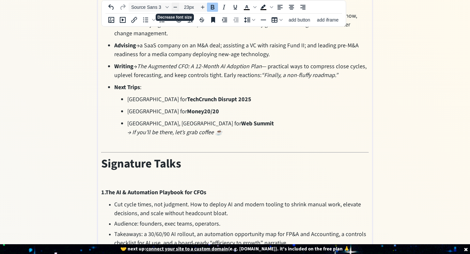
click at [176, 6] on icon "Decrease font size" at bounding box center [175, 7] width 5 height 5
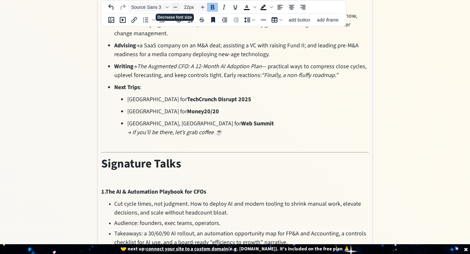
click at [176, 6] on icon "Decrease font size" at bounding box center [175, 7] width 5 height 5
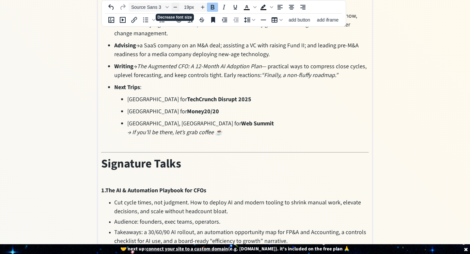
click at [176, 6] on icon "Decrease font size" at bounding box center [175, 7] width 5 height 5
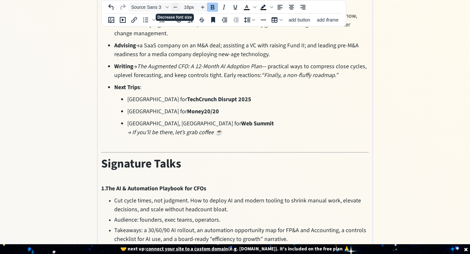
click at [176, 6] on icon "Decrease font size" at bounding box center [175, 7] width 5 height 5
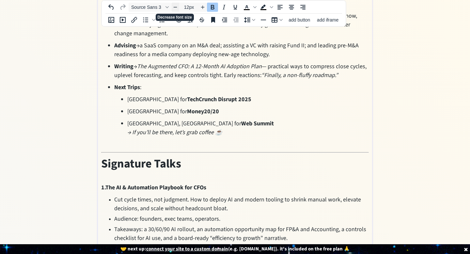
click at [176, 6] on icon "Decrease font size" at bounding box center [175, 7] width 5 height 5
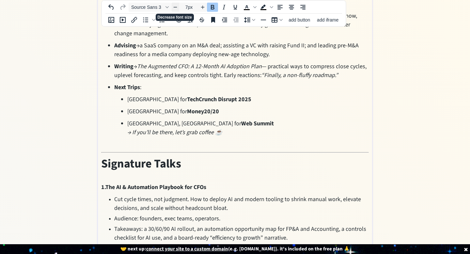
click at [176, 6] on icon "Decrease font size" at bounding box center [175, 7] width 5 height 5
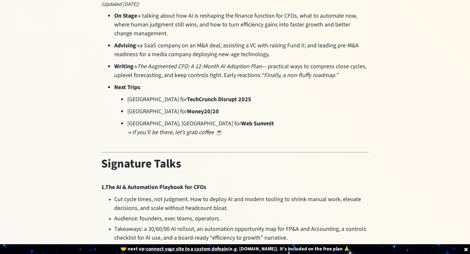
click at [54, 173] on div "saving... Home Now Contact click to upload a picture Hi, I’m Deep Gujral 👋 CFO …" at bounding box center [235, 166] width 470 height 451
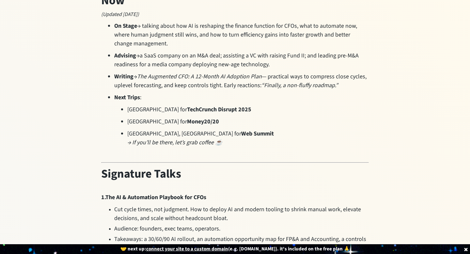
scroll to position [62, 0]
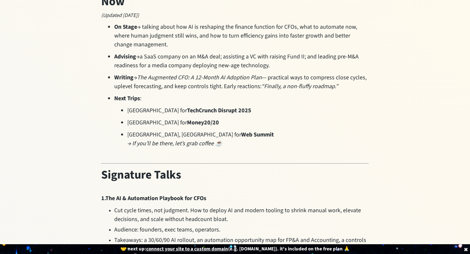
click at [96, 163] on div "saving... Home Now Contact click to upload a picture Hi, I’m Deep Gujral 👋 CFO …" at bounding box center [235, 177] width 470 height 451
click at [102, 167] on span "Signature Talks" at bounding box center [141, 175] width 80 height 17
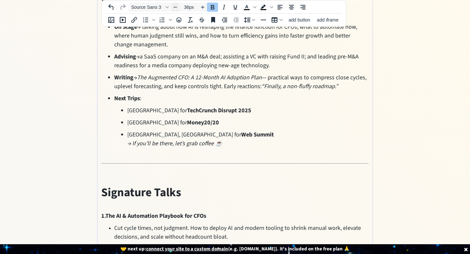
click at [178, 7] on icon "Decrease font size" at bounding box center [175, 7] width 5 height 5
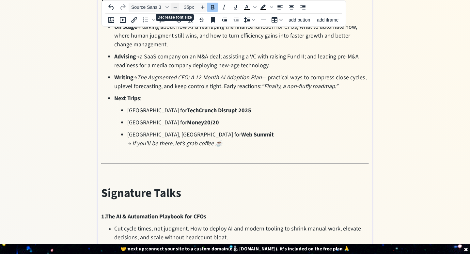
click at [178, 7] on icon "Decrease font size" at bounding box center [175, 7] width 5 height 5
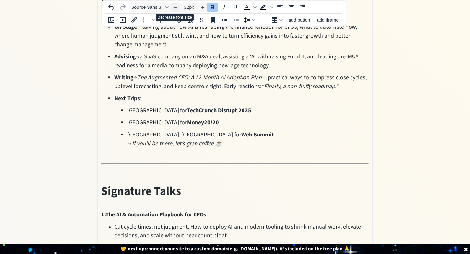
click at [178, 7] on icon "Decrease font size" at bounding box center [175, 7] width 5 height 5
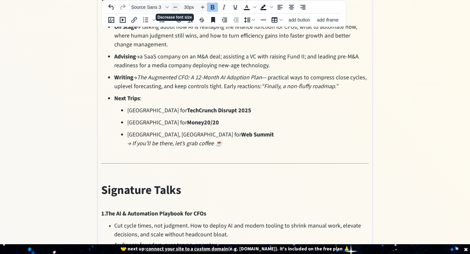
click at [178, 7] on icon "Decrease font size" at bounding box center [175, 7] width 5 height 5
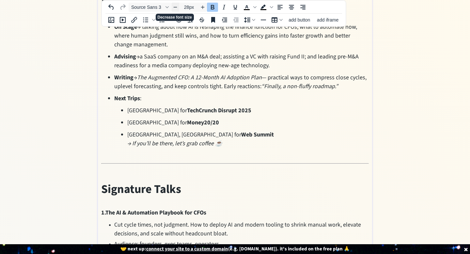
click at [178, 7] on icon "Decrease font size" at bounding box center [175, 7] width 5 height 5
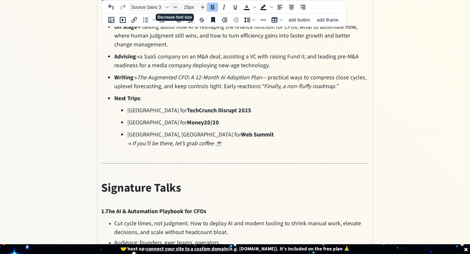
click at [178, 7] on icon "Decrease font size" at bounding box center [175, 7] width 5 height 5
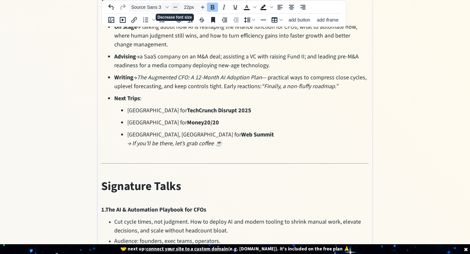
click at [178, 7] on icon "Decrease font size" at bounding box center [175, 7] width 5 height 5
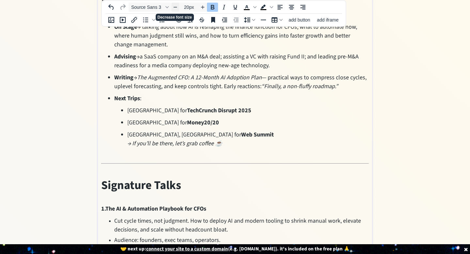
click at [178, 7] on icon "Decrease font size" at bounding box center [175, 7] width 5 height 5
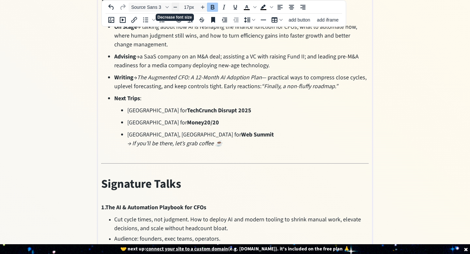
click at [178, 7] on icon "Decrease font size" at bounding box center [175, 7] width 5 height 5
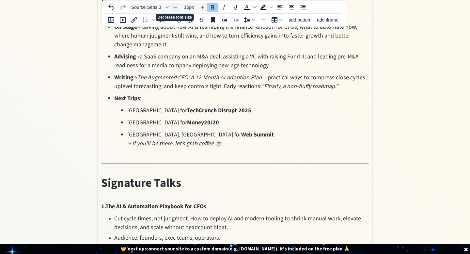
click at [178, 7] on icon "Decrease font size" at bounding box center [175, 7] width 5 height 5
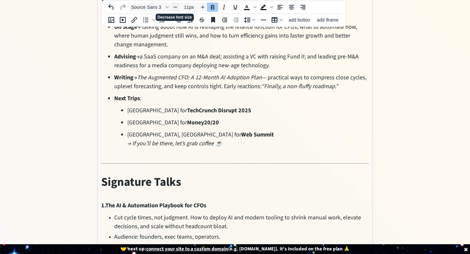
click at [178, 7] on icon "Decrease font size" at bounding box center [175, 7] width 5 height 5
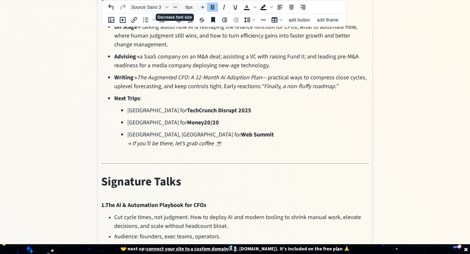
click at [178, 7] on icon "Decrease font size" at bounding box center [175, 7] width 5 height 5
click at [74, 87] on div "saving... Home Now Contact click to upload a picture Hi, I’m Deep Gujral 👋 CFO …" at bounding box center [235, 181] width 470 height 458
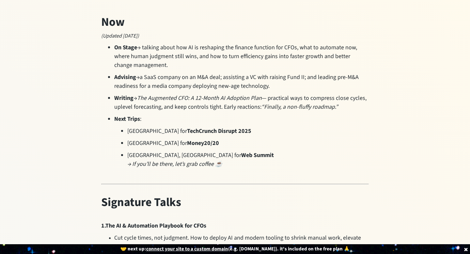
scroll to position [43, 0]
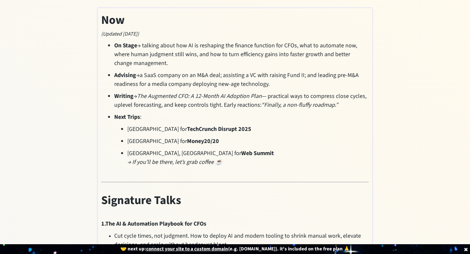
type input "36px"
click at [132, 192] on span "Signature Talks" at bounding box center [141, 200] width 80 height 17
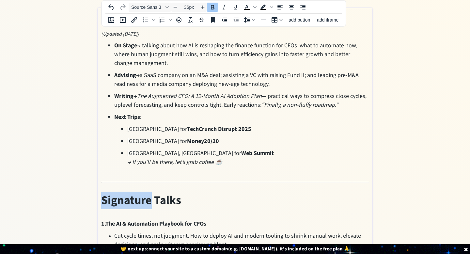
click at [132, 192] on span "Signature Talks" at bounding box center [141, 200] width 80 height 17
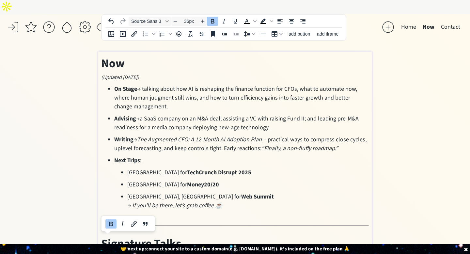
click at [115, 55] on strong "Now" at bounding box center [113, 63] width 24 height 17
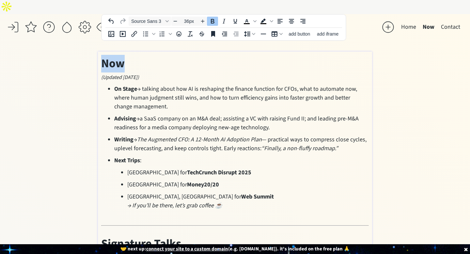
click at [115, 55] on strong "Now" at bounding box center [113, 63] width 24 height 17
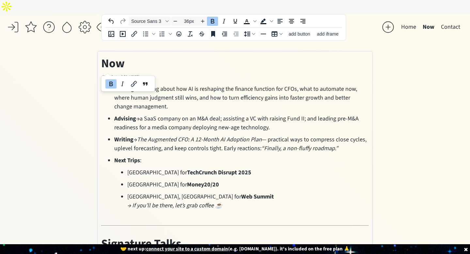
click at [68, 105] on div "saving... Home Now Contact click to upload a picture Hi, I’m Deep Gujral 👋 CFO …" at bounding box center [235, 243] width 470 height 458
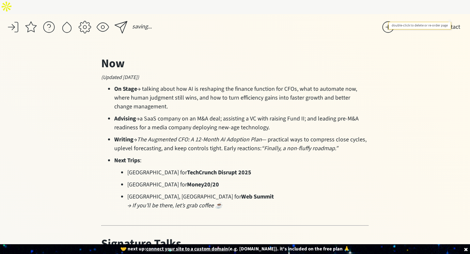
click at [454, 21] on button "Contact" at bounding box center [451, 27] width 26 height 13
click at [452, 21] on button "Contact" at bounding box center [451, 27] width 26 height 13
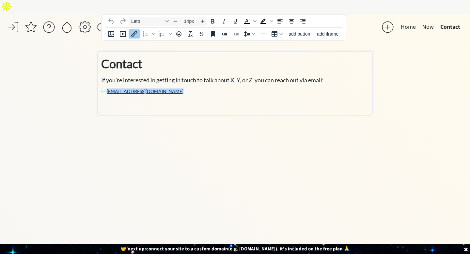
click at [238, 88] on p "✉️ dgujral@trusteerfinancial.com﻿" at bounding box center [235, 98] width 268 height 21
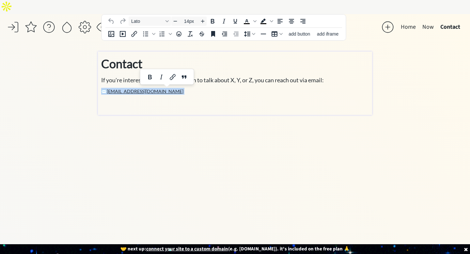
click at [238, 88] on p "✉️ dgujral@trusteerfinancial.com﻿" at bounding box center [235, 98] width 268 height 21
click at [220, 88] on p "✉️ dgujral@trusteerfinancial.com﻿" at bounding box center [235, 98] width 268 height 21
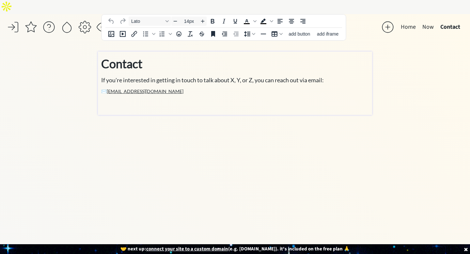
click at [179, 175] on div "click to upload a picture Hi, I’m Deep Gujral 👋 CFO • Operator • Consulting for…" at bounding box center [235, 150] width 274 height 197
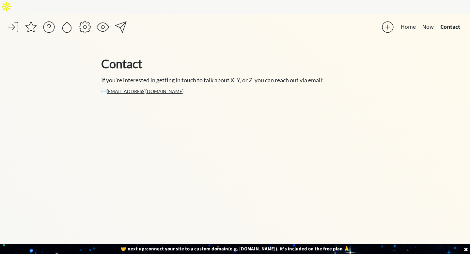
click at [149, 133] on div "click to upload a picture Hi, I’m Deep Gujral 👋 CFO • Operator • Consulting for…" at bounding box center [235, 150] width 274 height 197
click at [388, 21] on div at bounding box center [388, 27] width 13 height 13
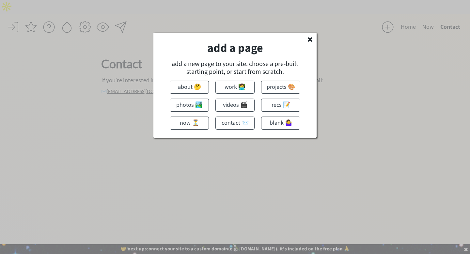
click at [312, 35] on div "add a page add a new page to your site. choose a pre-built starting point, or s…" at bounding box center [235, 85] width 163 height 105
click at [308, 40] on icon at bounding box center [310, 39] width 7 height 7
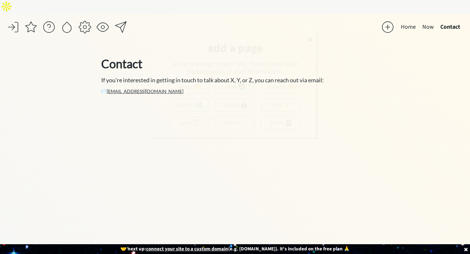
click at [229, 111] on body "saving... Home Now Contact click to upload a picture Hi, I’m Deep Gujral 👋 CFO …" at bounding box center [235, 127] width 470 height 254
click at [229, 88] on p "✉️ dgujral@trusteerfinancial.com﻿" at bounding box center [235, 98] width 268 height 21
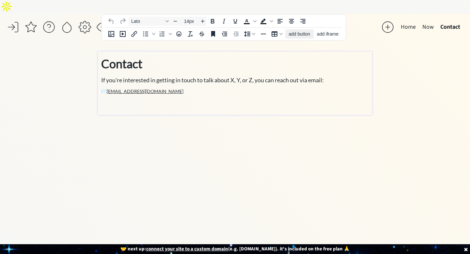
click at [298, 33] on span "add button" at bounding box center [300, 33] width 22 height 5
select select "18px"
select select "5px"
select select "10px"
select select "30px"
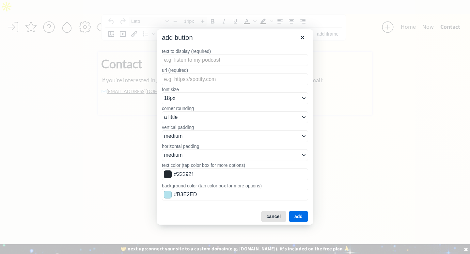
click at [275, 217] on button "cancel" at bounding box center [273, 216] width 25 height 11
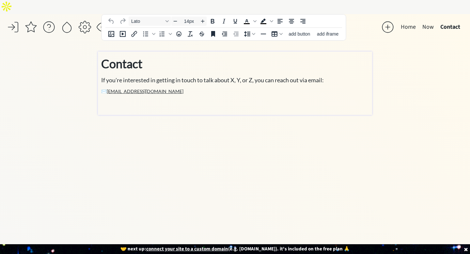
click at [89, 21] on div at bounding box center [84, 27] width 13 height 13
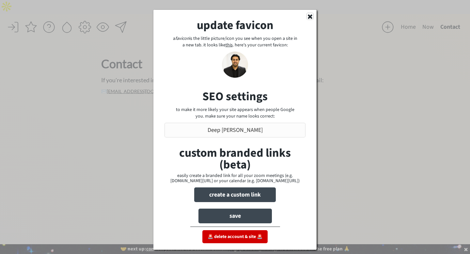
click at [310, 16] on use at bounding box center [310, 16] width 5 height 5
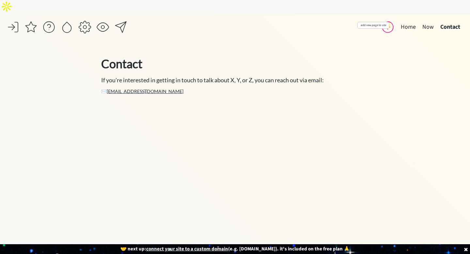
click at [388, 21] on div at bounding box center [388, 27] width 13 height 13
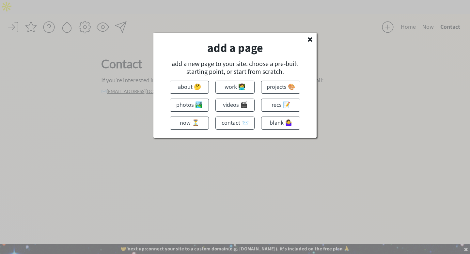
click at [309, 41] on use at bounding box center [310, 39] width 5 height 5
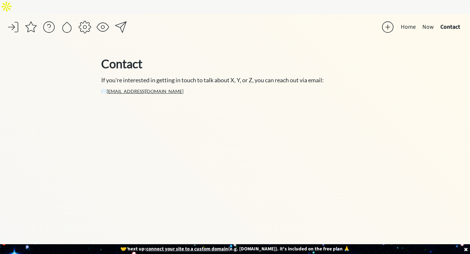
click at [179, 104] on div "click to upload a picture Hi, I’m Deep Gujral 👋 CFO • Operator • Consulting for…" at bounding box center [235, 150] width 274 height 197
click at [171, 96] on div "Contact If you're interested in getting in touch to talk about X, Y, or Z, you …" at bounding box center [235, 83] width 268 height 57
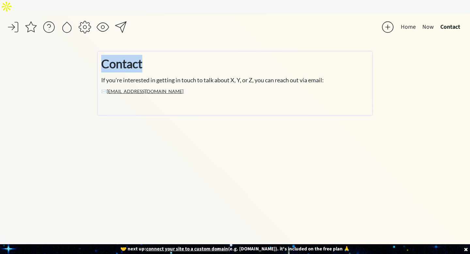
click at [185, 88] on p "✉️ dgujral@trusteerfinancial.com﻿" at bounding box center [235, 98] width 268 height 21
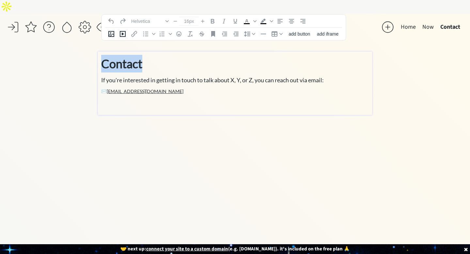
click at [185, 88] on p "✉️ dgujral@trusteerfinancial.com﻿" at bounding box center [235, 98] width 268 height 21
type input "14px"
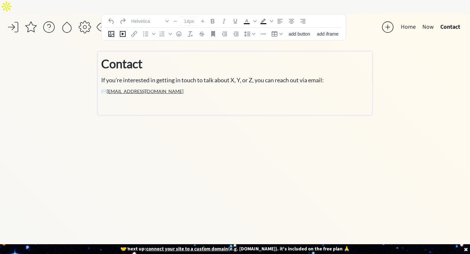
click at [180, 88] on p "✉️ dgujral@trusteerfinancial.com﻿" at bounding box center [235, 98] width 268 height 21
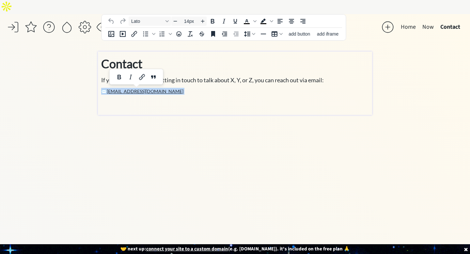
drag, startPoint x: 180, startPoint y: 80, endPoint x: 103, endPoint y: 77, distance: 76.5
click at [103, 88] on p "✉️ dgujral@trusteerfinancial.com﻿" at bounding box center [235, 98] width 268 height 21
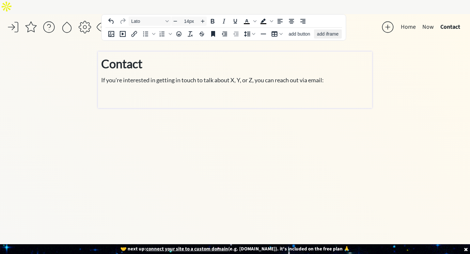
click at [328, 30] on button "add iframe" at bounding box center [328, 33] width 28 height 9
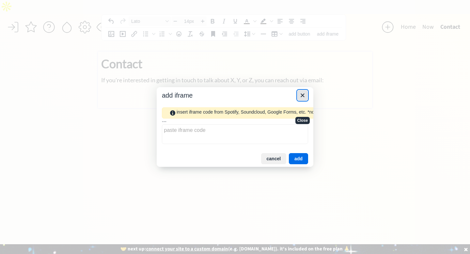
click at [301, 96] on icon "Close" at bounding box center [303, 95] width 4 height 4
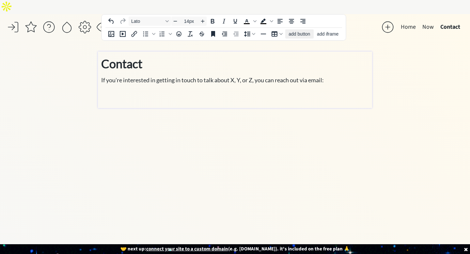
click at [306, 35] on span "add button" at bounding box center [300, 33] width 22 height 5
select select "18px"
select select "5px"
select select "10px"
select select "30px"
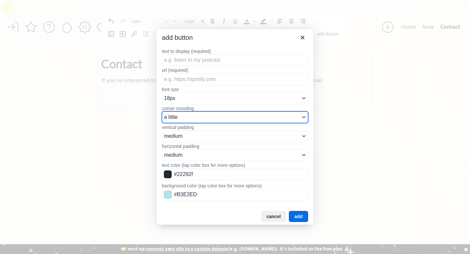
click at [258, 118] on select "none a little a decent amount a lot" at bounding box center [235, 117] width 146 height 12
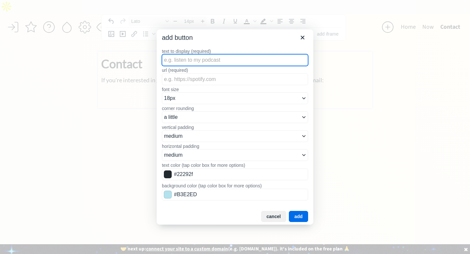
click at [216, 65] on input "text to display (required)" at bounding box center [235, 60] width 146 height 12
type input "Email"
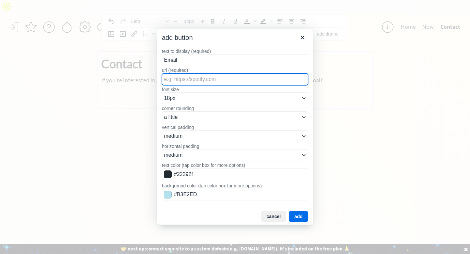
click at [209, 75] on input "url (required)" at bounding box center [235, 80] width 146 height 12
paste input "d212@deepgujral.com"
type input "d212@deepgujral.com"
click at [302, 217] on button "add" at bounding box center [298, 216] width 19 height 11
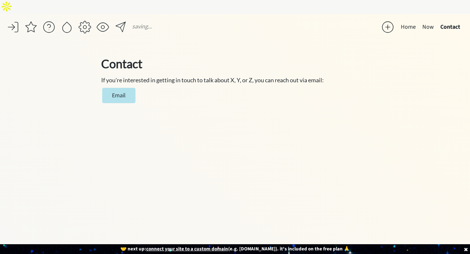
click at [231, 167] on div "click to upload a picture Hi, I’m Deep Gujral 👋 CFO • Operator • Consulting for…" at bounding box center [235, 150] width 274 height 197
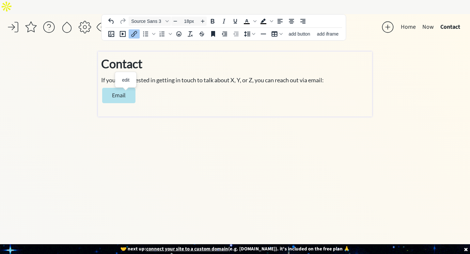
click at [127, 88] on link "Email" at bounding box center [118, 95] width 33 height 15
click at [134, 37] on icon "Insert/edit link" at bounding box center [134, 34] width 8 height 8
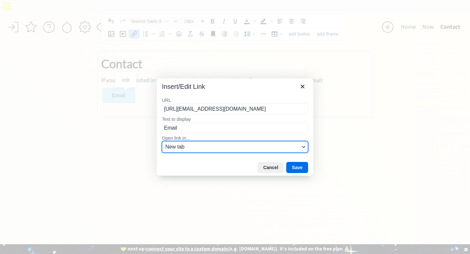
click at [225, 148] on span "New tab" at bounding box center [233, 147] width 134 height 8
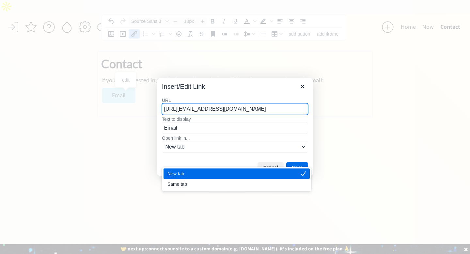
click at [326, 94] on div at bounding box center [235, 127] width 470 height 254
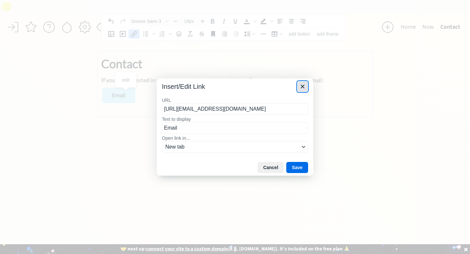
click at [300, 86] on icon "Close" at bounding box center [303, 87] width 8 height 8
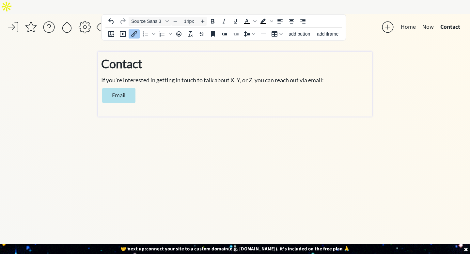
click at [108, 88] on link "Email" at bounding box center [118, 95] width 33 height 15
click at [189, 88] on p "Email" at bounding box center [235, 99] width 268 height 22
click at [358, 71] on div "Contact If you're interested in getting in touch to talk about X, Y, or Z, you …" at bounding box center [235, 82] width 268 height 55
type input "18px"
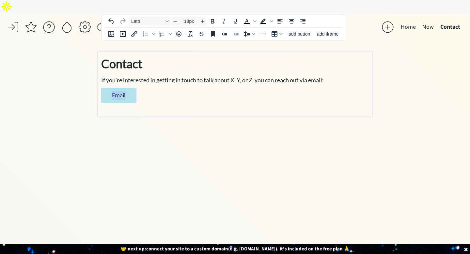
drag, startPoint x: 358, startPoint y: 70, endPoint x: 91, endPoint y: 91, distance: 267.1
click at [90, 92] on div "saving... Home Now Contact click to upload a picture Hi, I’m Deep Gujral 👋 CFO …" at bounding box center [235, 141] width 470 height 254
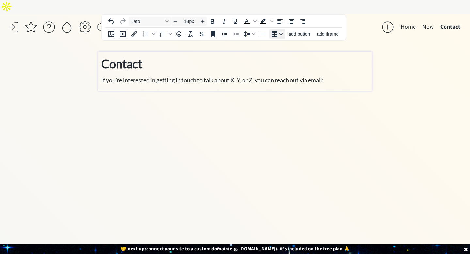
click at [279, 35] on div "Table" at bounding box center [281, 33] width 5 height 3
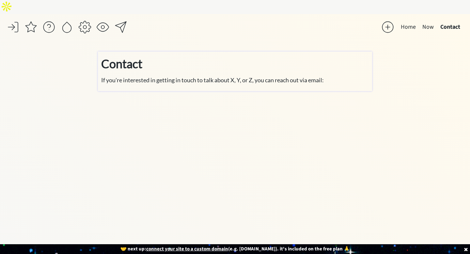
click at [385, 48] on div "saving... Home Now Contact click to upload a picture Hi, I’m Deep Gujral 👋 CFO …" at bounding box center [235, 141] width 470 height 254
click at [389, 21] on div at bounding box center [388, 27] width 13 height 13
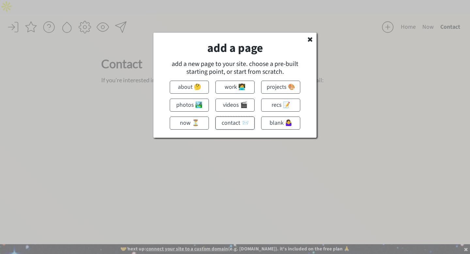
click at [232, 123] on button "contact 📨" at bounding box center [235, 123] width 39 height 13
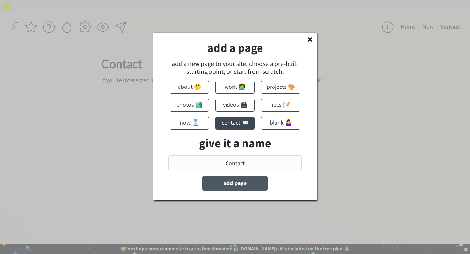
click at [246, 189] on button "add page" at bounding box center [235, 183] width 65 height 15
click at [247, 182] on button "add page" at bounding box center [235, 183] width 65 height 15
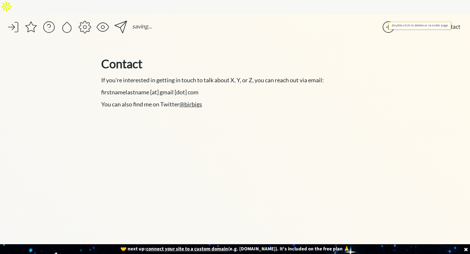
click at [451, 21] on button "Contact" at bounding box center [451, 27] width 26 height 13
click at [449, 21] on button "Contact" at bounding box center [451, 27] width 26 height 13
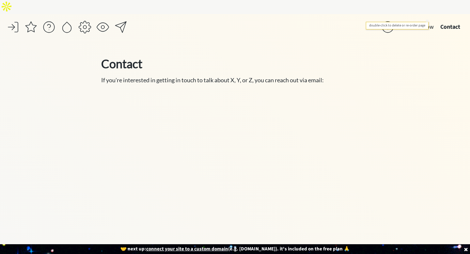
click at [426, 21] on button "Now" at bounding box center [428, 27] width 18 height 13
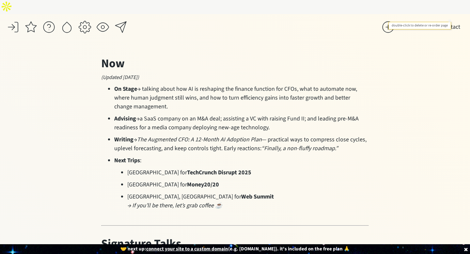
click at [458, 21] on button "Contact" at bounding box center [451, 27] width 26 height 13
click at [450, 21] on button "Contact" at bounding box center [451, 27] width 26 height 13
click at [454, 21] on button "Contact" at bounding box center [451, 27] width 26 height 13
click at [446, 21] on button "Contact" at bounding box center [451, 27] width 26 height 13
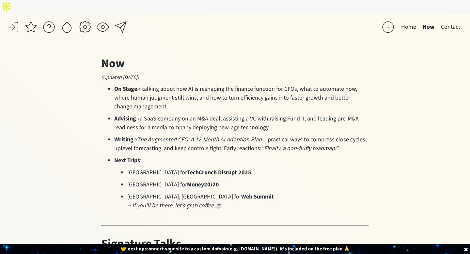
click at [413, 21] on button "Home" at bounding box center [409, 27] width 22 height 13
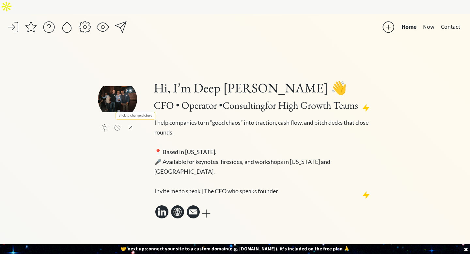
click at [115, 95] on input "file" at bounding box center [117, 99] width 39 height 39
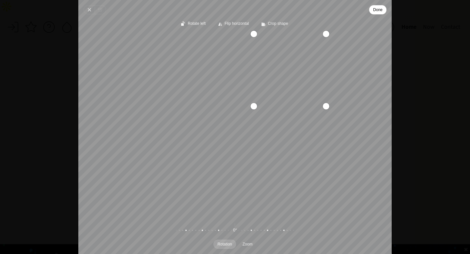
drag, startPoint x: 146, startPoint y: 216, endPoint x: 282, endPoint y: 125, distance: 163.7
click at [282, 125] on div "Recenter" at bounding box center [235, 125] width 303 height 182
drag, startPoint x: 291, startPoint y: 70, endPoint x: 259, endPoint y: 91, distance: 39.0
click at [259, 91] on div "Recenter" at bounding box center [235, 125] width 303 height 182
drag, startPoint x: 327, startPoint y: 35, endPoint x: 291, endPoint y: 46, distance: 37.4
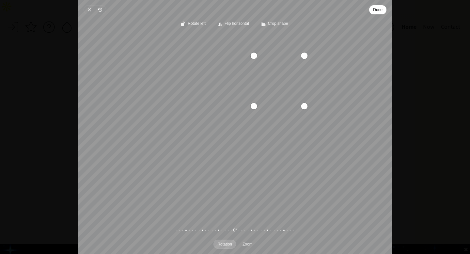
click at [291, 46] on div "Recenter" at bounding box center [235, 125] width 303 height 182
drag, startPoint x: 279, startPoint y: 72, endPoint x: 293, endPoint y: 77, distance: 14.5
click at [293, 77] on div "Recenter" at bounding box center [235, 125] width 303 height 182
drag, startPoint x: 254, startPoint y: 107, endPoint x: 262, endPoint y: 106, distance: 8.2
click at [262, 106] on div "Recenter" at bounding box center [235, 125] width 303 height 182
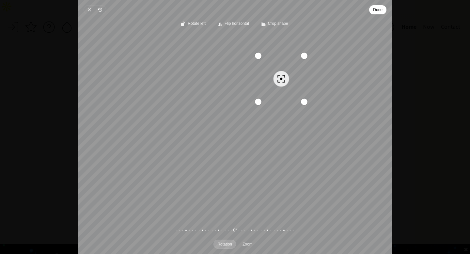
click at [285, 88] on div "Recenter" at bounding box center [235, 125] width 303 height 182
drag, startPoint x: 259, startPoint y: 104, endPoint x: 266, endPoint y: 103, distance: 7.6
click at [266, 103] on div "Recenter" at bounding box center [235, 125] width 303 height 182
drag, startPoint x: 291, startPoint y: 88, endPoint x: 295, endPoint y: 87, distance: 3.7
click at [295, 87] on div "Recenter" at bounding box center [235, 125] width 303 height 182
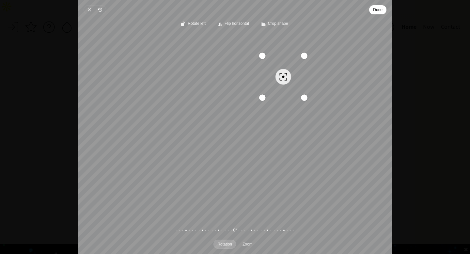
click at [379, 12] on span "Done" at bounding box center [377, 10] width 9 height 8
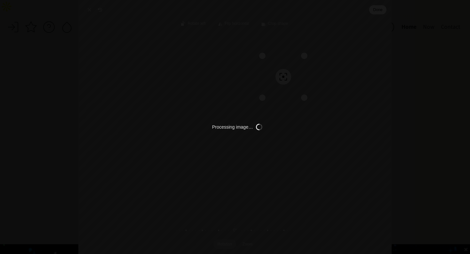
type input "C:\fakepath\_DSC7085.png"
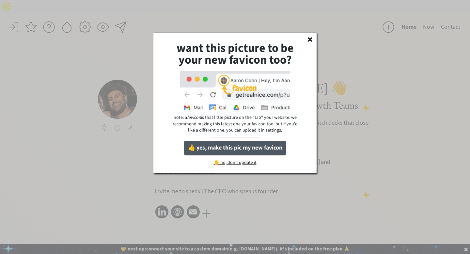
click at [262, 147] on button "👍 yes, make this pic my new favicon" at bounding box center [235, 148] width 102 height 15
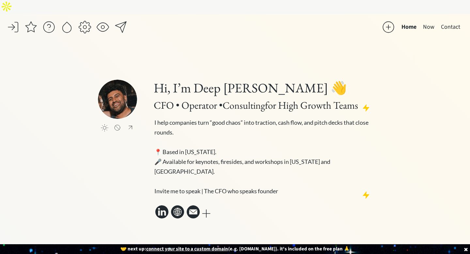
click at [129, 94] on input "file" at bounding box center [117, 99] width 39 height 39
click at [427, 21] on button "Now" at bounding box center [429, 27] width 18 height 13
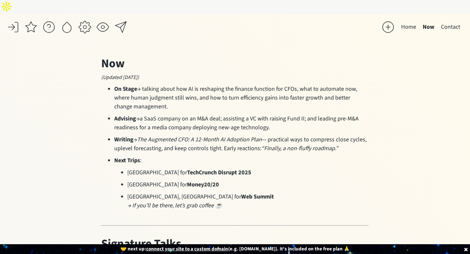
click at [410, 21] on button "Home" at bounding box center [409, 27] width 22 height 13
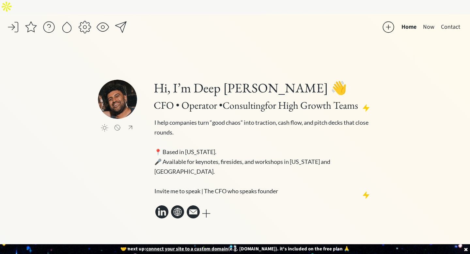
click at [84, 21] on div at bounding box center [84, 27] width 13 height 13
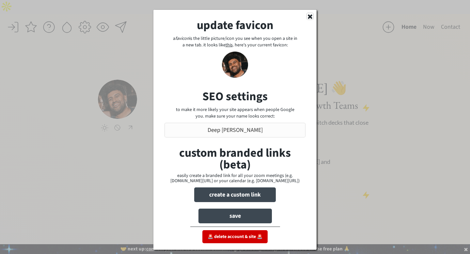
click at [309, 15] on use at bounding box center [310, 16] width 5 height 5
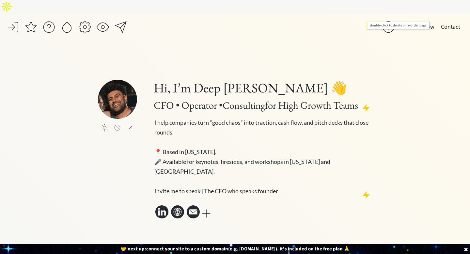
click at [428, 21] on button "Now" at bounding box center [429, 27] width 18 height 13
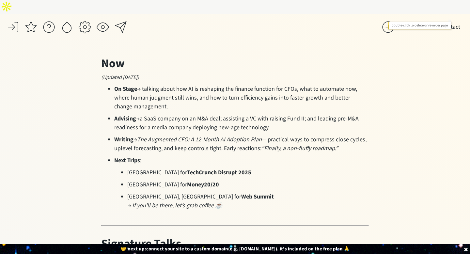
click at [440, 21] on button "Contact" at bounding box center [451, 27] width 26 height 13
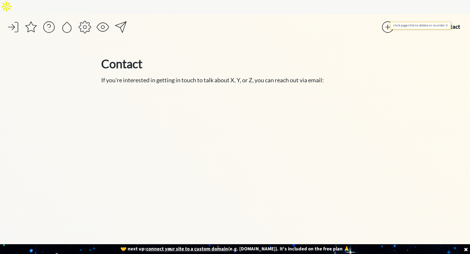
click at [449, 21] on button "Contact" at bounding box center [450, 27] width 26 height 13
click at [454, 21] on button "Contact" at bounding box center [450, 27] width 26 height 13
click at [453, 21] on button "Contact" at bounding box center [450, 27] width 26 height 13
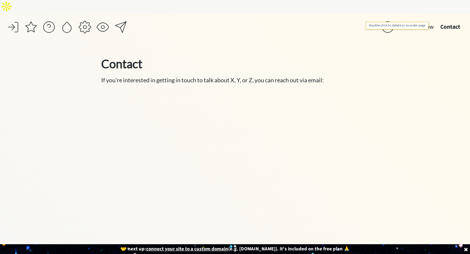
click at [431, 21] on button "Now" at bounding box center [428, 27] width 18 height 13
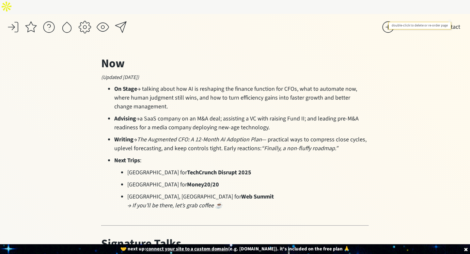
click at [442, 21] on button "Contact" at bounding box center [451, 27] width 26 height 13
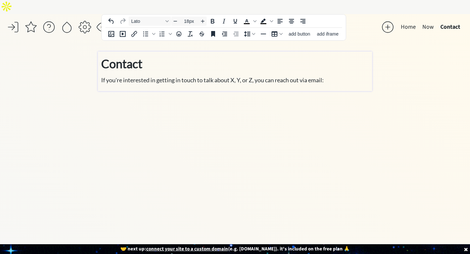
click at [129, 76] on span "If you're interested in getting in touch to talk about X, Y, or Z, you can reac…" at bounding box center [212, 79] width 223 height 7
click at [234, 76] on span "If you're interested in getting in touch to talk about X, Y, or Z, you can reac…" at bounding box center [212, 79] width 223 height 7
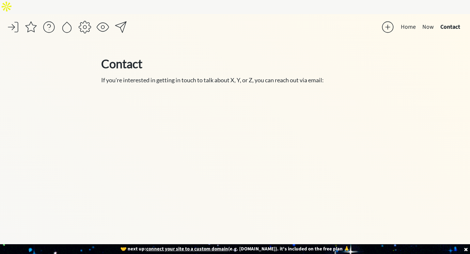
click at [234, 76] on span "If you're interested in getting in touch to talk about X, Y, or Z, you can reac…" at bounding box center [212, 79] width 223 height 7
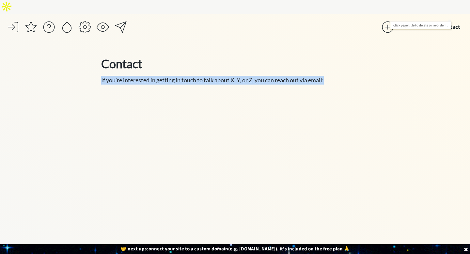
click at [449, 21] on button "Contact" at bounding box center [450, 27] width 26 height 13
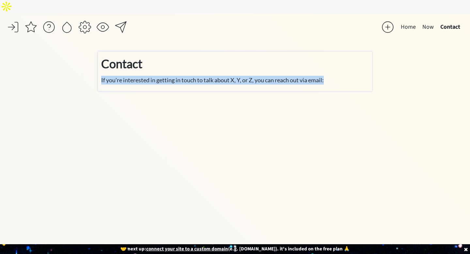
type input "36px"
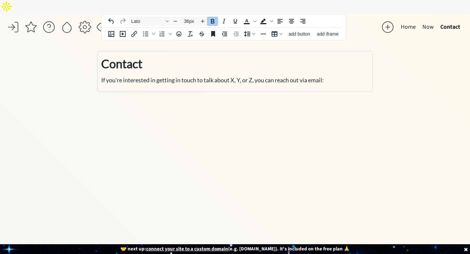
click at [130, 57] on strong "Contact" at bounding box center [121, 64] width 41 height 14
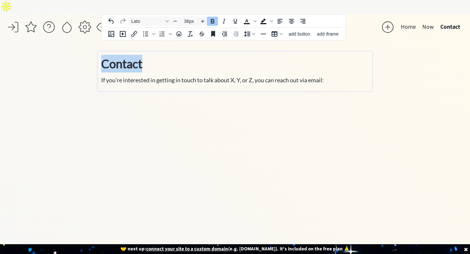
click at [130, 57] on strong "Contact" at bounding box center [121, 64] width 41 height 14
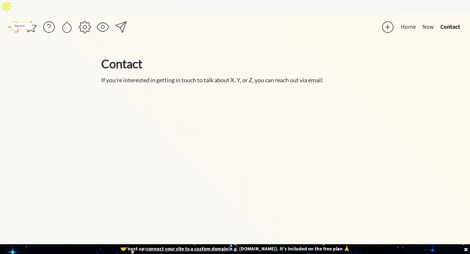
click at [13, 21] on div at bounding box center [13, 27] width 13 height 13
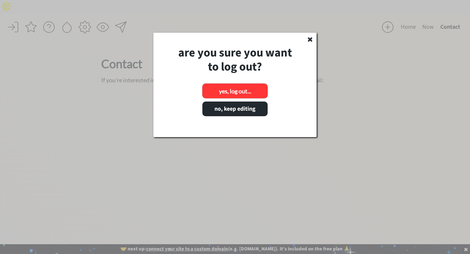
click at [223, 93] on button "yes, log out..." at bounding box center [235, 91] width 65 height 15
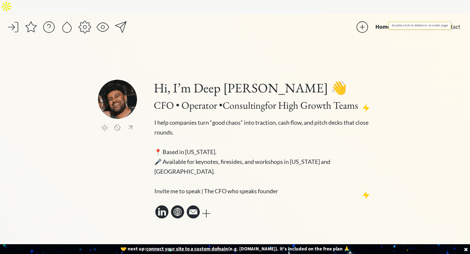
click at [451, 21] on button "Contact" at bounding box center [451, 27] width 26 height 13
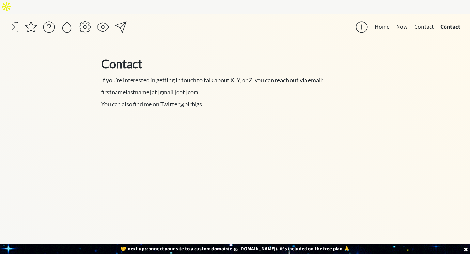
click at [451, 21] on button "Contact" at bounding box center [450, 27] width 26 height 13
click at [451, 13] on div at bounding box center [235, 127] width 470 height 254
click at [451, 21] on button "Contact" at bounding box center [450, 27] width 26 height 13
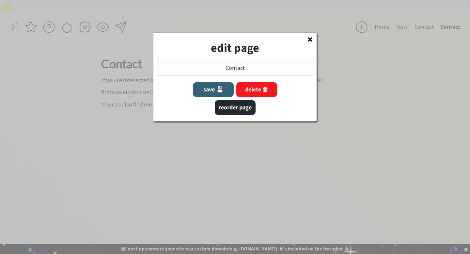
click at [266, 89] on button "delete 🗑" at bounding box center [257, 89] width 41 height 15
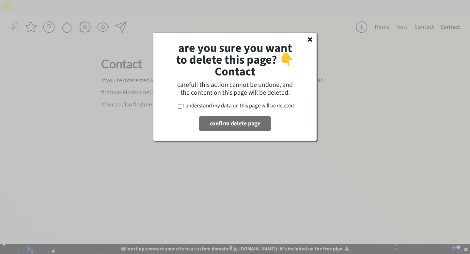
click at [249, 105] on label "I understand my data on this page will be deleted" at bounding box center [238, 106] width 111 height 8
click at [182, 105] on input "I understand my data on this page will be deleted" at bounding box center [180, 107] width 4 height 4
checkbox input "true"
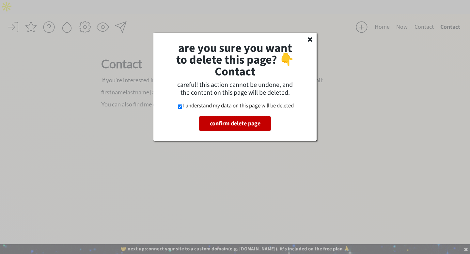
click at [248, 122] on button "confirm delete page" at bounding box center [235, 123] width 72 height 15
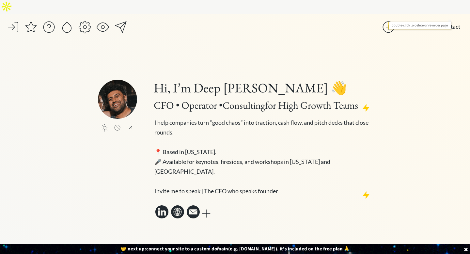
click at [448, 21] on button "Contact" at bounding box center [451, 27] width 26 height 13
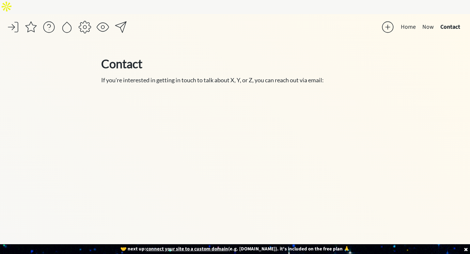
click at [448, 21] on button "Contact" at bounding box center [450, 27] width 26 height 13
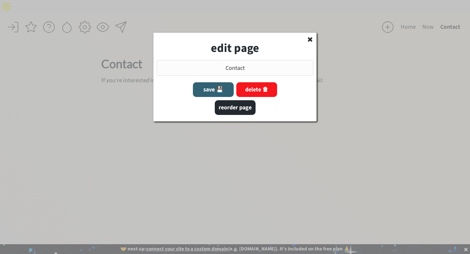
click at [264, 92] on button "delete 🗑" at bounding box center [257, 89] width 41 height 15
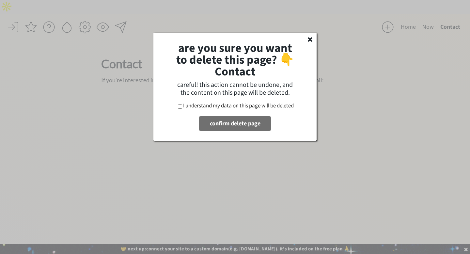
click at [261, 120] on button "confirm delete page" at bounding box center [235, 123] width 72 height 15
click at [257, 108] on label "I understand my data on this page will be deleted" at bounding box center [238, 106] width 111 height 8
click at [182, 108] on input "I understand my data on this page will be deleted" at bounding box center [180, 107] width 4 height 4
checkbox input "true"
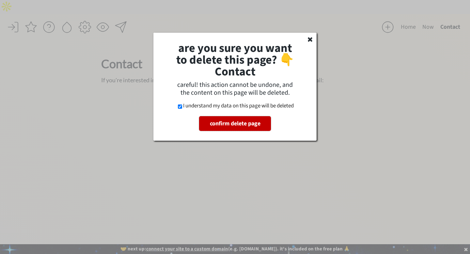
click at [253, 122] on button "confirm delete page" at bounding box center [235, 123] width 72 height 15
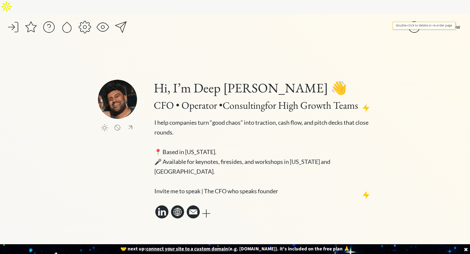
click at [453, 21] on button "Now" at bounding box center [455, 27] width 18 height 13
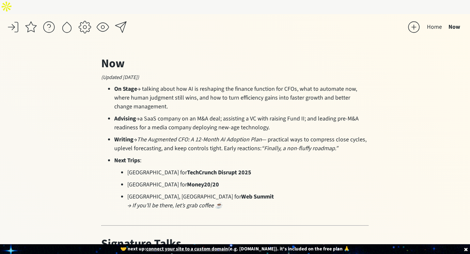
click at [438, 21] on button "Home" at bounding box center [435, 27] width 22 height 13
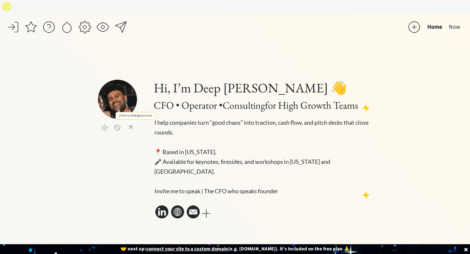
click at [115, 95] on input "file" at bounding box center [117, 99] width 39 height 39
type input "C:\fakepath\ChatGPT Image Oct 1, 2025, 02_50_28 PM.png"
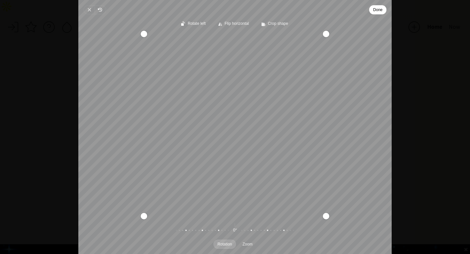
click at [235, 142] on div "Recenter" at bounding box center [235, 125] width 303 height 182
click at [379, 11] on span "Done" at bounding box center [377, 10] width 9 height 8
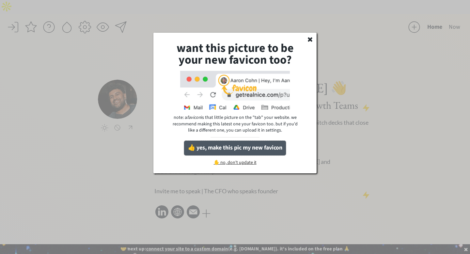
click at [252, 147] on button "👍 yes, make this pic my new favicon" at bounding box center [235, 148] width 102 height 15
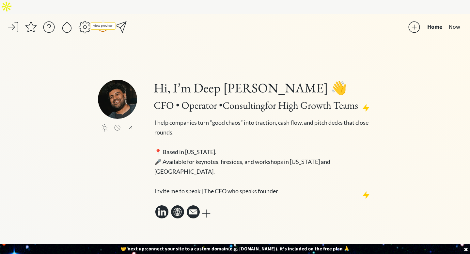
click at [101, 21] on div at bounding box center [102, 27] width 13 height 13
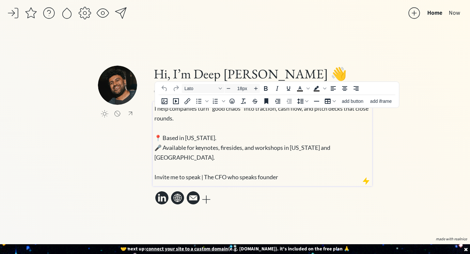
click at [202, 170] on span "🎤 Available for keynotes, firesides, and workshops in [US_STATE] and [GEOGRAPHI…" at bounding box center [243, 162] width 176 height 37
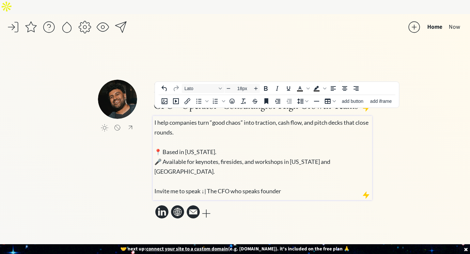
click at [175, 202] on div "click to upload a picture Hi, I’m Deep [PERSON_NAME] 👋 CFO • Operator • Consult…" at bounding box center [235, 150] width 274 height 197
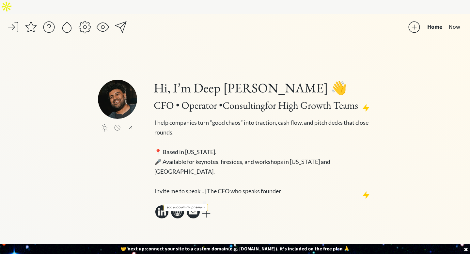
click at [206, 207] on div at bounding box center [206, 213] width 13 height 13
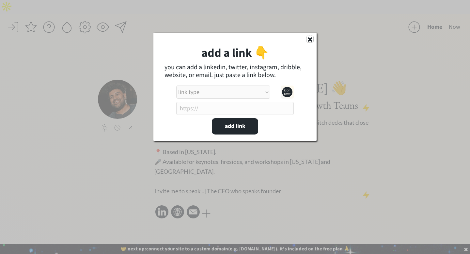
click at [312, 41] on use at bounding box center [310, 39] width 5 height 5
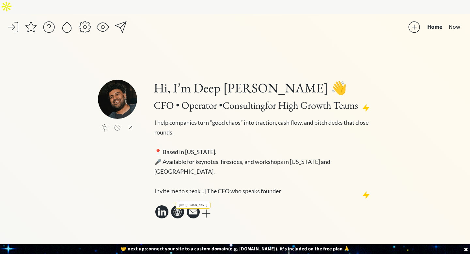
click at [172, 205] on icon at bounding box center [177, 211] width 13 height 13
select select ""other_website""
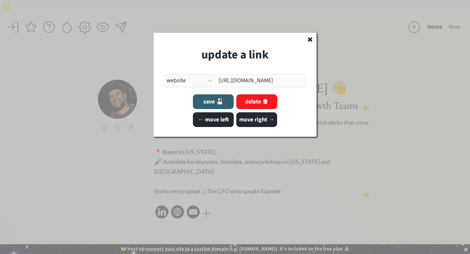
click at [313, 37] on icon at bounding box center [310, 39] width 7 height 7
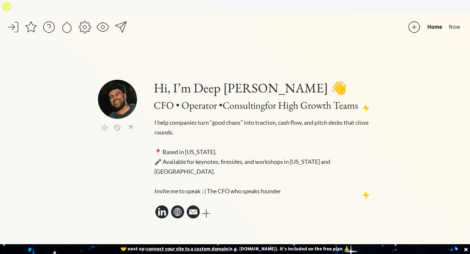
click at [243, 211] on div "click to upload a picture Hi, I’m Deep [PERSON_NAME] 👋 CFO • Operator • Consult…" at bounding box center [235, 150] width 274 height 197
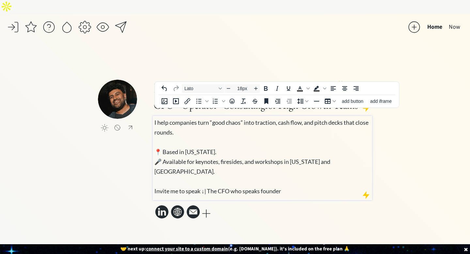
click at [206, 173] on span "🎤 Available for keynotes, firesides, and workshops in [US_STATE] and [GEOGRAPHI…" at bounding box center [243, 176] width 176 height 37
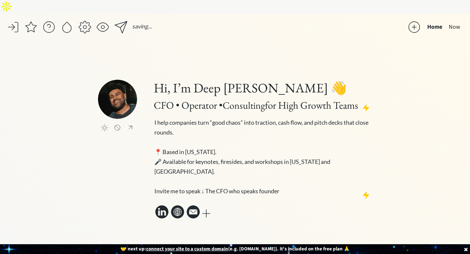
click at [245, 225] on div "click to upload a picture Hi, I’m Deep [PERSON_NAME] 👋 CFO • Operator • Consult…" at bounding box center [235, 150] width 274 height 197
click at [102, 21] on div at bounding box center [102, 27] width 13 height 13
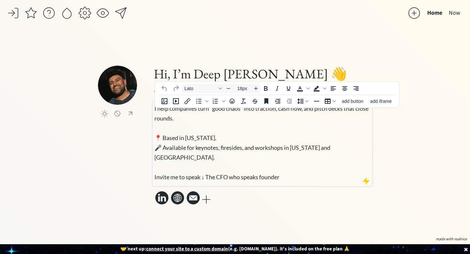
click at [214, 172] on span "🎤 Available for keynotes, firesides, and workshops in [US_STATE] and [GEOGRAPHI…" at bounding box center [243, 162] width 176 height 37
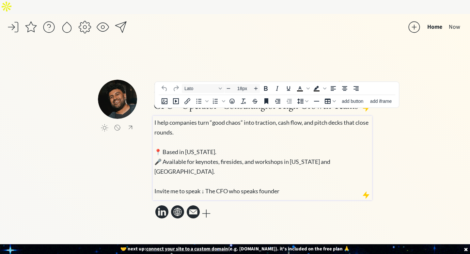
click at [208, 171] on span "🎤 Available for keynotes, firesides, and workshops in [US_STATE] and [GEOGRAPHI…" at bounding box center [243, 176] width 176 height 37
click at [154, 173] on div "I help companies turn “good chaos” into traction, cash flow, and pitch decks th…" at bounding box center [263, 158] width 220 height 84
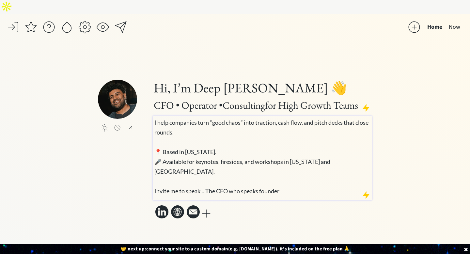
click at [209, 171] on span "🎤 Available for keynotes, firesides, and workshops in [US_STATE] and [GEOGRAPHI…" at bounding box center [243, 176] width 176 height 37
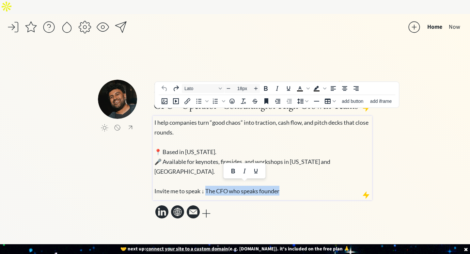
copy span "The CFO who speaks founder"
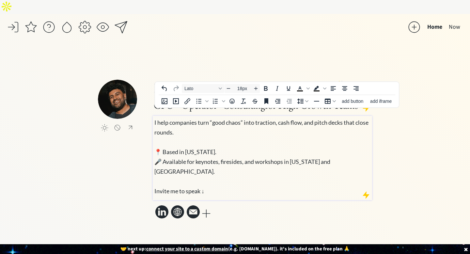
click at [259, 161] on p "I help companies turn “good chaos” into traction, cash flow, and pitch decks th…" at bounding box center [263, 156] width 217 height 78
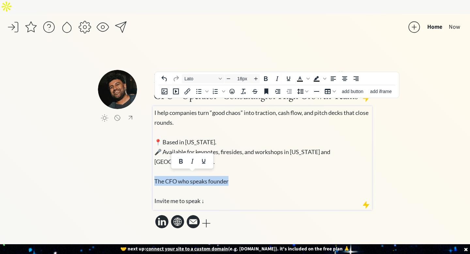
click at [208, 162] on span "🎤 Available for keynotes, firesides, and workshops in [US_STATE] and [GEOGRAPHI…" at bounding box center [243, 176] width 176 height 56
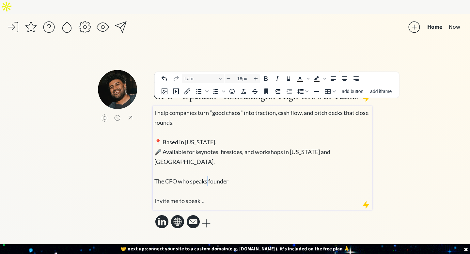
click at [208, 162] on span "🎤 Available for keynotes, firesides, and workshops in [US_STATE] and [GEOGRAPHI…" at bounding box center [243, 176] width 176 height 56
click at [196, 163] on span "🎤 Available for keynotes, firesides, and workshops in [US_STATE] and [GEOGRAPHI…" at bounding box center [243, 176] width 176 height 56
click at [245, 164] on p "I help companies turn “good chaos” into traction, cash flow, and pitch decks th…" at bounding box center [263, 156] width 217 height 98
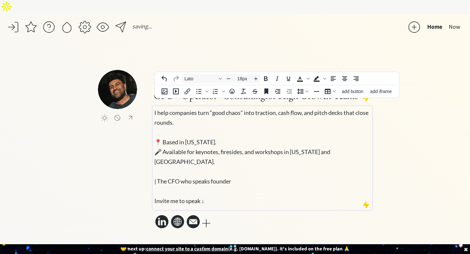
click at [110, 175] on div "click to upload a picture Hi, I’m Deep [PERSON_NAME] 👋 CFO • Operator • Consult…" at bounding box center [235, 150] width 274 height 160
click at [106, 180] on div "click to upload a picture Hi, I’m Deep [PERSON_NAME] 👋 CFO • Operator • Consult…" at bounding box center [235, 150] width 274 height 160
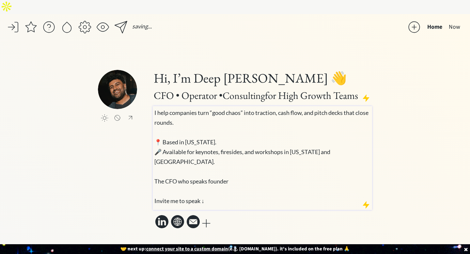
click at [155, 181] on span "🎤 Available for keynotes, firesides, and workshops in [US_STATE] and [GEOGRAPHI…" at bounding box center [243, 176] width 176 height 56
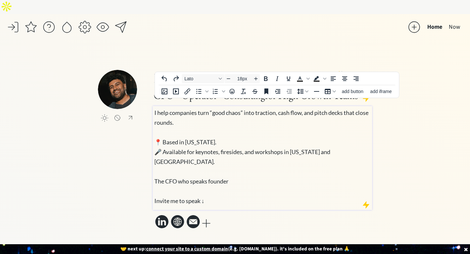
click at [224, 183] on p "I help companies turn “good chaos” into traction, cash flow, and pitch decks th…" at bounding box center [263, 156] width 217 height 98
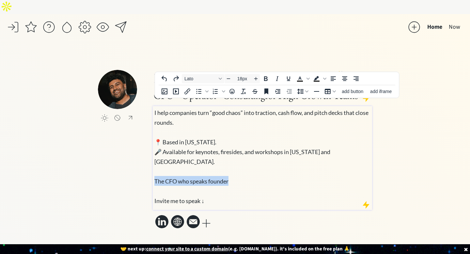
drag, startPoint x: 238, startPoint y: 158, endPoint x: 151, endPoint y: 159, distance: 87.6
click at [151, 159] on div "click to upload a picture Hi, I’m Deep [PERSON_NAME] 👋 CFO • Operator • Consult…" at bounding box center [235, 150] width 274 height 160
copy span "The CFO who speaks founder"
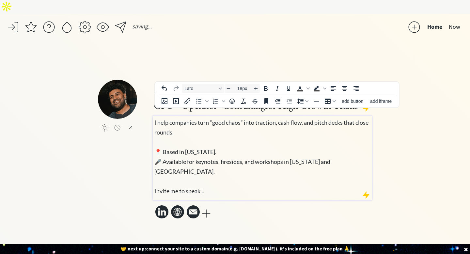
click at [225, 172] on p "I help companies turn “good chaos” into traction, cash flow, and pitch decks th…" at bounding box center [263, 156] width 217 height 78
click at [265, 172] on span "🎤 Available for keynotes, firesides, and workshops in [US_STATE] and [GEOGRAPHI…" at bounding box center [243, 176] width 176 height 37
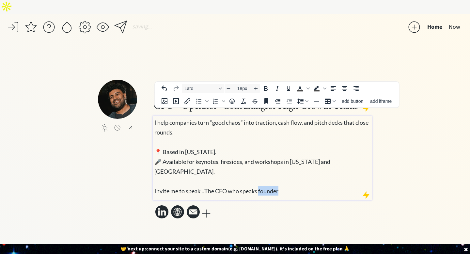
click at [265, 172] on span "🎤 Available for keynotes, firesides, and workshops in [US_STATE] and [GEOGRAPHI…" at bounding box center [243, 176] width 176 height 37
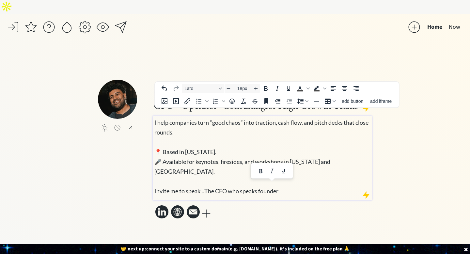
click at [299, 172] on p "I help companies turn “good chaos” into traction, cash flow, and pitch decks th…" at bounding box center [263, 156] width 217 height 78
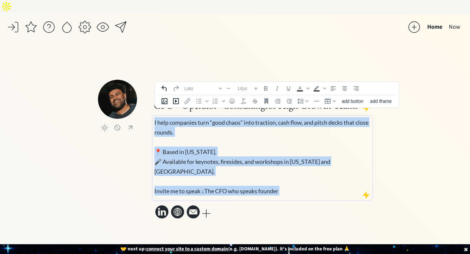
drag, startPoint x: 291, startPoint y: 172, endPoint x: 177, endPoint y: 175, distance: 114.1
click at [177, 174] on p "I help companies turn “good chaos” into traction, cash flow, and pitch decks th…" at bounding box center [263, 156] width 217 height 78
type input "18px"
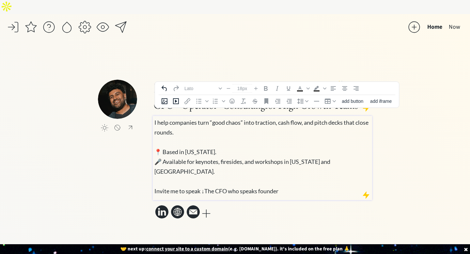
click at [177, 175] on span "🎤 Available for keynotes, firesides, and workshops in [US_STATE] and [GEOGRAPHI…" at bounding box center [243, 176] width 176 height 37
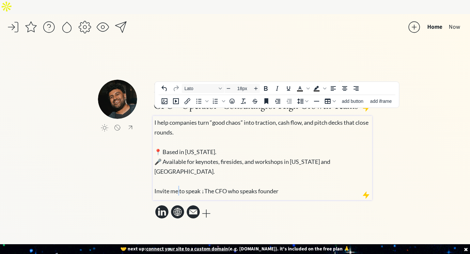
click at [177, 175] on span "🎤 Available for keynotes, firesides, and workshops in [US_STATE] and [GEOGRAPHI…" at bounding box center [243, 176] width 176 height 37
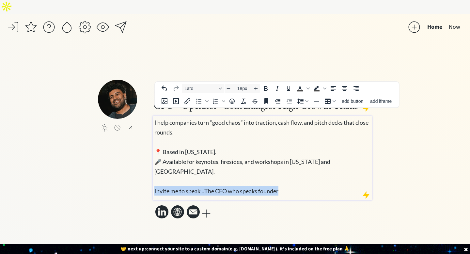
click at [177, 175] on span "🎤 Available for keynotes, firesides, and workshops in [US_STATE] and [GEOGRAPHI…" at bounding box center [243, 176] width 176 height 37
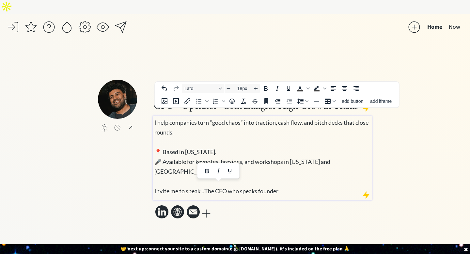
click at [286, 162] on p "I help companies turn “good chaos” into traction, cash flow, and pitch decks th…" at bounding box center [263, 156] width 217 height 78
click at [282, 165] on p "I help companies turn “good chaos” into traction, cash flow, and pitch decks th…" at bounding box center [263, 156] width 217 height 78
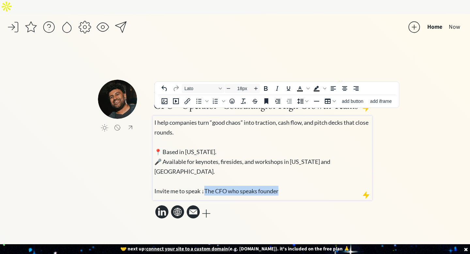
drag, startPoint x: 284, startPoint y: 172, endPoint x: 208, endPoint y: 173, distance: 76.1
click at [208, 173] on p "I help companies turn “good chaos” into traction, cash flow, and pitch decks th…" at bounding box center [263, 156] width 217 height 78
click at [276, 88] on icon "Italic" at bounding box center [277, 89] width 8 height 8
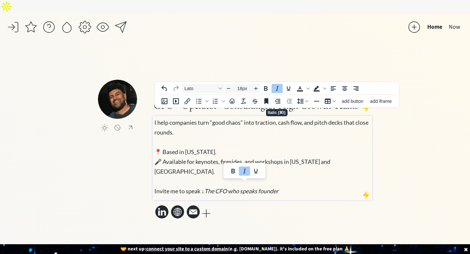
click at [418, 137] on div "saving... Home Now click to upload a picture Hi, I’m Deep [PERSON_NAME] 👋 CFO •…" at bounding box center [235, 141] width 470 height 254
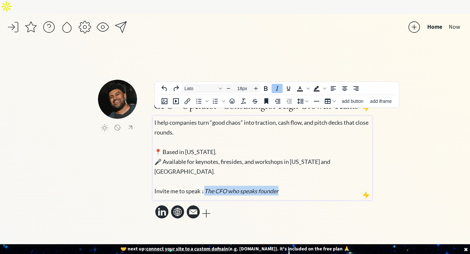
drag, startPoint x: 293, startPoint y: 170, endPoint x: 209, endPoint y: 171, distance: 84.0
click at [208, 171] on p "I help companies turn “good chaos” into traction, cash flow, and pitch decks th…" at bounding box center [263, 156] width 217 height 78
click at [277, 89] on icon "Italic" at bounding box center [277, 88] width 3 height 5
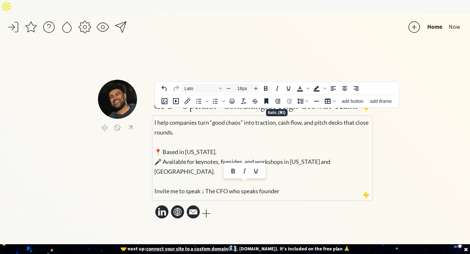
click at [414, 154] on div "saving... Home Now click to upload a picture Hi, I’m Deep [PERSON_NAME] 👋 CFO •…" at bounding box center [235, 141] width 470 height 254
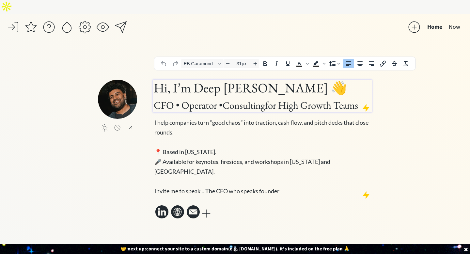
click at [324, 99] on span "CFO • Operator • Consulting for High Growth Teams" at bounding box center [256, 105] width 204 height 13
click at [228, 63] on icon "Decrease font size" at bounding box center [228, 63] width 4 height 0
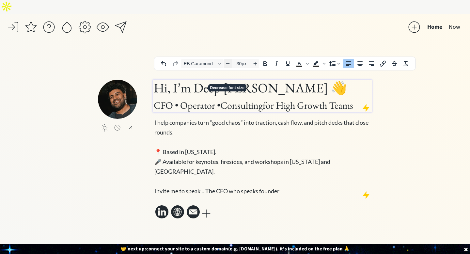
click at [228, 63] on icon "Decrease font size" at bounding box center [228, 63] width 4 height 0
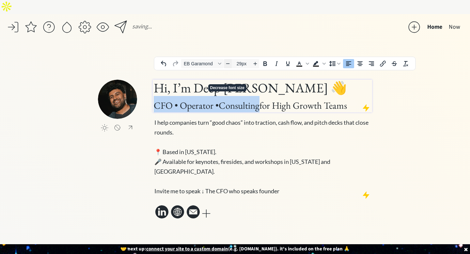
click at [228, 64] on icon "Decrease font size" at bounding box center [228, 63] width 4 height 0
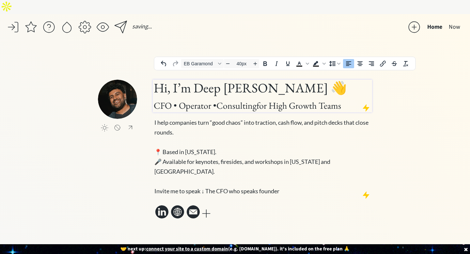
click at [205, 83] on h1 "Hi, I’m Deep [PERSON_NAME] 👋 CFO • Operator • Consulting for High Growth Teams" at bounding box center [263, 96] width 218 height 33
type input "28px"
click at [231, 100] on span "CFO • Operator • Consulting for High Growth Teams" at bounding box center [248, 106] width 188 height 12
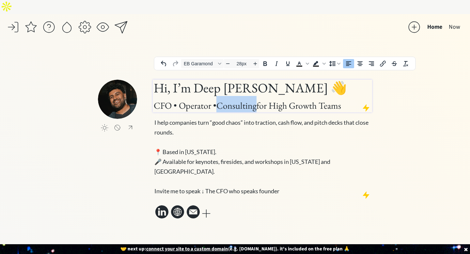
click at [231, 100] on span "CFO • Operator • Consulting for High Growth Teams" at bounding box center [248, 106] width 188 height 12
click at [245, 119] on span "I help companies turn “good chaos” into traction, cash flow, and pitch decks th…" at bounding box center [262, 127] width 214 height 17
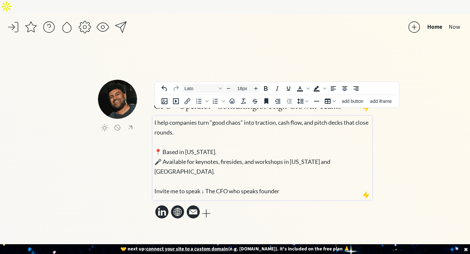
click at [235, 119] on span "I help companies turn “good chaos” into traction, cash flow, and pitch decks th…" at bounding box center [262, 127] width 214 height 17
click at [433, 177] on div "saving... Home Now click to upload a picture Hi, I’m Deep [PERSON_NAME] 👋 CFO •…" at bounding box center [235, 141] width 470 height 254
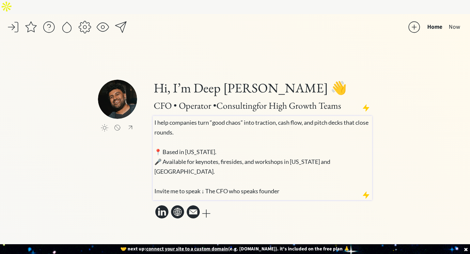
click at [276, 158] on span "🎤 Available for keynotes, firesides, and workshops in [US_STATE] and [GEOGRAPHI…" at bounding box center [243, 176] width 176 height 37
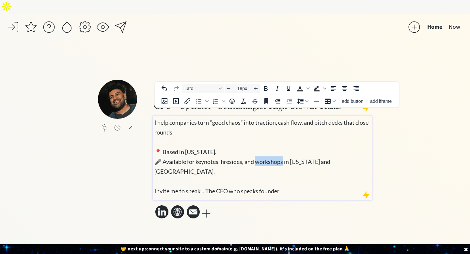
click at [276, 158] on span "🎤 Available for keynotes, firesides, and workshops in [US_STATE] and [GEOGRAPHI…" at bounding box center [243, 176] width 176 height 37
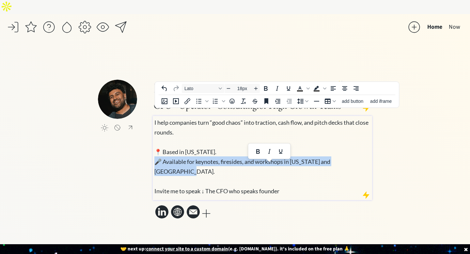
click at [276, 158] on span "🎤 Available for keynotes, firesides, and workshops in [US_STATE] and [GEOGRAPHI…" at bounding box center [243, 176] width 176 height 37
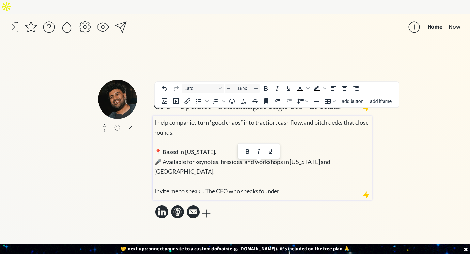
click at [342, 147] on p "I help companies turn “good chaos” into traction, cash flow, and pitch decks th…" at bounding box center [263, 156] width 217 height 78
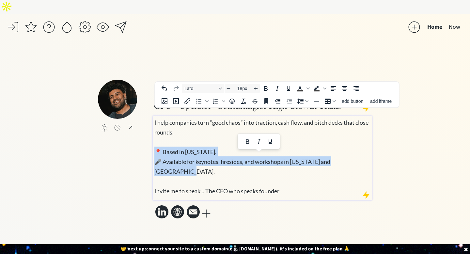
drag, startPoint x: 368, startPoint y: 154, endPoint x: 155, endPoint y: 141, distance: 213.0
click at [155, 141] on p "I help companies turn “good chaos” into traction, cash flow, and pitch decks th…" at bounding box center [263, 156] width 217 height 78
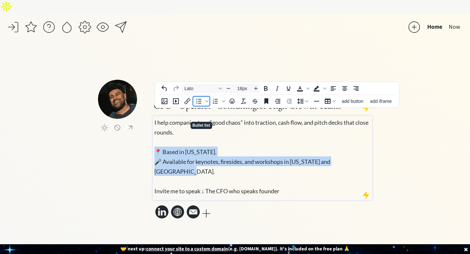
click at [199, 102] on icon "Bullet list" at bounding box center [199, 101] width 8 height 8
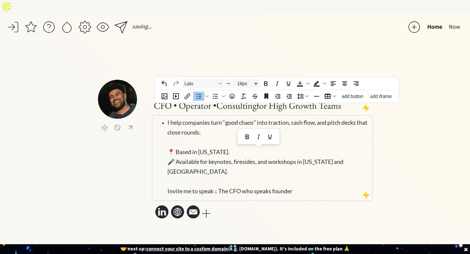
click at [166, 149] on ul "I help companies turn “good chaos” into traction, cash flow, and pitch decks th…" at bounding box center [263, 156] width 217 height 78
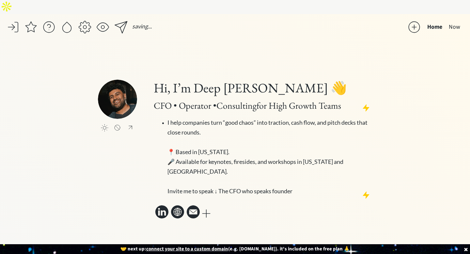
click at [129, 156] on div "click to upload a picture Hi, I’m Deep [PERSON_NAME] 👋 CFO • Operator • Consult…" at bounding box center [235, 150] width 274 height 141
click at [165, 177] on ul "I help companies turn “good chaos” into traction, cash flow, and pitch decks th…" at bounding box center [263, 156] width 217 height 78
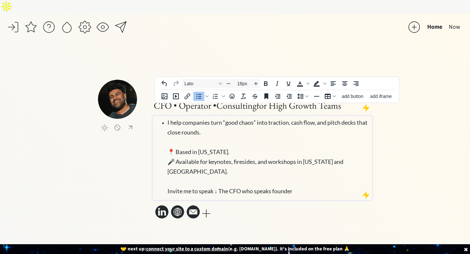
click at [168, 119] on span "I help companies turn “good chaos” into traction, cash flow, and pitch decks th…" at bounding box center [268, 127] width 200 height 17
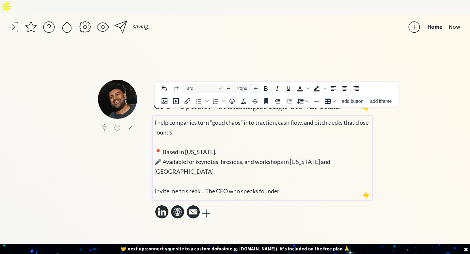
click at [166, 129] on p "I help companies turn “good chaos” into traction, cash flow, and pitch decks th…" at bounding box center [263, 156] width 217 height 78
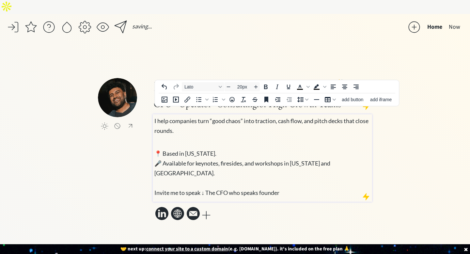
type input "18px"
click at [162, 166] on p "📍 Based in [US_STATE]. 🎤 Available for keynotes, firesides, and workshops in [U…" at bounding box center [263, 168] width 217 height 59
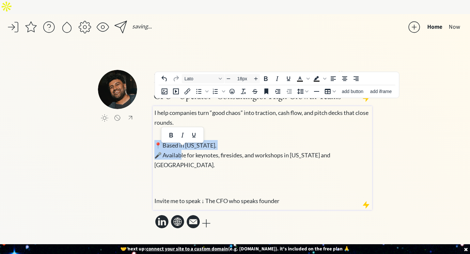
drag, startPoint x: 179, startPoint y: 148, endPoint x: 153, endPoint y: 134, distance: 30.1
click at [152, 134] on div "click to upload a picture Hi, I’m Deep [PERSON_NAME] 👋 CFO • Operator • Consult…" at bounding box center [235, 150] width 274 height 160
click at [198, 92] on icon "Bullet list" at bounding box center [199, 92] width 8 height 8
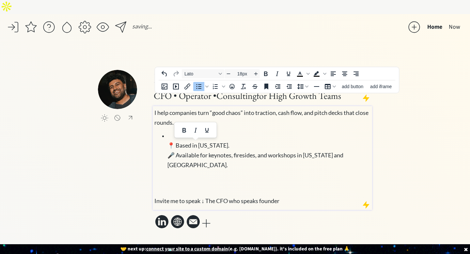
click at [168, 142] on span "📍 Based in [US_STATE]." at bounding box center [199, 145] width 62 height 7
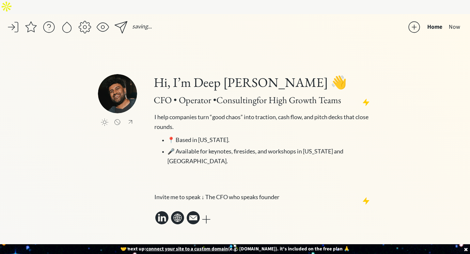
click at [105, 162] on div "click to upload a picture Hi, I’m Deep [PERSON_NAME] 👋 CFO • Operator • Consult…" at bounding box center [235, 150] width 274 height 152
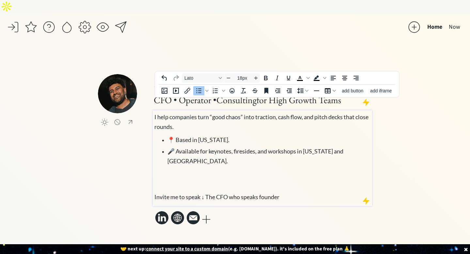
click at [171, 136] on span "📍 Based in [US_STATE]." at bounding box center [199, 139] width 62 height 7
click at [169, 136] on span "📍 Based in [US_STATE]." at bounding box center [199, 139] width 62 height 7
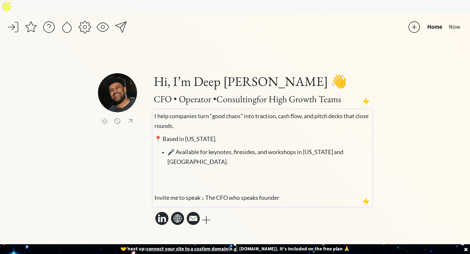
click at [168, 148] on span "🎤 Available for keynotes, firesides, and workshops in [US_STATE] and [GEOGRAPHI…" at bounding box center [256, 156] width 176 height 17
click at [125, 144] on div "click to upload a picture Hi, I’m Deep [PERSON_NAME] 👋 CFO • Operator • Consult…" at bounding box center [235, 150] width 274 height 154
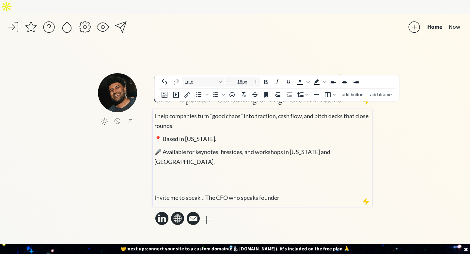
click at [196, 123] on div "I help companies turn “good chaos” into traction, cash flow, and pitch decks th…" at bounding box center [263, 156] width 217 height 91
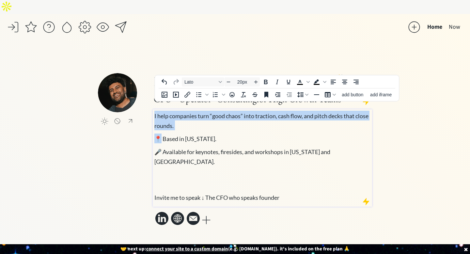
click at [196, 123] on div "I help companies turn “good chaos” into traction, cash flow, and pitch decks th…" at bounding box center [263, 156] width 217 height 91
type input "18px"
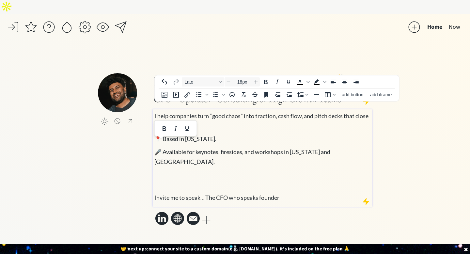
click at [213, 117] on p "I help companies turn “good chaos” into traction, cash flow, and pitch decks th…" at bounding box center [263, 121] width 217 height 20
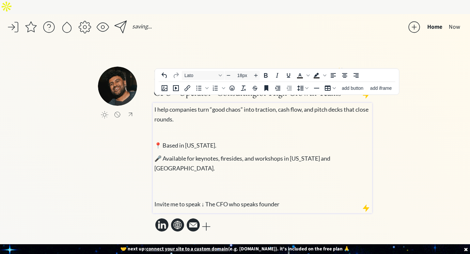
click at [156, 142] on span "📍 Based in [US_STATE]." at bounding box center [186, 145] width 62 height 7
click at [155, 155] on span "🎤 Available for keynotes, firesides, and workshops in [US_STATE] and [GEOGRAPHI…" at bounding box center [243, 163] width 176 height 17
click at [158, 189] on p "Invite me to speak ↓ The CFO who speaks founder" at bounding box center [263, 199] width 217 height 20
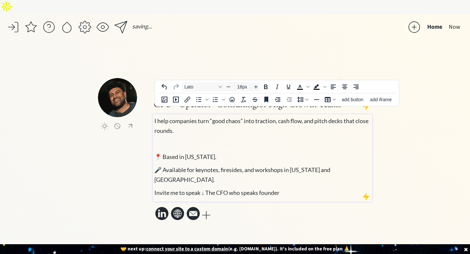
click at [370, 165] on p "🎤 Available for keynotes, firesides, and workshops in [US_STATE] and [GEOGRAPHI…" at bounding box center [263, 175] width 217 height 20
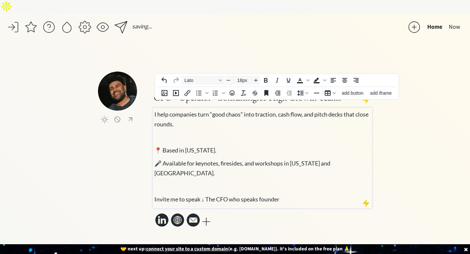
click at [217, 145] on p "📍 Based in [US_STATE]." at bounding box center [263, 150] width 217 height 10
click at [207, 132] on p at bounding box center [263, 137] width 217 height 10
click at [84, 199] on div "saving... Home Now click to upload a picture Hi, I’m Deep [PERSON_NAME] 👋 CFO •…" at bounding box center [235, 141] width 470 height 254
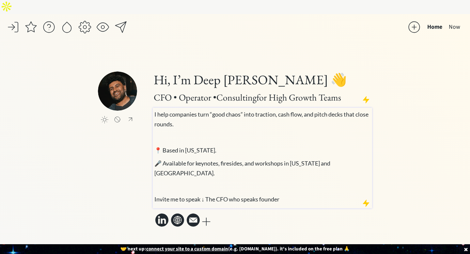
click at [161, 147] on span "📍 Based in [US_STATE]." at bounding box center [186, 150] width 62 height 7
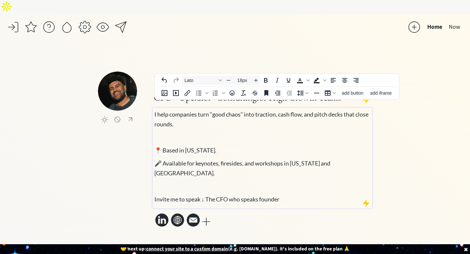
click at [128, 142] on div "click to upload a picture Hi, I’m Deep [PERSON_NAME] 👋 CFO • Operator • Consult…" at bounding box center [235, 150] width 274 height 157
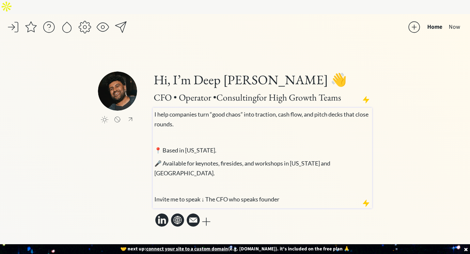
click at [171, 132] on p at bounding box center [263, 137] width 217 height 10
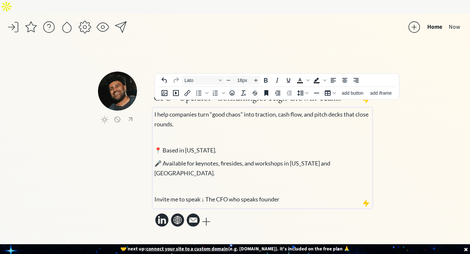
click at [171, 132] on p at bounding box center [263, 137] width 217 height 10
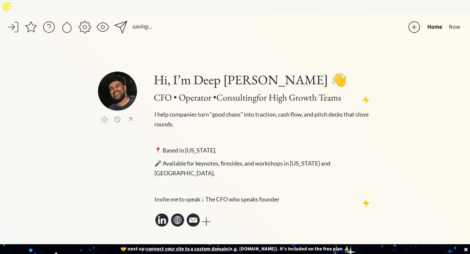
click at [110, 163] on div "click to upload a picture Hi, I’m Deep [PERSON_NAME] 👋 CFO • Operator • Consult…" at bounding box center [235, 150] width 274 height 157
click at [107, 21] on div at bounding box center [102, 27] width 13 height 13
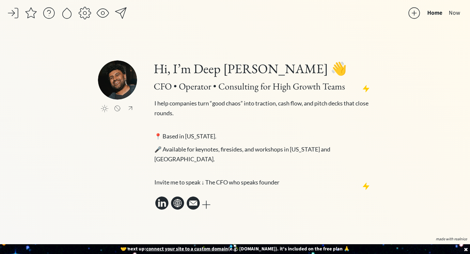
click at [417, 11] on div at bounding box center [414, 13] width 13 height 13
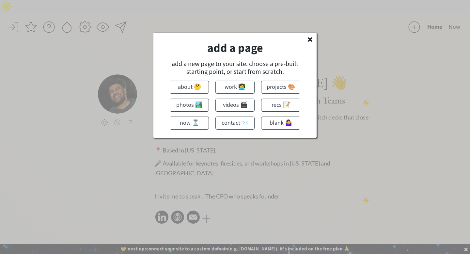
click at [286, 124] on button "blank 🤷‍♀️" at bounding box center [280, 123] width 39 height 13
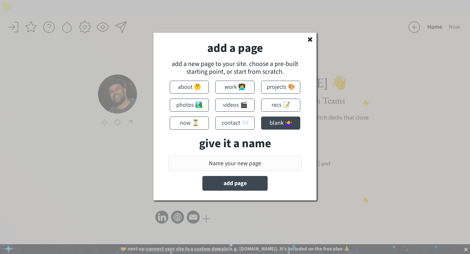
click at [246, 159] on input "input" at bounding box center [235, 163] width 133 height 16
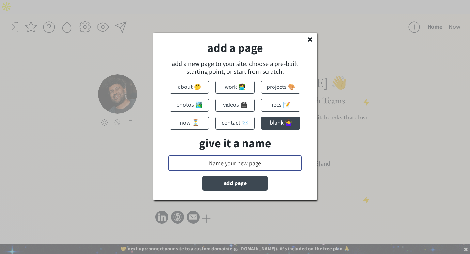
click at [244, 156] on input "input" at bounding box center [235, 163] width 133 height 16
click at [243, 167] on input "input" at bounding box center [235, 163] width 133 height 16
paste input "6 Signature Talks"
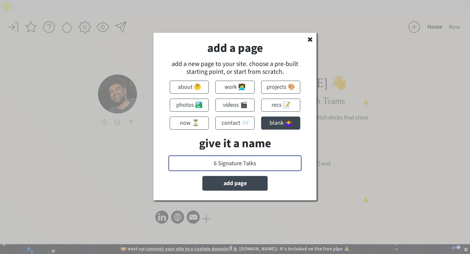
click at [220, 164] on input "input" at bounding box center [235, 163] width 133 height 16
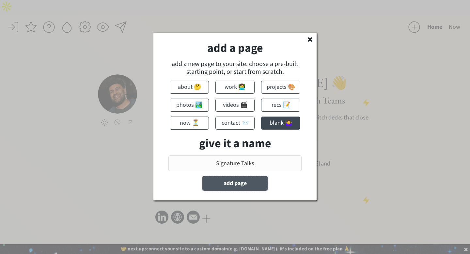
click at [232, 185] on button "add page" at bounding box center [235, 183] width 65 height 15
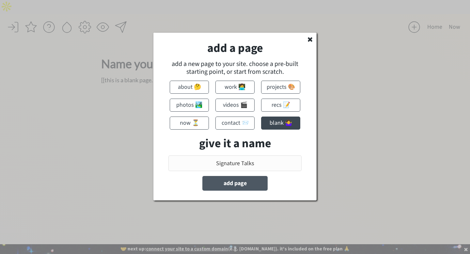
type input "Name your new page"
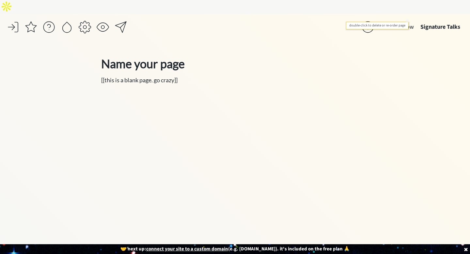
click at [408, 21] on button "Now" at bounding box center [409, 27] width 18 height 13
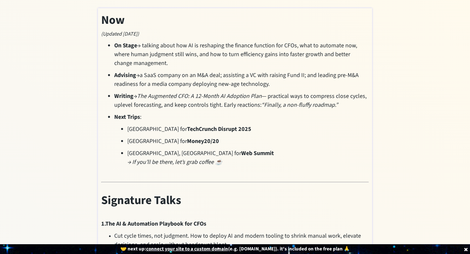
scroll to position [82, 0]
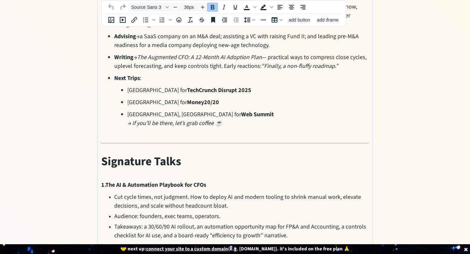
click at [104, 153] on span "Signature Talks" at bounding box center [141, 161] width 80 height 17
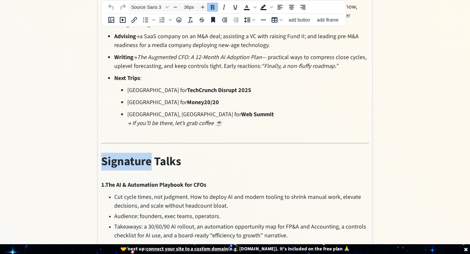
click at [104, 153] on span "Signature Talks" at bounding box center [141, 161] width 80 height 17
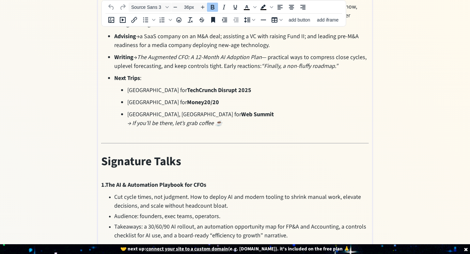
scroll to position [204, 0]
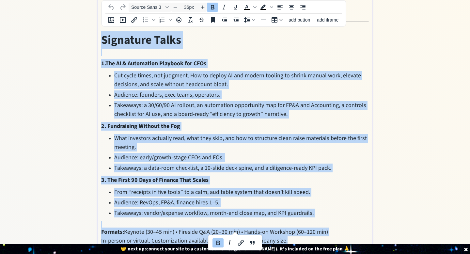
copy div "Loremipsu Dolor 3.Sit AM & Consectetu Adipisci eli SEDd Eiu tempo incid, utl et…"
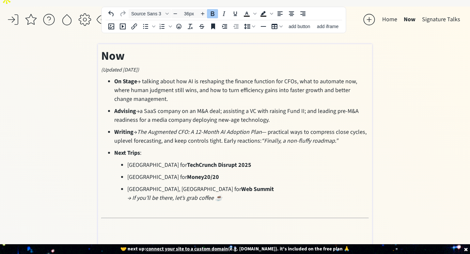
type input "14px"
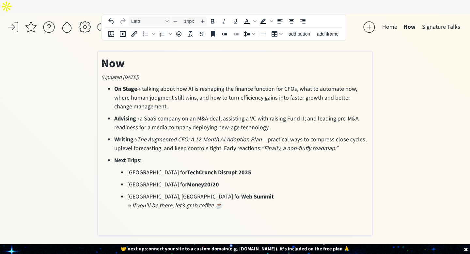
click at [450, 21] on button "Signature Talks" at bounding box center [441, 27] width 45 height 13
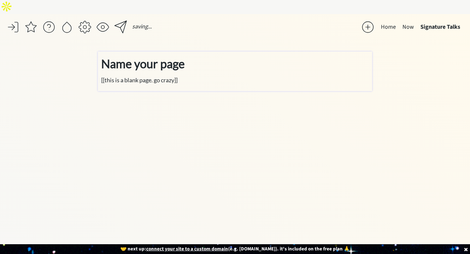
click at [140, 60] on div "Name your page [[this is a blank page. go crazy]]" at bounding box center [235, 70] width 268 height 30
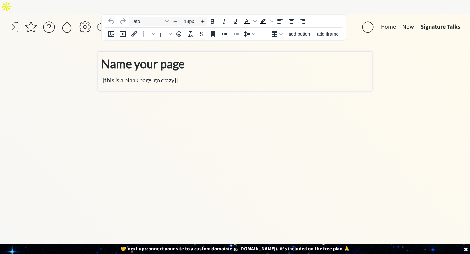
click at [140, 76] on p "[[this is a blank page. go crazy]]" at bounding box center [235, 80] width 268 height 9
type input "36px"
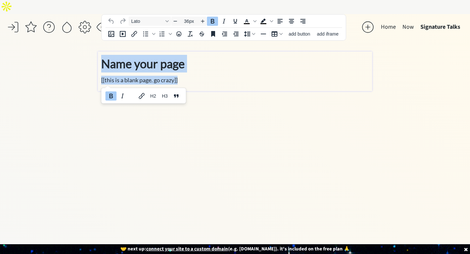
drag, startPoint x: 198, startPoint y: 65, endPoint x: 100, endPoint y: 46, distance: 99.1
click at [100, 52] on div "Name your page [[this is a blank page. go crazy]]" at bounding box center [235, 72] width 274 height 40
paste div
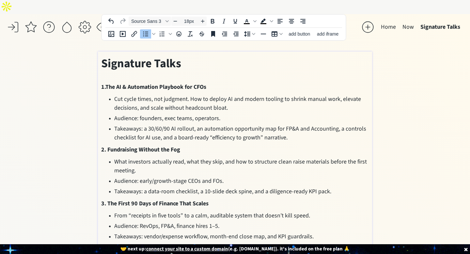
click at [211, 114] on span "Audience: founders, exec teams, operators." at bounding box center [167, 118] width 106 height 8
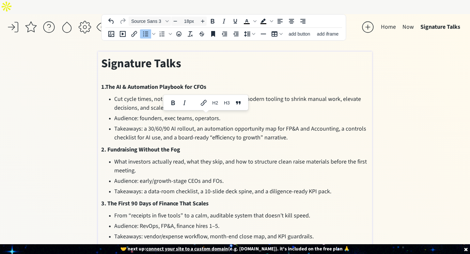
click at [66, 105] on div "saving... Home Now Signature Talks click to upload a picture Hi, I’m Deep [PERS…" at bounding box center [235, 153] width 470 height 278
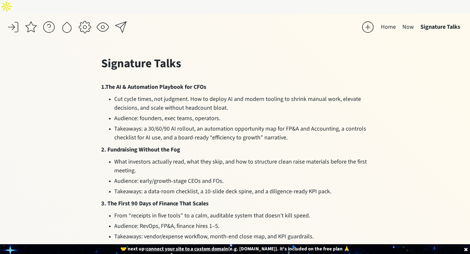
scroll to position [24, 0]
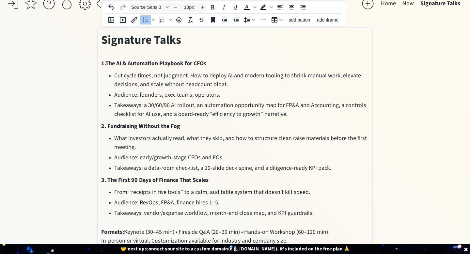
click at [300, 101] on li "Takeaways: a 30/60/90 AI rollout, an automation opportunity map for FP&A and Ac…" at bounding box center [241, 110] width 255 height 18
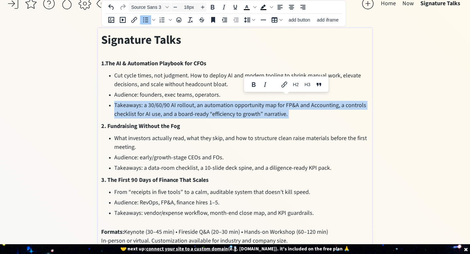
click at [300, 101] on li "Takeaways: a 30/60/90 AI rollout, an automation opportunity map for FP&A and Ac…" at bounding box center [241, 110] width 255 height 18
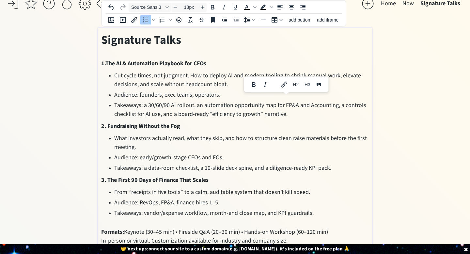
click at [106, 59] on strong "1.The AI & Automation Playbook for CFOs" at bounding box center [153, 63] width 105 height 8
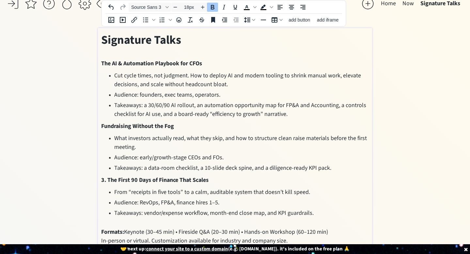
click at [106, 176] on strong "3. The First 90 Days of Finance That Scales" at bounding box center [154, 180] width 107 height 8
click at [303, 105] on div "Signature Talks The AI & Automation Playbook for CFOs Cut cycle times, not judg…" at bounding box center [235, 138] width 268 height 214
click at [307, 101] on li "Takeaways: a 30/60/90 AI rollout, an automation opportunity map for FP&A and Ac…" at bounding box center [241, 110] width 255 height 18
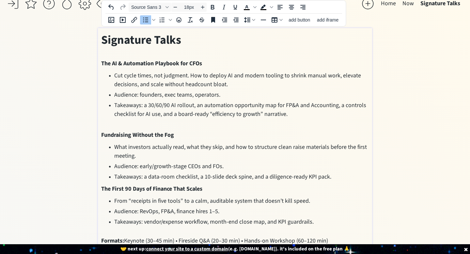
click at [343, 158] on ul "What investors actually read, what they skip, and how to structure clean raise …" at bounding box center [235, 162] width 268 height 39
click at [342, 172] on li "Takeaways: a data-room checklist, a 10-slide deck spine, and a diligence-ready …" at bounding box center [241, 176] width 255 height 9
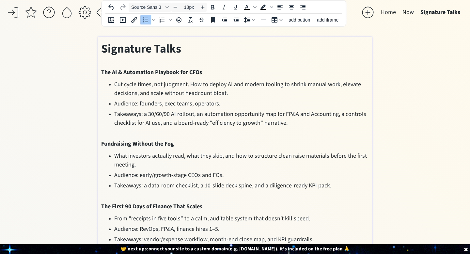
scroll to position [12, 0]
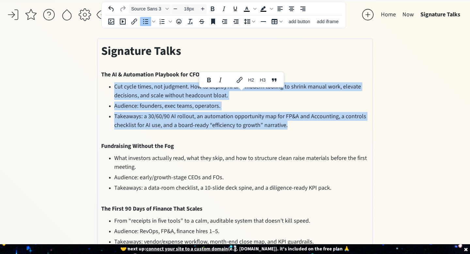
drag, startPoint x: 305, startPoint y: 114, endPoint x: 113, endPoint y: 75, distance: 196.6
click at [113, 82] on ul "Cut cycle times, not judgment. How to deploy AI and modern tooling to shrink ma…" at bounding box center [235, 110] width 268 height 56
click at [153, 22] on icon "Bullet list" at bounding box center [153, 22] width 3 height 2
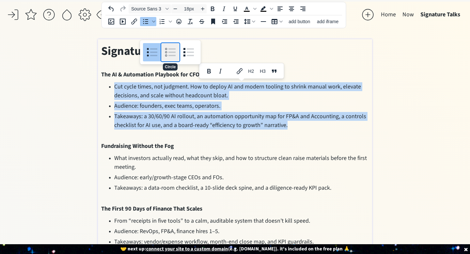
click at [171, 43] on div "Circle" at bounding box center [170, 52] width 18 height 18
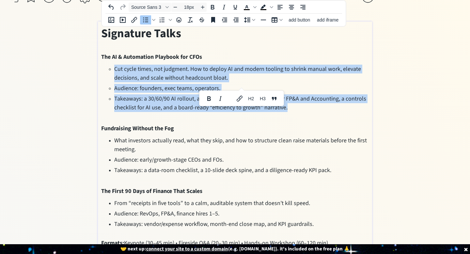
scroll to position [41, 0]
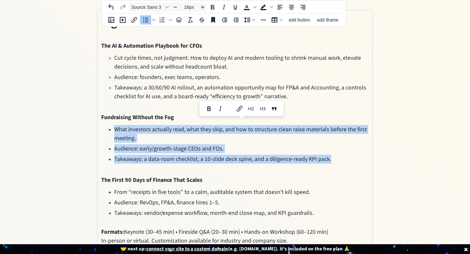
drag, startPoint x: 333, startPoint y: 146, endPoint x: 113, endPoint y: 116, distance: 221.6
click at [113, 125] on ul "What investors actually read, what they skip, and how to structure clean raise …" at bounding box center [235, 148] width 268 height 47
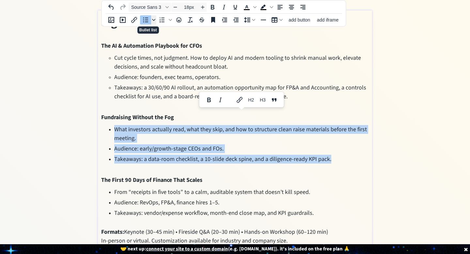
click at [154, 23] on span "Bullet list" at bounding box center [153, 19] width 5 height 9
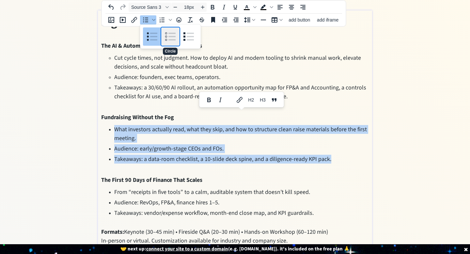
click at [169, 39] on div "Circle" at bounding box center [170, 36] width 18 height 18
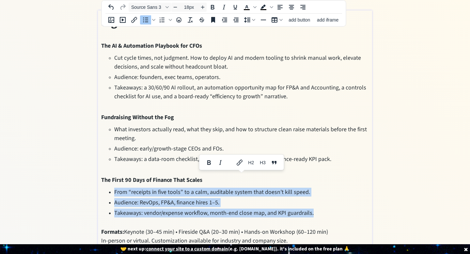
drag, startPoint x: 315, startPoint y: 199, endPoint x: 114, endPoint y: 179, distance: 201.9
click at [114, 188] on ul "From “receipts in five tools” to a calm, auditable system that doesn’t kill spe…" at bounding box center [235, 203] width 268 height 30
click at [153, 20] on icon "Bullet list" at bounding box center [153, 20] width 3 height 2
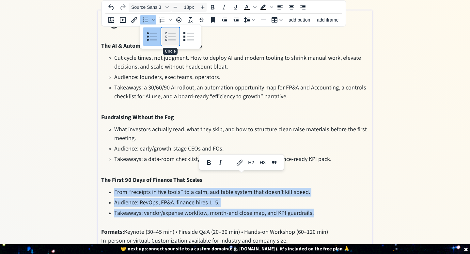
click at [166, 40] on div "Circle" at bounding box center [170, 36] width 18 height 18
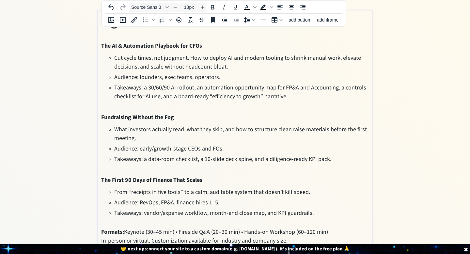
click at [326, 228] on h2 "Formats: Keynote (30–45 min) • Fireside Q&A (20–30 min) • Hands-on Workshop (60…" at bounding box center [235, 237] width 268 height 18
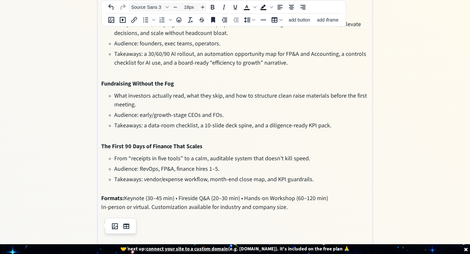
scroll to position [77, 0]
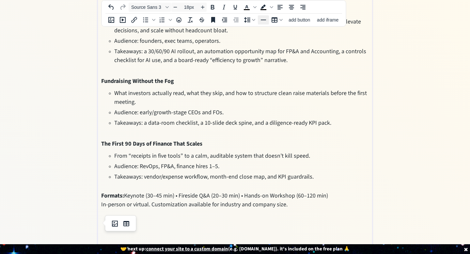
click at [264, 20] on icon "Horizontal line" at bounding box center [263, 20] width 5 height 1
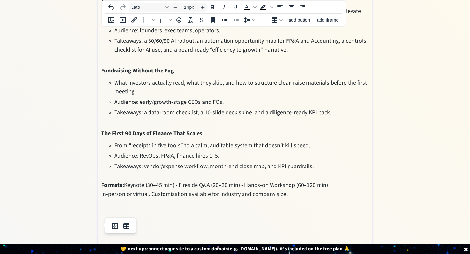
scroll to position [89, 0]
click at [148, 210] on p at bounding box center [235, 214] width 268 height 9
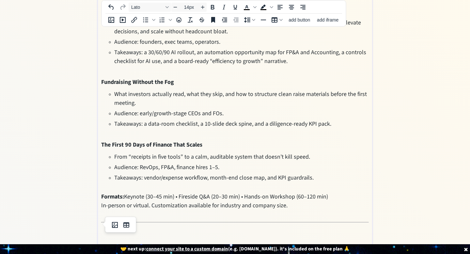
click at [199, 235] on p at bounding box center [235, 238] width 268 height 7
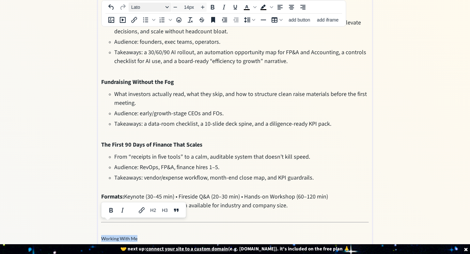
click at [170, 7] on button "Lato" at bounding box center [150, 7] width 42 height 9
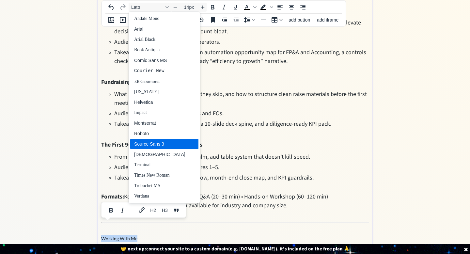
click at [161, 145] on div "Source Sans 3" at bounding box center [159, 144] width 51 height 8
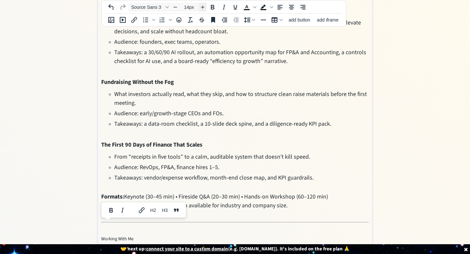
click at [203, 8] on icon "Increase font size" at bounding box center [202, 7] width 5 height 5
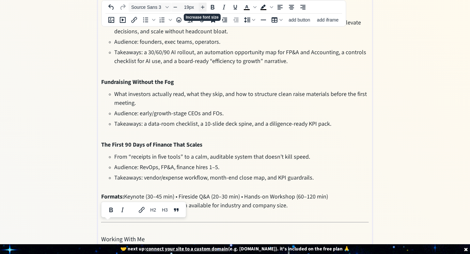
click at [203, 8] on icon "Increase font size" at bounding box center [202, 7] width 5 height 5
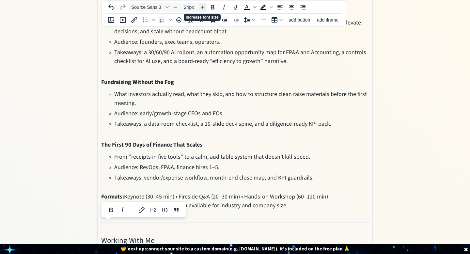
click at [203, 8] on icon "Increase font size" at bounding box center [202, 7] width 5 height 5
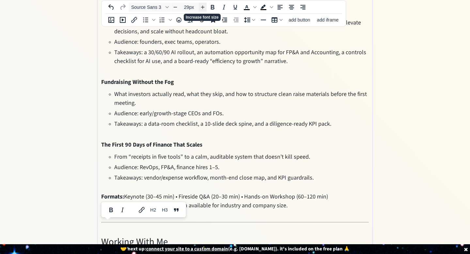
click at [203, 8] on icon "Increase font size" at bounding box center [202, 7] width 5 height 5
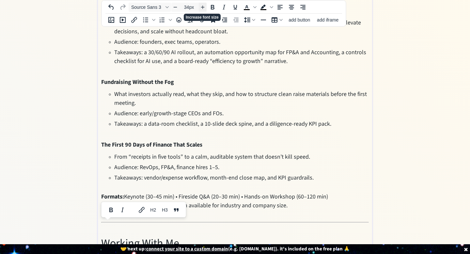
click at [203, 8] on icon "Increase font size" at bounding box center [202, 7] width 5 height 5
click at [213, 4] on icon "Bold" at bounding box center [213, 7] width 8 height 8
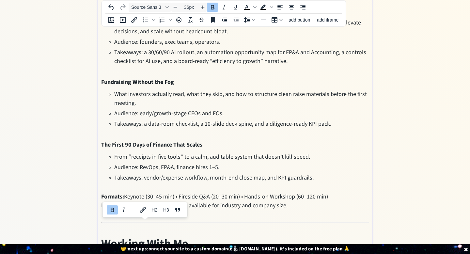
click at [56, 153] on div "saving... Home Now Signature Talks click to upload a picture Hi, I’m Deep [PERS…" at bounding box center [235, 108] width 470 height 341
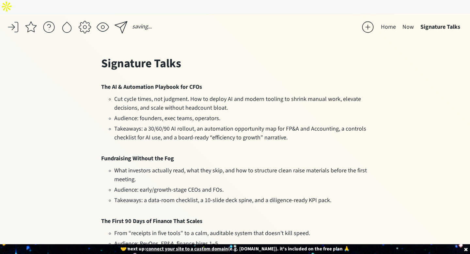
scroll to position [87, 0]
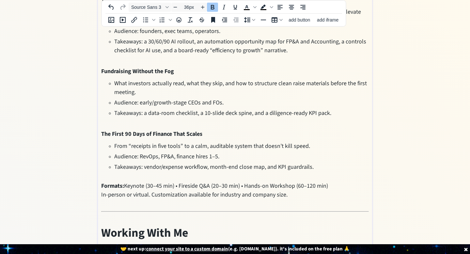
click at [204, 224] on p "Working With Me" at bounding box center [235, 233] width 268 height 18
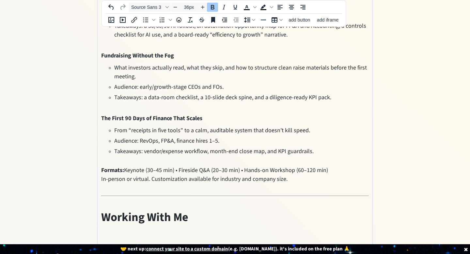
click at [123, 151] on body "saving... Home Now Signature Talks click to upload a picture Hi, I’m Deep [PERS…" at bounding box center [235, 24] width 470 height 254
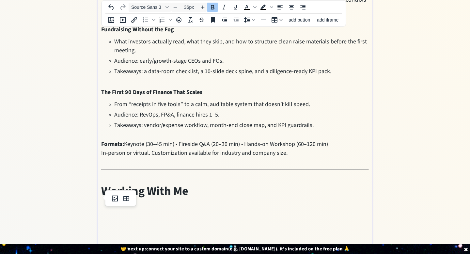
scroll to position [150, 0]
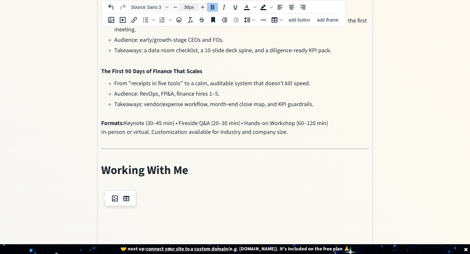
click at [184, 6] on input "36px" at bounding box center [189, 7] width 20 height 8
click at [190, 6] on input "36px" at bounding box center [189, 7] width 20 height 8
click at [180, 6] on input "36px" at bounding box center [189, 7] width 20 height 8
click at [177, 7] on icon "Decrease font size" at bounding box center [176, 7] width 4 height 0
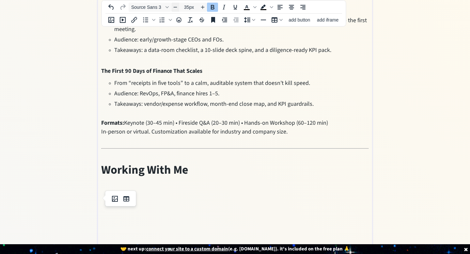
click at [177, 7] on icon "Decrease font size" at bounding box center [176, 7] width 4 height 0
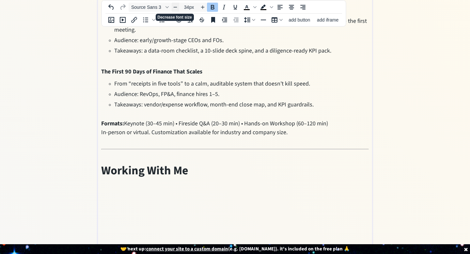
click at [177, 7] on icon "Decrease font size" at bounding box center [176, 7] width 4 height 0
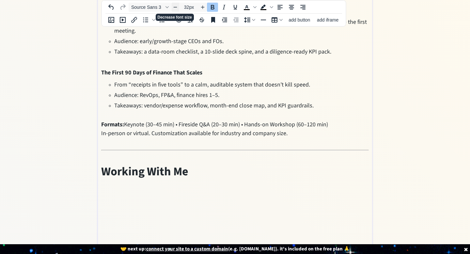
click at [177, 7] on icon "Decrease font size" at bounding box center [176, 7] width 4 height 0
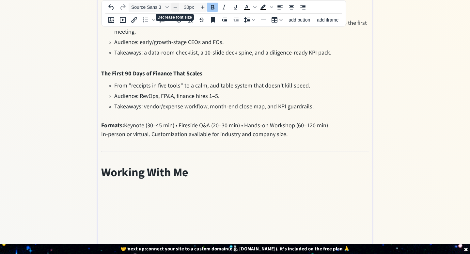
click at [177, 7] on icon "Decrease font size" at bounding box center [176, 7] width 4 height 0
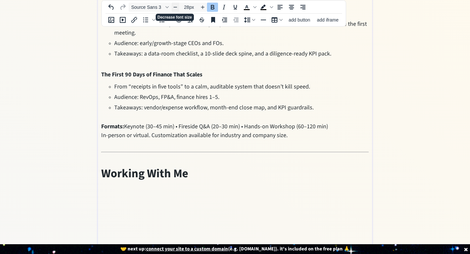
click at [177, 7] on icon "Decrease font size" at bounding box center [176, 7] width 4 height 0
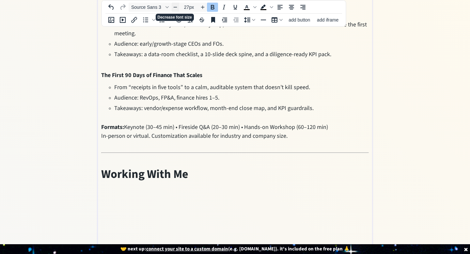
click at [177, 7] on icon "Decrease font size" at bounding box center [176, 7] width 4 height 0
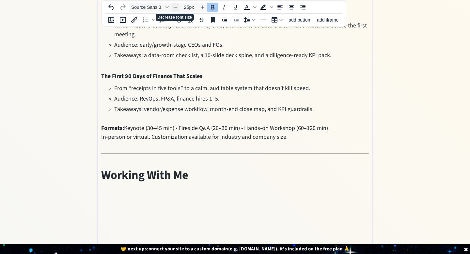
click at [177, 7] on icon "Decrease font size" at bounding box center [176, 7] width 4 height 0
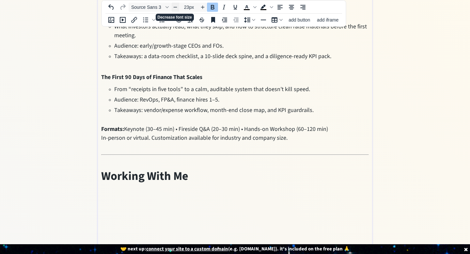
click at [177, 7] on icon "Decrease font size" at bounding box center [176, 7] width 4 height 0
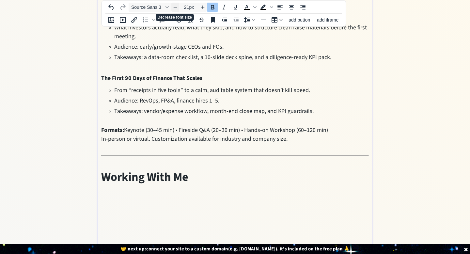
click at [177, 7] on icon "Decrease font size" at bounding box center [176, 7] width 4 height 0
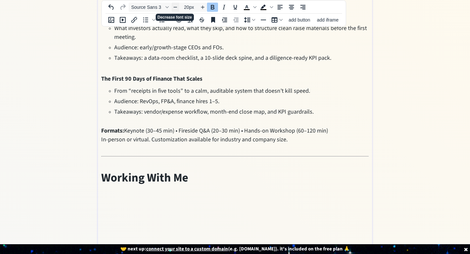
click at [177, 7] on icon "Decrease font size" at bounding box center [176, 7] width 4 height 0
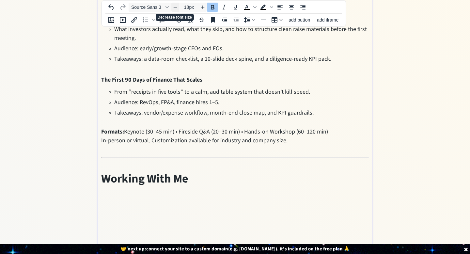
click at [177, 7] on icon "Decrease font size" at bounding box center [176, 7] width 4 height 0
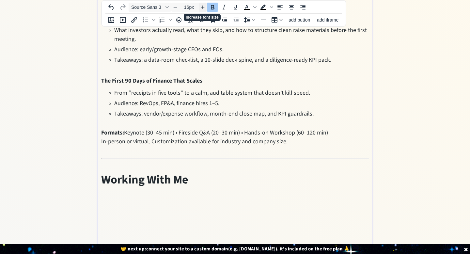
click at [200, 6] on span "Increase font size" at bounding box center [203, 7] width 8 height 8
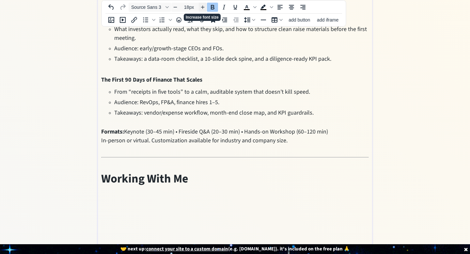
scroll to position [170, 0]
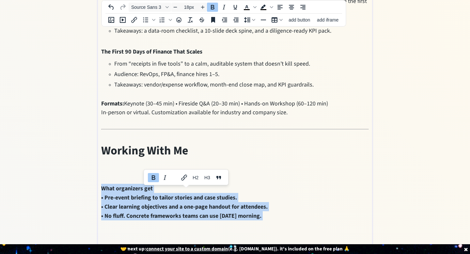
drag, startPoint x: 280, startPoint y: 208, endPoint x: 83, endPoint y: 178, distance: 199.3
click at [83, 178] on div "saving... Home Now Signature Talks click to upload a picture Hi, I’m Deep [PERS…" at bounding box center [235, 56] width 470 height 423
click at [214, 8] on icon "Bold" at bounding box center [213, 7] width 4 height 5
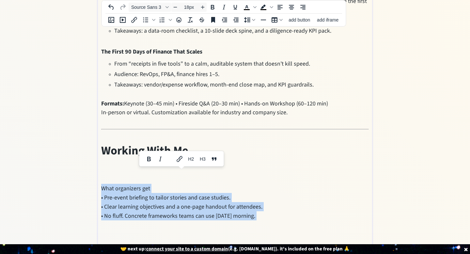
click at [102, 185] on span "﻿What organizers get • Pre-event briefing to tailor stories and case studies. •…" at bounding box center [181, 203] width 161 height 36
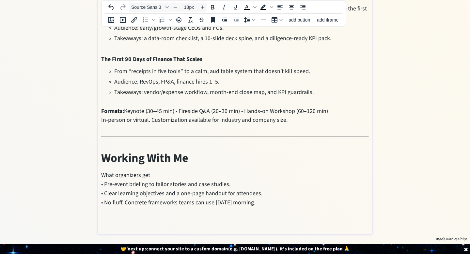
scroll to position [149, 0]
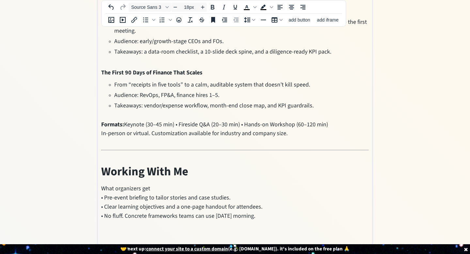
click at [159, 169] on div "Signature Talks The AI & Automation Playbook for CFOs Cut cycle times, not judg…" at bounding box center [235, 73] width 268 height 335
click at [154, 184] on p "What organizers get • Pre-event briefing to tailor stories and case studies. • …" at bounding box center [235, 202] width 268 height 37
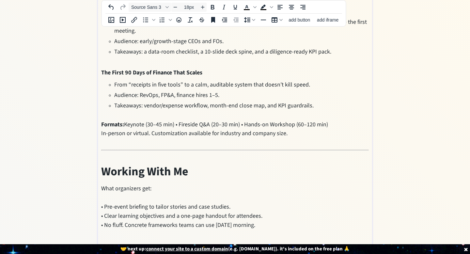
scroll to position [158, 0]
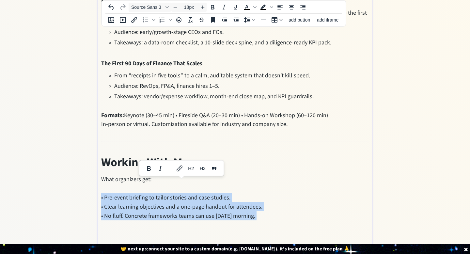
drag, startPoint x: 298, startPoint y: 210, endPoint x: 97, endPoint y: 185, distance: 202.4
click at [97, 185] on div "saving... Home Now Signature Talks click to upload a picture Hi, I’m Deep [PERS…" at bounding box center [235, 61] width 470 height 411
click at [155, 20] on icon "Bullet list" at bounding box center [153, 19] width 3 height 3
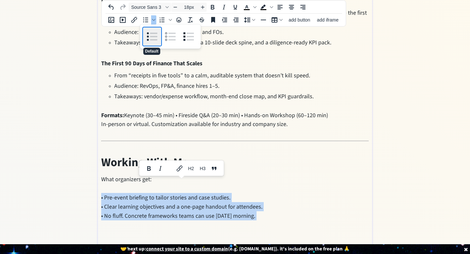
click at [152, 39] on div "Default" at bounding box center [152, 36] width 18 height 18
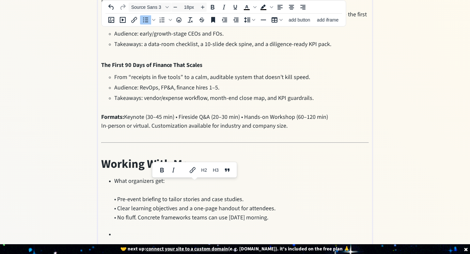
click at [120, 177] on li "What organizers get: • Pre-event briefing to tailor stories and case studies. •…" at bounding box center [241, 199] width 255 height 46
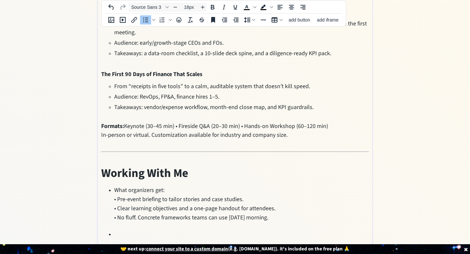
scroll to position [158, 0]
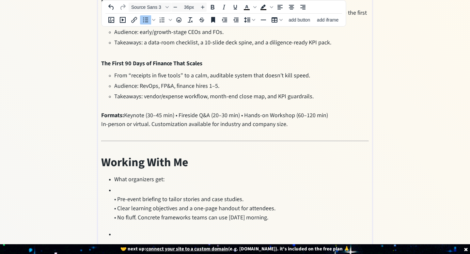
click at [115, 224] on li at bounding box center [241, 233] width 255 height 18
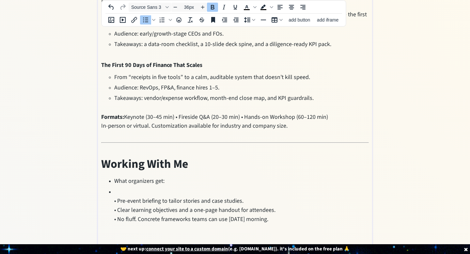
scroll to position [147, 0]
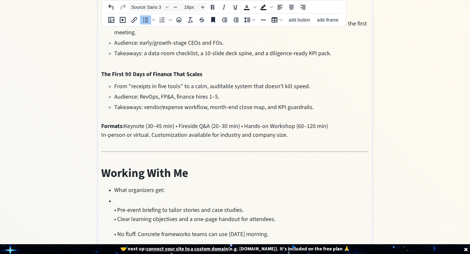
click at [115, 215] on li "• Pre-event briefing to tailor stories and case studies. • Clear learning objec…" at bounding box center [241, 218] width 255 height 45
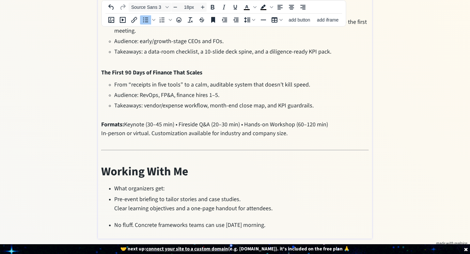
scroll to position [139, 0]
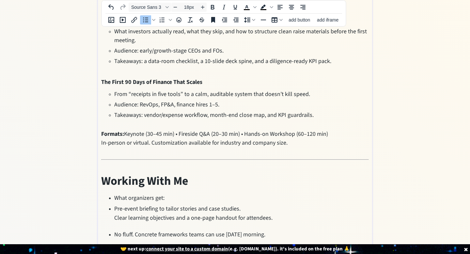
click at [114, 205] on span "Pre-event briefing to tailor stories and case studies. Clear learning objective…" at bounding box center [193, 213] width 158 height 17
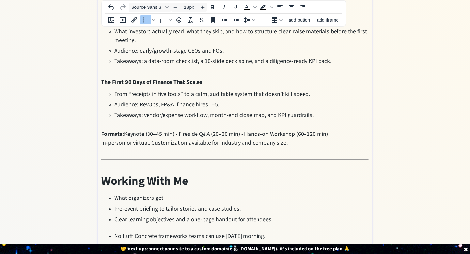
scroll to position [141, 0]
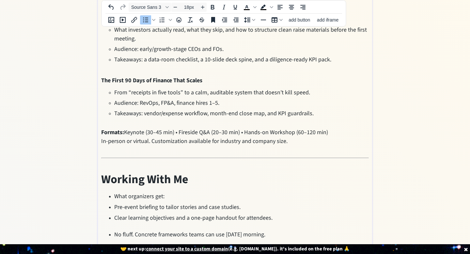
click at [123, 224] on li "No fluff. Concrete frameworks teams can use [DATE] morning." at bounding box center [241, 233] width 255 height 18
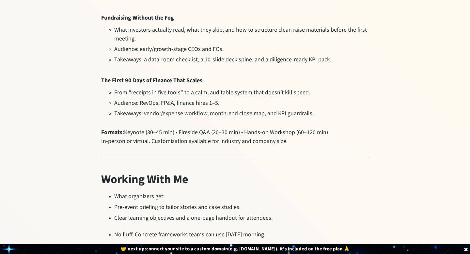
click at [66, 194] on div "saving... Home Now Signature Talks click to upload a picture Hi, I’m Deep [PERS…" at bounding box center [235, 70] width 470 height 395
click at [157, 203] on span "Pre-event briefing to tailor stories and case studies." at bounding box center [177, 207] width 126 height 8
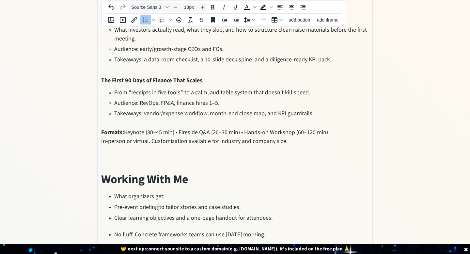
click at [157, 203] on span "Pre-event briefing to tailor stories and case studies." at bounding box center [177, 207] width 126 height 8
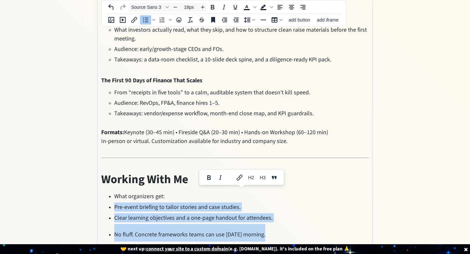
drag, startPoint x: 271, startPoint y: 220, endPoint x: 114, endPoint y: 194, distance: 159.2
click at [114, 194] on ul "What organizers get: Pre-event briefing to tailor stories and case studies. Cle…" at bounding box center [235, 217] width 268 height 50
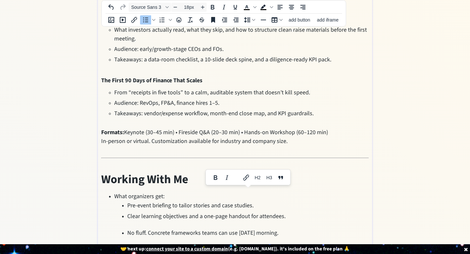
scroll to position [139, 0]
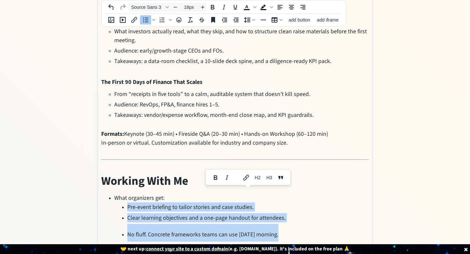
click at [130, 224] on li "No fluff. Concrete frameworks teams can use [DATE] morning." at bounding box center [248, 233] width 242 height 18
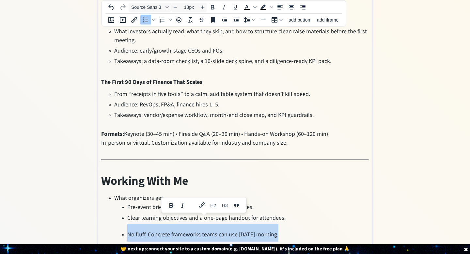
copy span "No fluff. Concrete frameworks teams can use [DATE] morning."
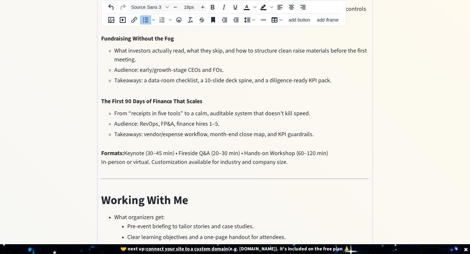
scroll to position [131, 0]
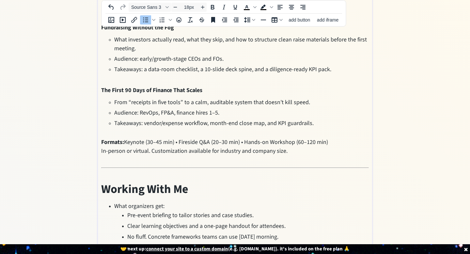
click at [129, 222] on span "Clear learning objectives and a one-page handout for attendees." at bounding box center [206, 226] width 158 height 8
click at [171, 202] on li "What organizers get: Pre-event briefing to tailor stories and case studies. Cle…" at bounding box center [241, 222] width 255 height 40
click at [182, 202] on li "What organizers get: Pre-event briefing to tailor stories and case studies. Cle…" at bounding box center [241, 222] width 255 height 40
click at [184, 202] on li "What organizers get: Pre-event briefing to tailor stories and case studies. Cle…" at bounding box center [241, 222] width 255 height 40
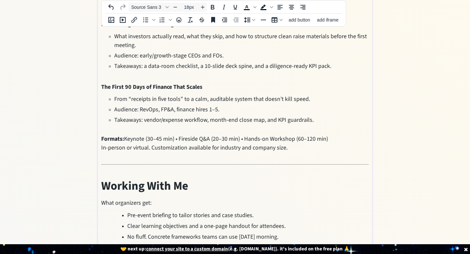
click at [59, 197] on div "saving... Home Now Signature Talks click to upload a picture Hi, I’m Deep [PERS…" at bounding box center [235, 74] width 470 height 388
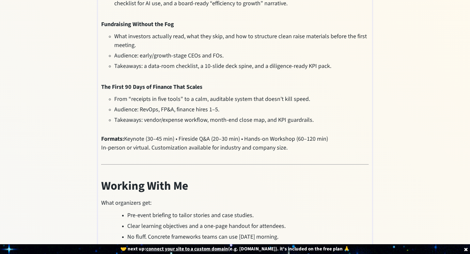
click at [189, 222] on span "Clear learning objectives and a one-page handout for attendees." at bounding box center [206, 226] width 158 height 8
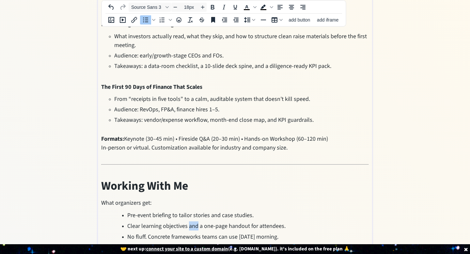
click at [189, 222] on span "Clear learning objectives and a one-page handout for attendees." at bounding box center [206, 226] width 158 height 8
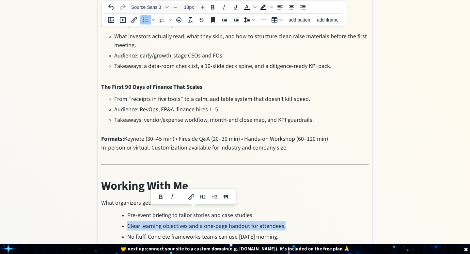
click at [189, 222] on span "Clear learning objectives and a one-page handout for attendees." at bounding box center [206, 226] width 158 height 8
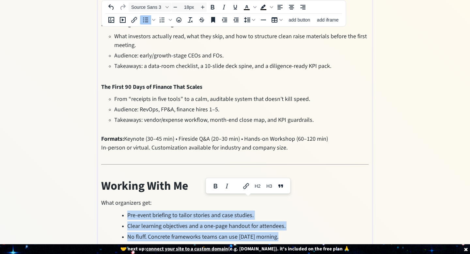
drag, startPoint x: 283, startPoint y: 221, endPoint x: 125, endPoint y: 205, distance: 158.7
click at [124, 211] on ul "Pre-event briefing to tailor stories and case studies. Clear learning objective…" at bounding box center [241, 226] width 255 height 31
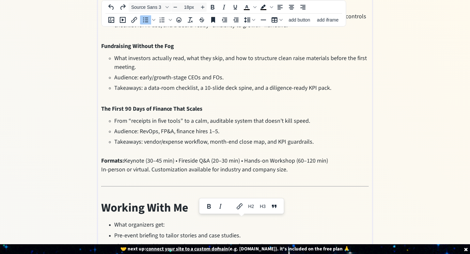
scroll to position [141, 0]
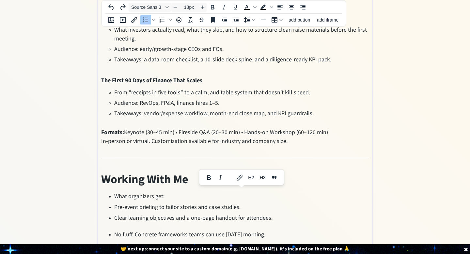
click at [147, 231] on span "No fluff. Concrete frameworks teams can use [DATE] morning." at bounding box center [189, 235] width 151 height 8
click at [115, 192] on span "What organizers get:" at bounding box center [139, 196] width 50 height 8
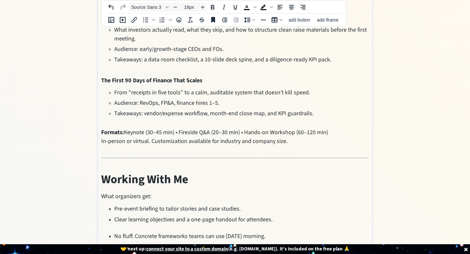
click at [185, 192] on p "What organizers get:" at bounding box center [235, 196] width 268 height 9
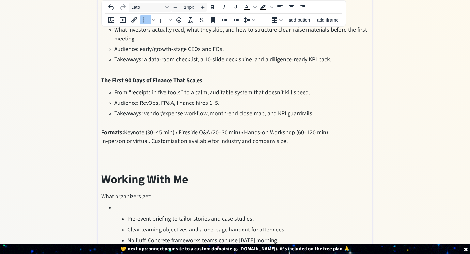
type input "18px"
click at [127, 215] on span "Pre-event briefing to tailor stories and case studies." at bounding box center [190, 219] width 126 height 8
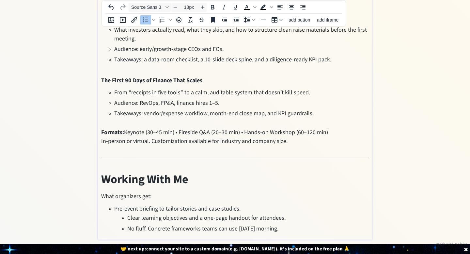
scroll to position [133, 0]
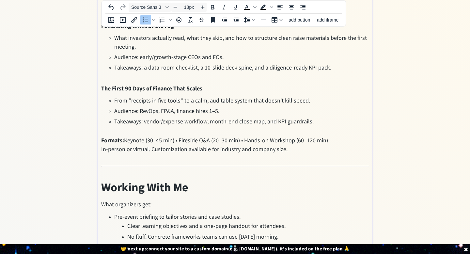
click at [129, 222] on span "Clear learning objectives and a one-page handout for attendees." at bounding box center [206, 226] width 158 height 8
click at [127, 233] on span "No fluff. Concrete frameworks teams can use [DATE] morning." at bounding box center [202, 237] width 151 height 8
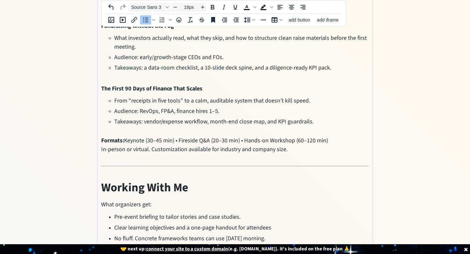
click at [279, 212] on ul "Pre-event briefing to tailor stories and case studies. Clear learning objective…" at bounding box center [235, 227] width 268 height 31
click at [279, 223] on li "Clear learning objectives and a one-page handout for attendees" at bounding box center [241, 227] width 255 height 9
click at [384, 162] on div "saving... Home Now Signature Talks click to upload a picture Hi, I’m Deep [PERS…" at bounding box center [235, 75] width 470 height 388
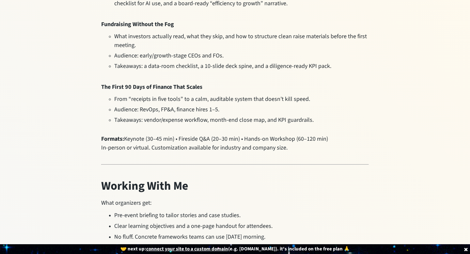
scroll to position [0, 0]
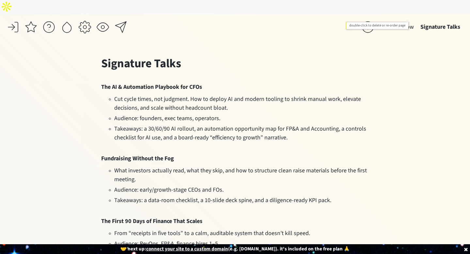
click at [410, 21] on button "Now" at bounding box center [409, 27] width 18 height 13
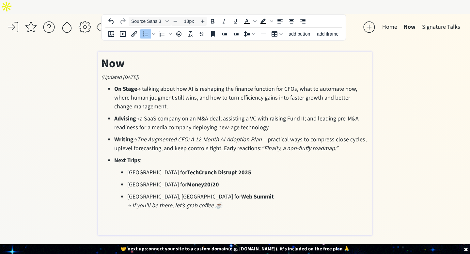
click at [262, 192] on p "[GEOGRAPHIC_DATA], [GEOGRAPHIC_DATA] for Web Summit → If you’ll be there, let’s…" at bounding box center [248, 201] width 242 height 18
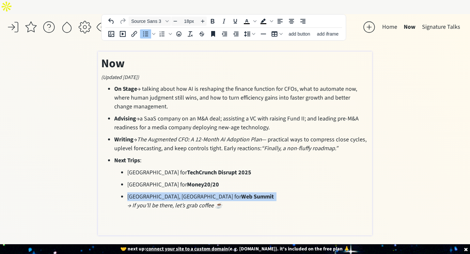
click at [262, 192] on p "[GEOGRAPHIC_DATA], [GEOGRAPHIC_DATA] for Web Summit → If you’ll be there, let’s…" at bounding box center [248, 201] width 242 height 18
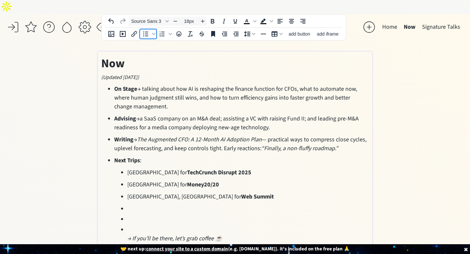
click at [143, 33] on icon "Bullet list" at bounding box center [146, 34] width 8 height 8
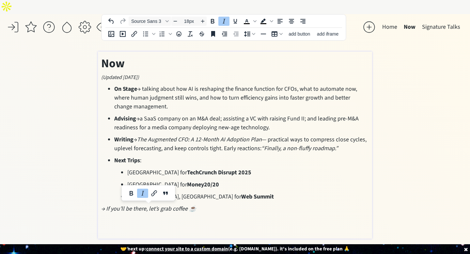
click at [254, 192] on p "[GEOGRAPHIC_DATA], [GEOGRAPHIC_DATA] for Web Summit" at bounding box center [248, 196] width 242 height 9
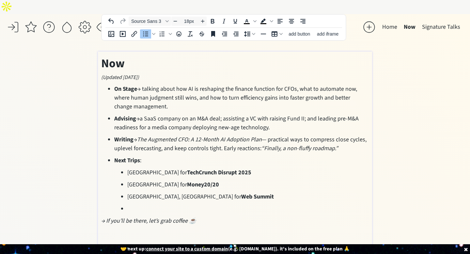
click at [142, 39] on div "To open the popup, press Shift+Enter To open the popup, press Shift+Enter add b…" at bounding box center [224, 33] width 244 height 13
click at [145, 34] on icon "Bullet list" at bounding box center [146, 34] width 8 height 8
click at [177, 21] on icon "Decrease font size" at bounding box center [175, 21] width 5 height 5
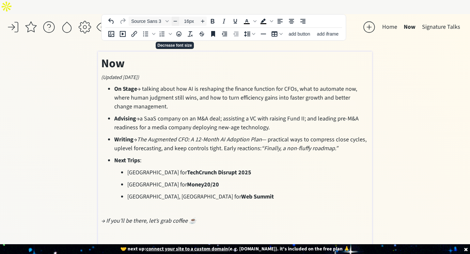
click at [177, 21] on icon "Decrease font size" at bounding box center [175, 21] width 5 height 5
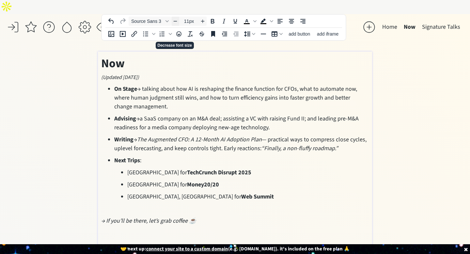
click at [177, 21] on icon "Decrease font size" at bounding box center [175, 21] width 5 height 5
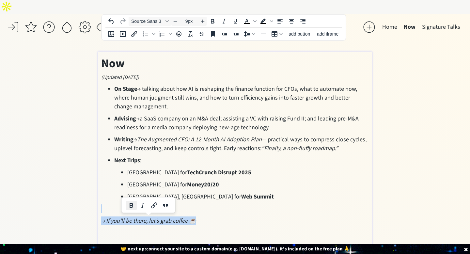
type input "18px"
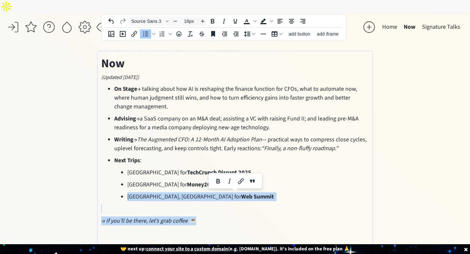
drag, startPoint x: 210, startPoint y: 208, endPoint x: 127, endPoint y: 182, distance: 86.5
click at [127, 182] on div "Now (Updated [DATE]) On Stage → talking about how AI is reshaping the finance f…" at bounding box center [235, 151] width 268 height 193
click at [248, 33] on icon "Line height" at bounding box center [247, 34] width 6 height 6
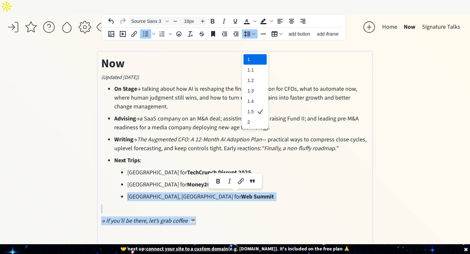
click at [254, 54] on div "1" at bounding box center [255, 59] width 23 height 10
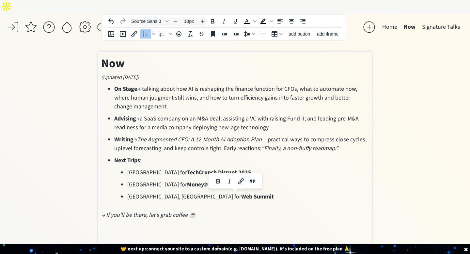
click at [85, 179] on div "saving... Home Now Signature Talks click to upload a picture Hi, I’m Deep [PERS…" at bounding box center [235, 141] width 470 height 254
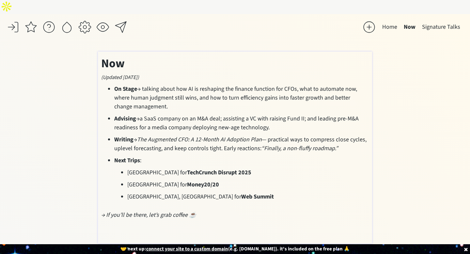
click at [106, 211] on em "→ If you’ll be there, let’s grab coffee ☕️" at bounding box center [148, 215] width 95 height 8
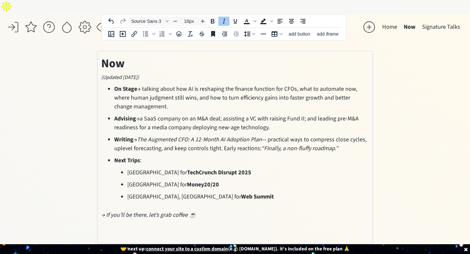
click at [102, 211] on em "→ If you’ll be there, let’s grab coffee ☕️" at bounding box center [148, 215] width 95 height 8
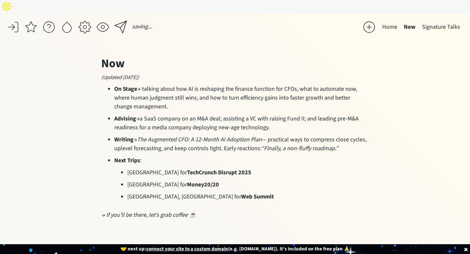
click at [84, 190] on div "saving... Home Now Signature Talks click to upload a picture Hi, I’m Deep [PERS…" at bounding box center [235, 141] width 470 height 254
click at [124, 203] on p at bounding box center [235, 206] width 268 height 6
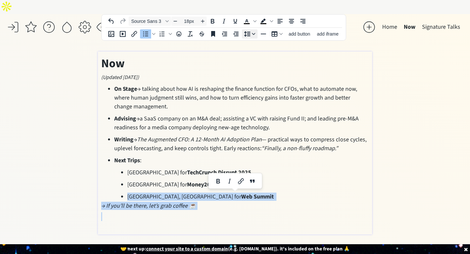
click at [247, 31] on icon "Line height" at bounding box center [247, 34] width 8 height 8
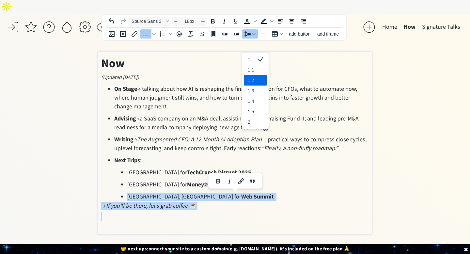
click at [258, 76] on div "1.2" at bounding box center [261, 80] width 8 height 8
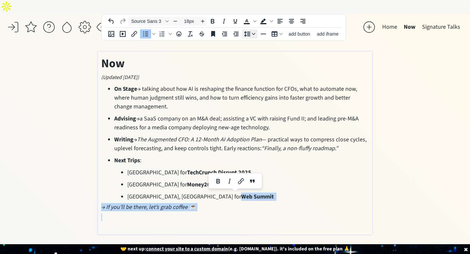
click at [253, 34] on icon "Line height" at bounding box center [253, 34] width 3 height 2
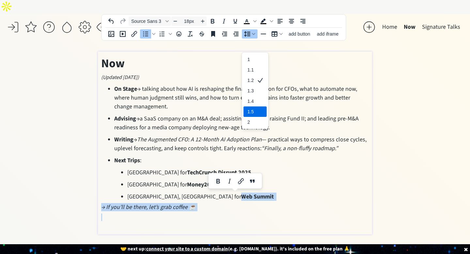
click at [258, 106] on div "1.5" at bounding box center [255, 111] width 23 height 10
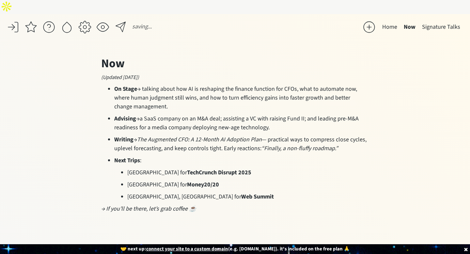
click at [64, 155] on div "saving... Home Now Signature Talks click to upload a picture Hi, I’m Deep [PERS…" at bounding box center [235, 141] width 470 height 254
click at [441, 21] on button "Signature Talks" at bounding box center [441, 27] width 45 height 13
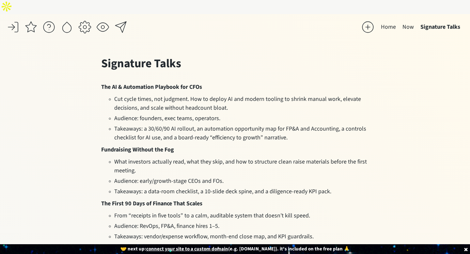
click at [386, 21] on button "Home" at bounding box center [389, 27] width 22 height 13
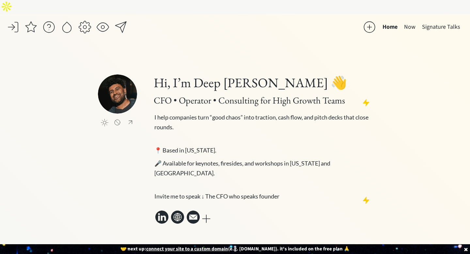
click at [265, 191] on p "Invite me to speak ↓ The CFO who speaks founder" at bounding box center [263, 196] width 217 height 10
click at [393, 151] on div "saving... Home Now Signature Talks click to upload a picture Hi, I’m Deep [PERS…" at bounding box center [235, 141] width 470 height 254
click at [105, 21] on div at bounding box center [102, 27] width 13 height 13
